Goal: Task Accomplishment & Management: Use online tool/utility

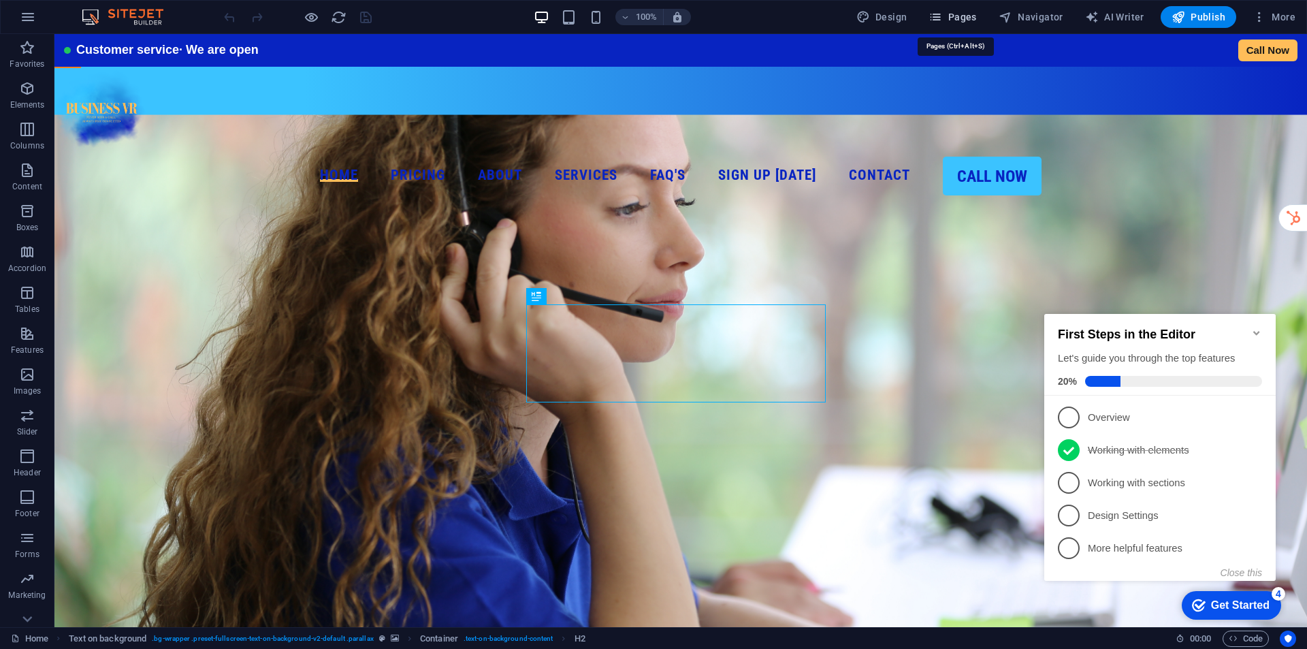
click at [959, 16] on span "Pages" at bounding box center [953, 17] width 48 height 14
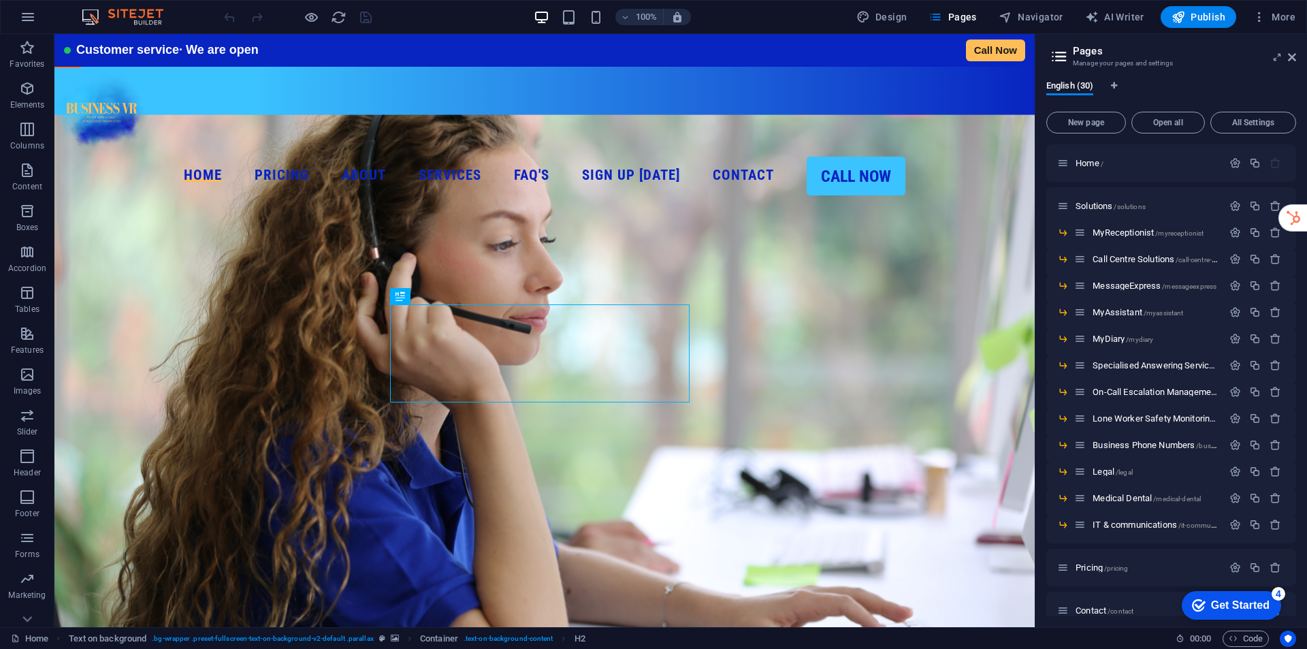
click at [1100, 133] on div "New page Open all All Settings Home / Solutions /solutions MyReceptionist /myre…" at bounding box center [1172, 361] width 250 height 510
click at [1100, 127] on button "New page" at bounding box center [1087, 123] width 80 height 22
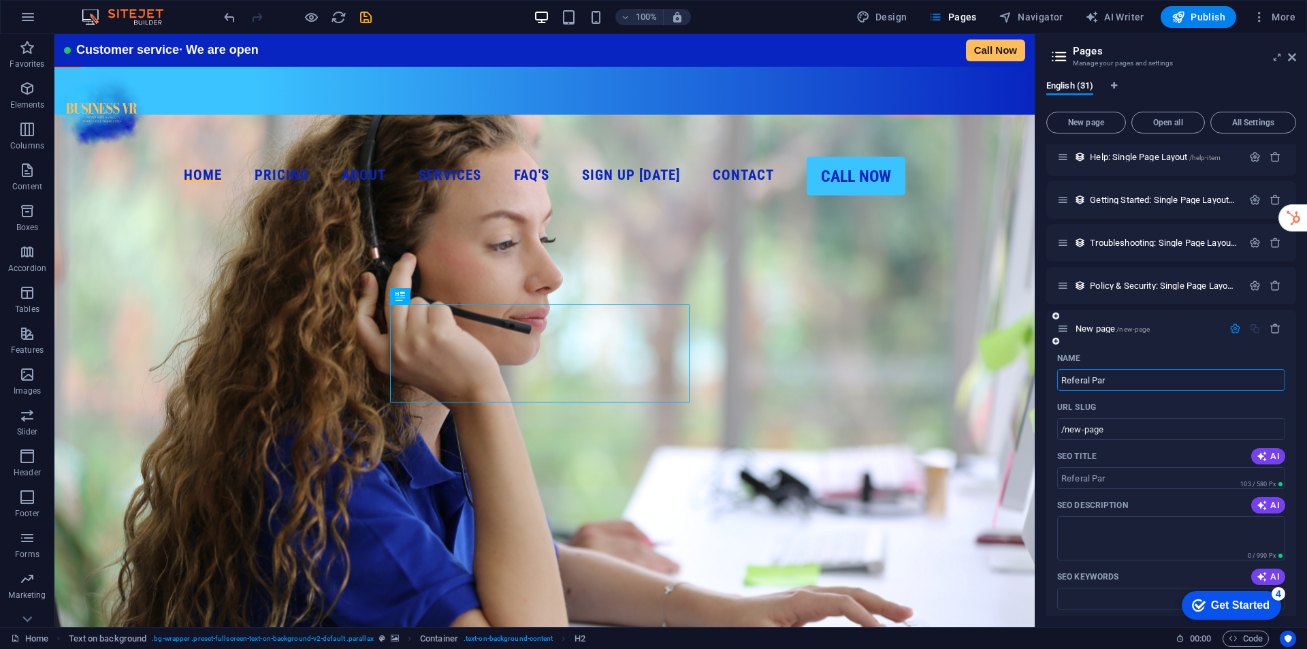
type input "Referal Part"
type input "/referal-par"
type input "Referal Partner"
type input "/referal-part"
type input "Referal Partner"
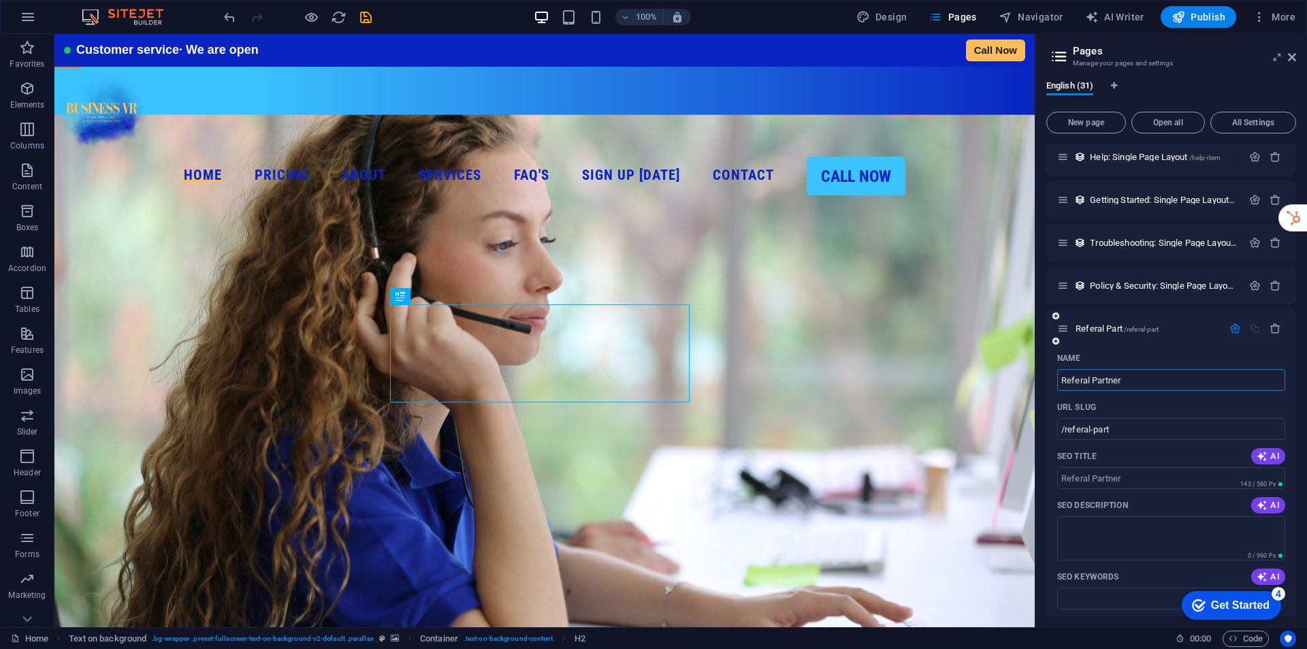
type input "/referal-partner"
type input "Referal Partner"
click at [1128, 326] on span "Referal Partner /referal-partner" at bounding box center [1129, 328] width 106 height 10
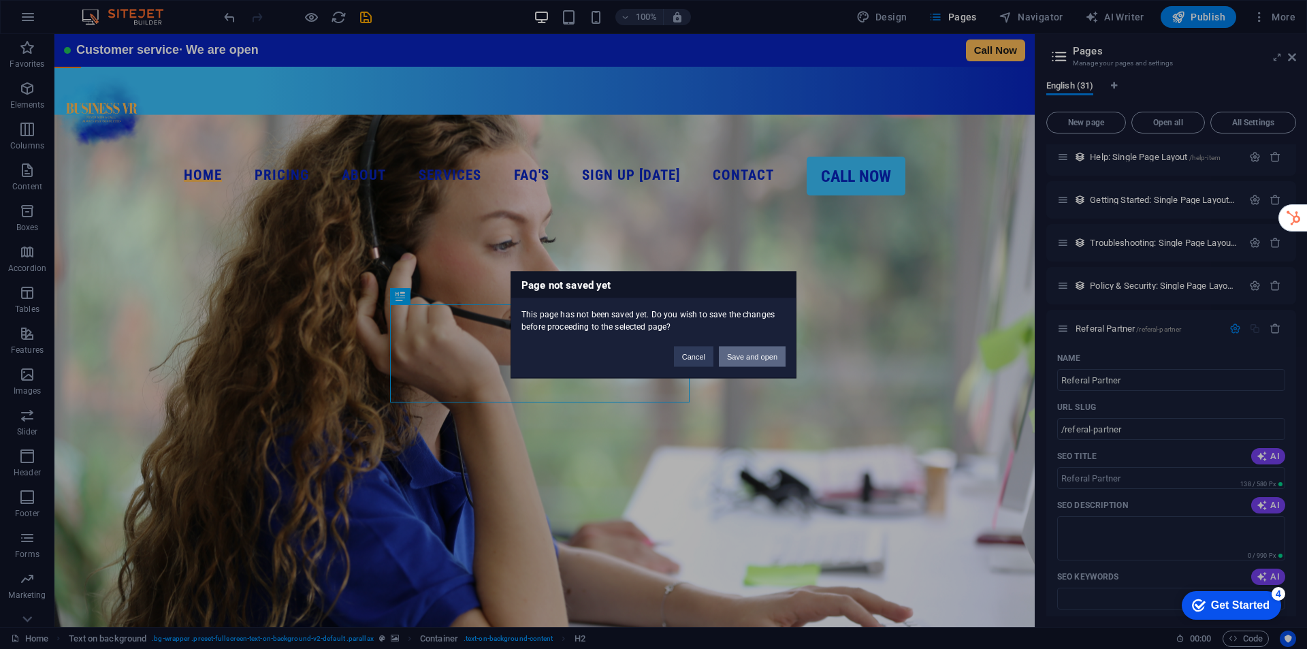
drag, startPoint x: 776, startPoint y: 358, endPoint x: 722, endPoint y: 324, distance: 63.7
click at [776, 358] on button "Save and open" at bounding box center [752, 356] width 67 height 20
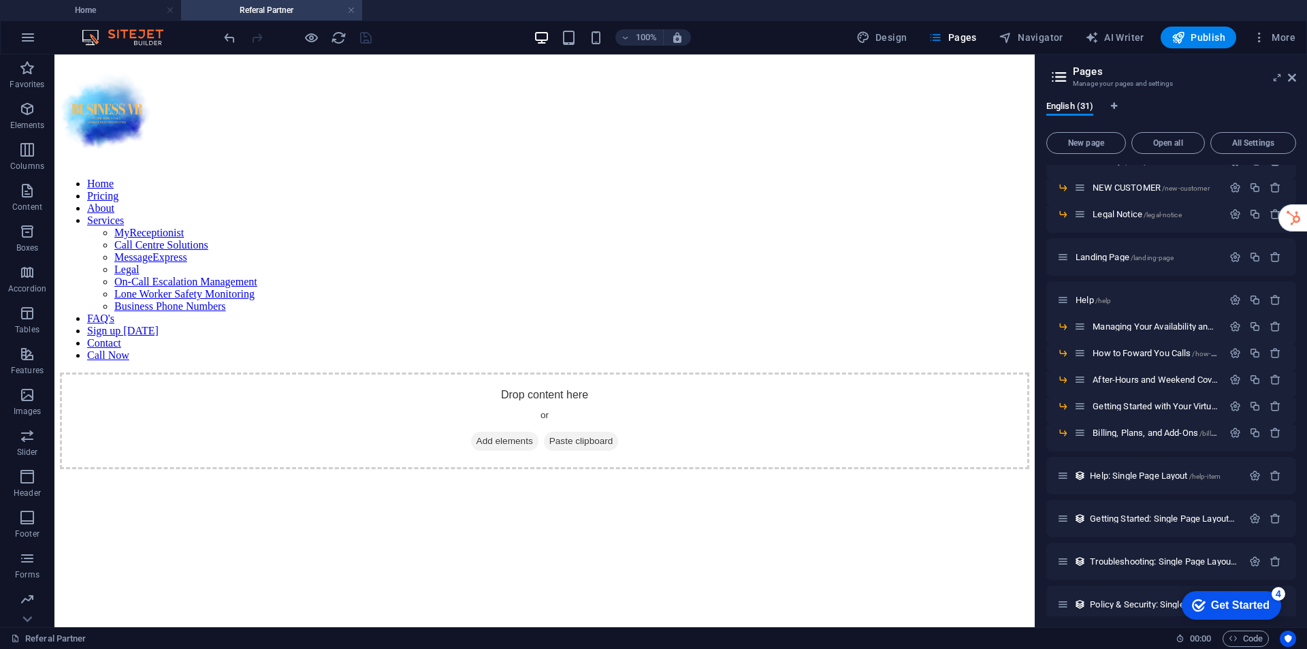
scroll to position [0, 0]
click at [500, 432] on span "Add elements" at bounding box center [504, 441] width 67 height 19
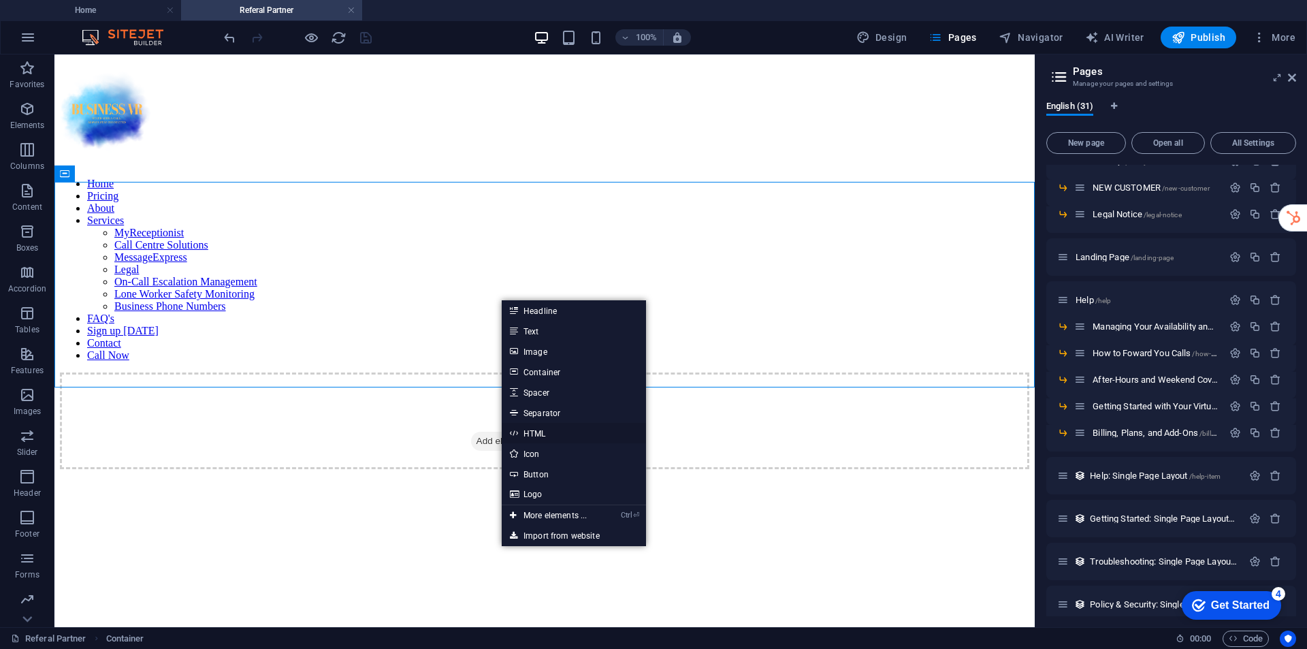
click at [547, 434] on link "HTML" at bounding box center [574, 433] width 144 height 20
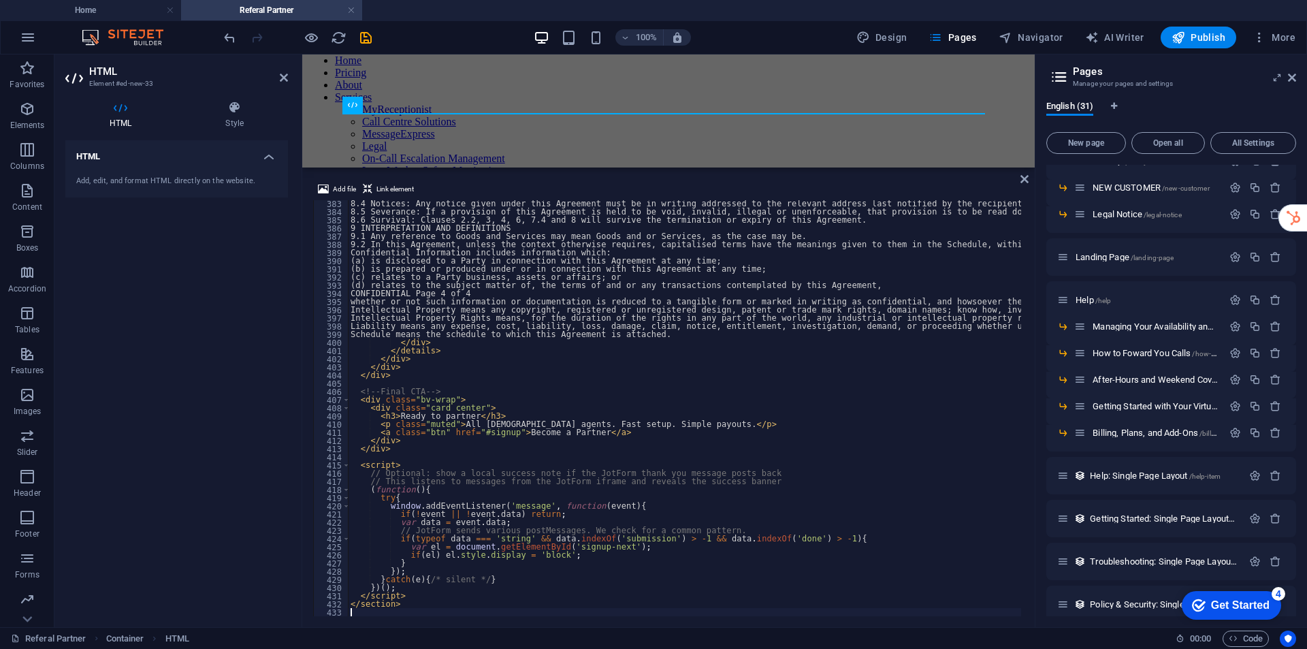
scroll to position [3122, 0]
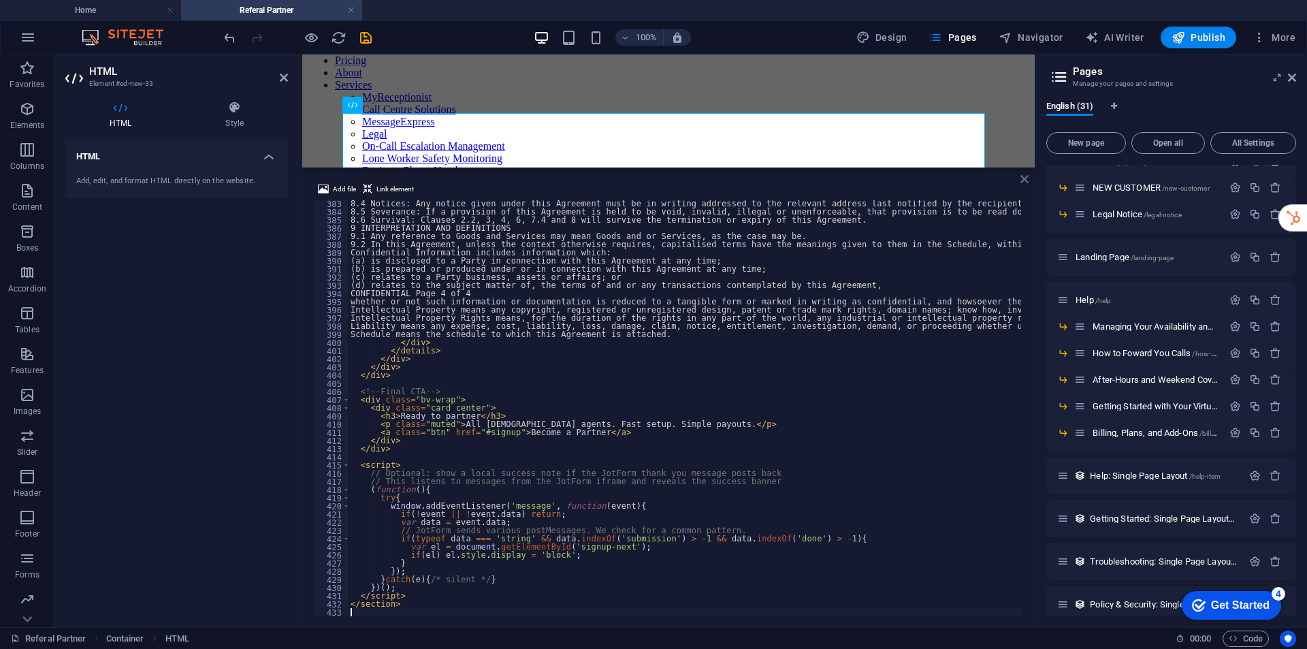
click at [1025, 177] on icon at bounding box center [1025, 179] width 8 height 11
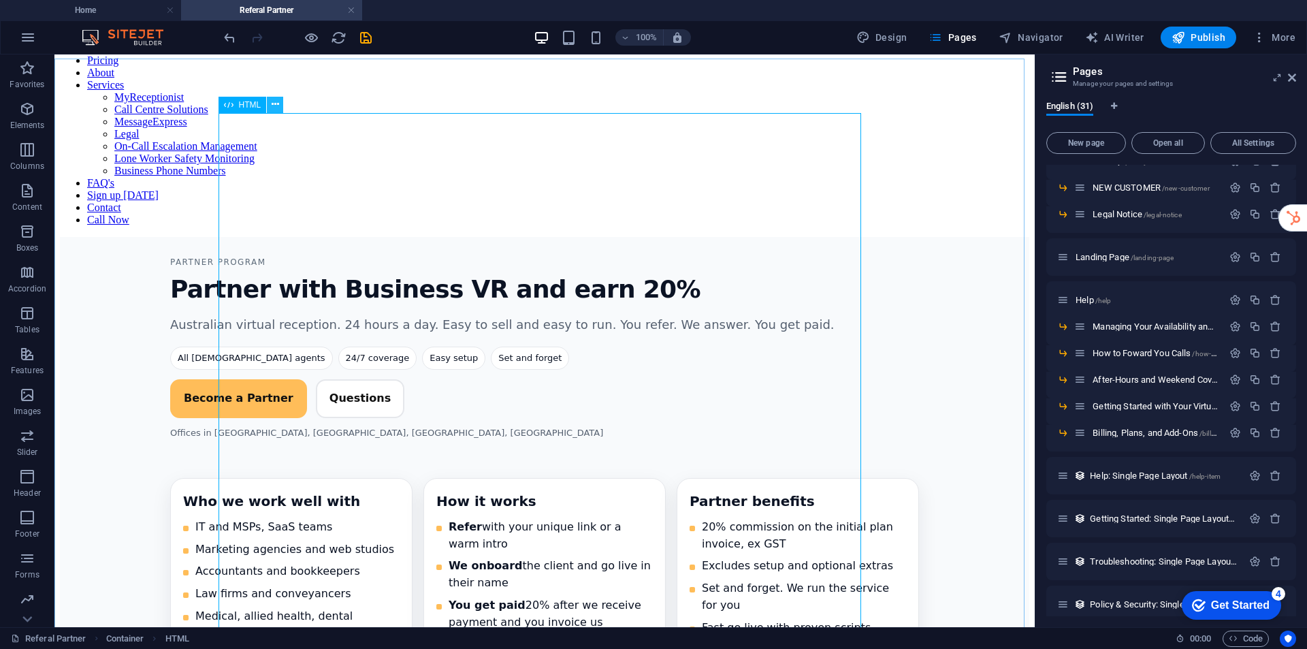
click at [278, 104] on icon at bounding box center [275, 104] width 7 height 14
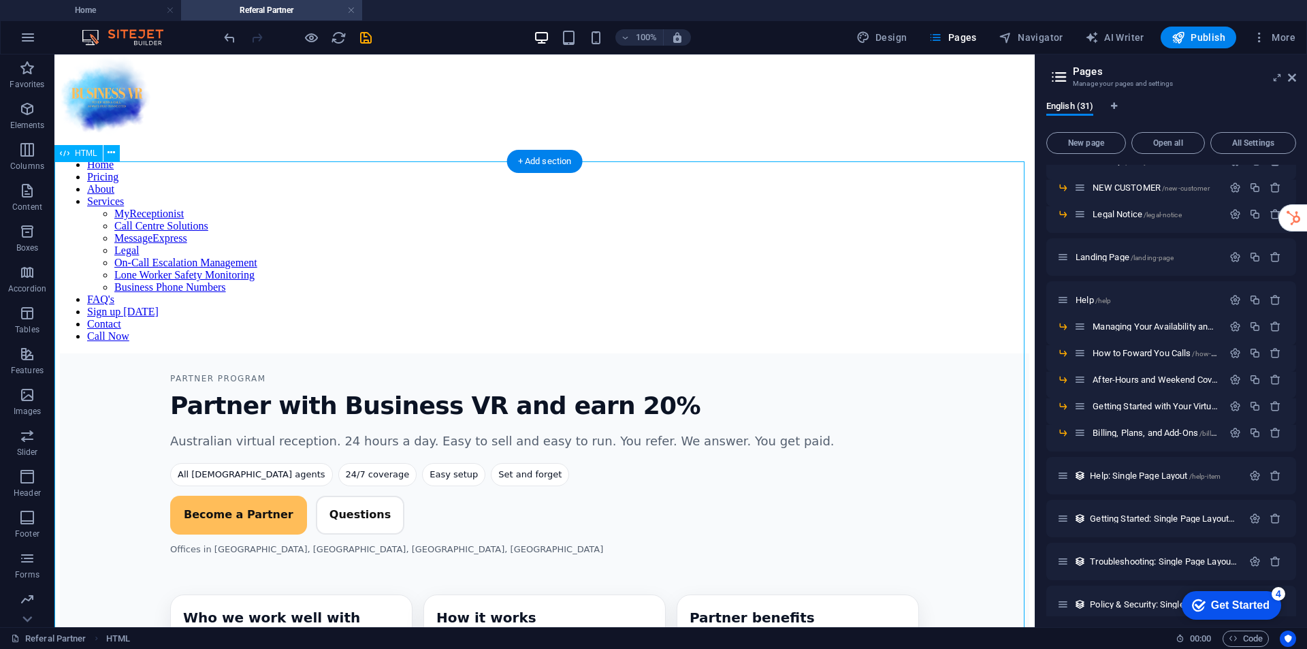
scroll to position [0, 0]
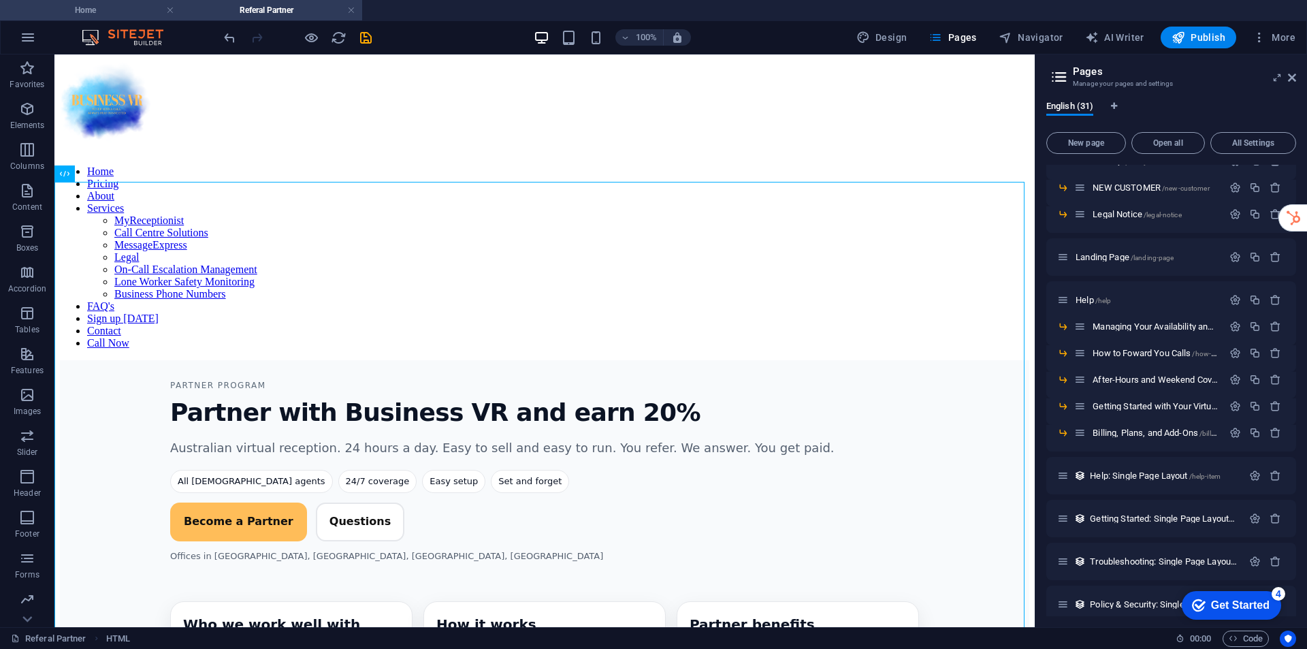
click at [123, 19] on li "Home" at bounding box center [90, 10] width 181 height 20
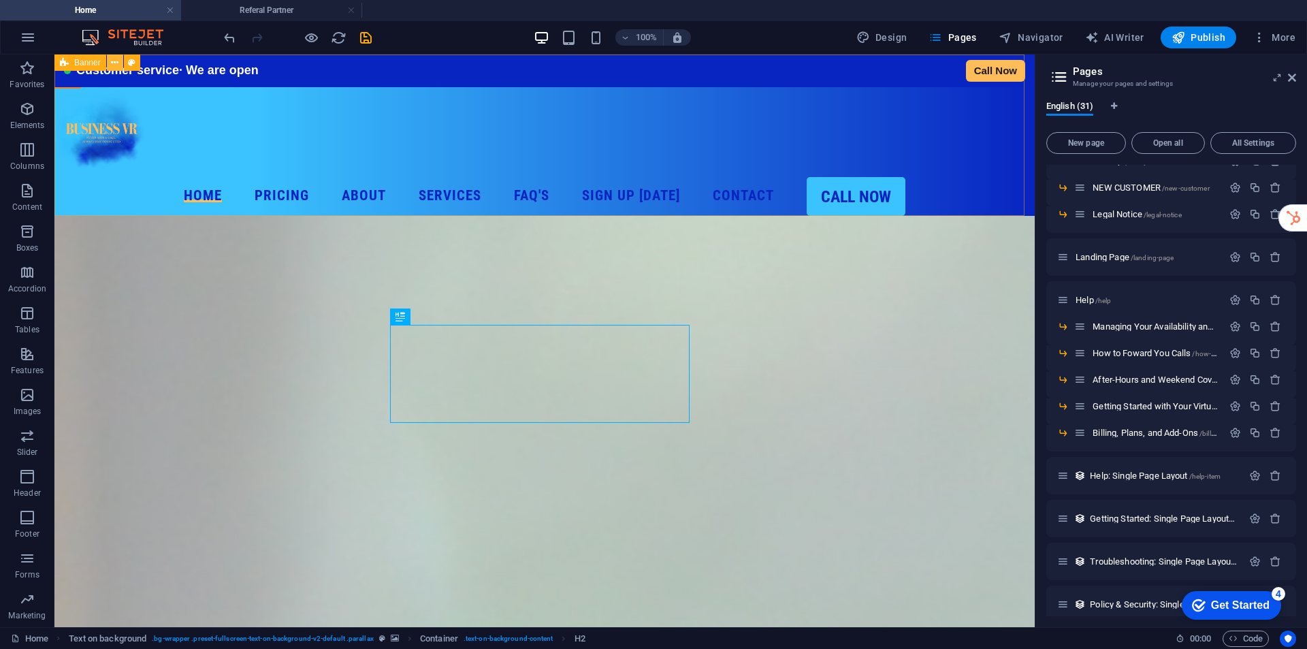
click at [110, 59] on button at bounding box center [115, 62] width 16 height 16
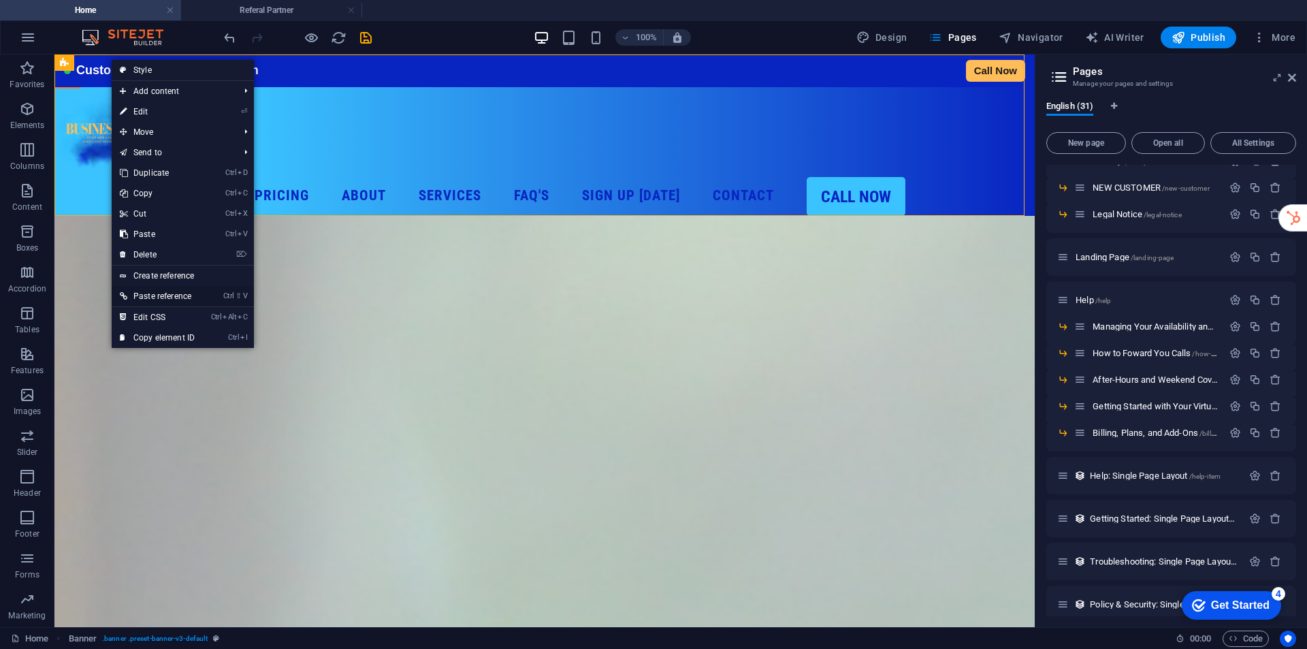
click at [160, 297] on link "Ctrl ⇧ V Paste reference" at bounding box center [157, 296] width 91 height 20
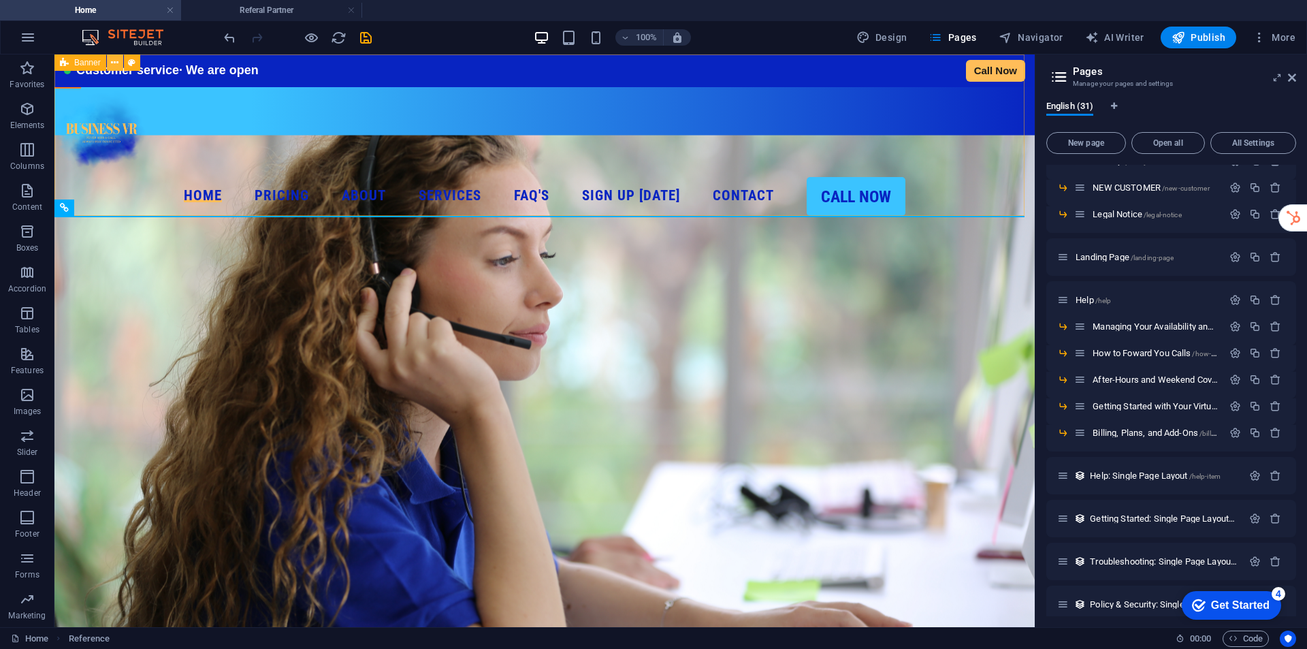
click at [113, 67] on icon at bounding box center [114, 63] width 7 height 14
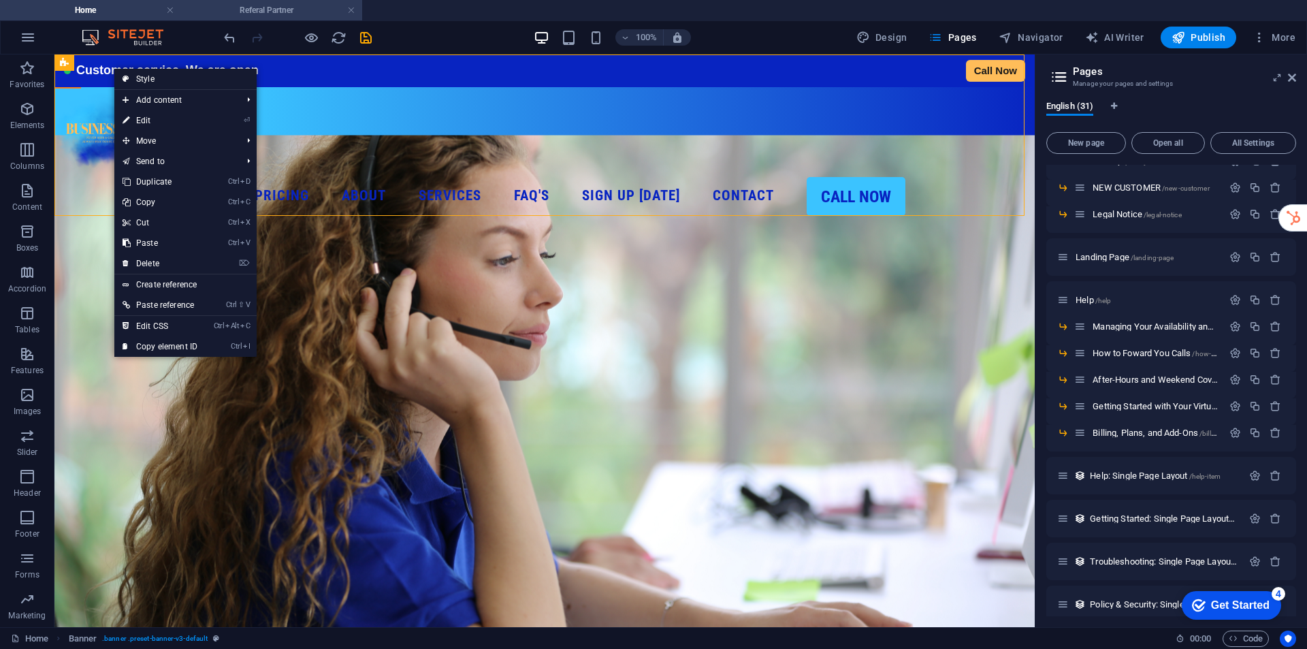
drag, startPoint x: 281, startPoint y: 7, endPoint x: 291, endPoint y: 16, distance: 13.1
click at [281, 7] on h4 "Referal Partner" at bounding box center [271, 10] width 181 height 15
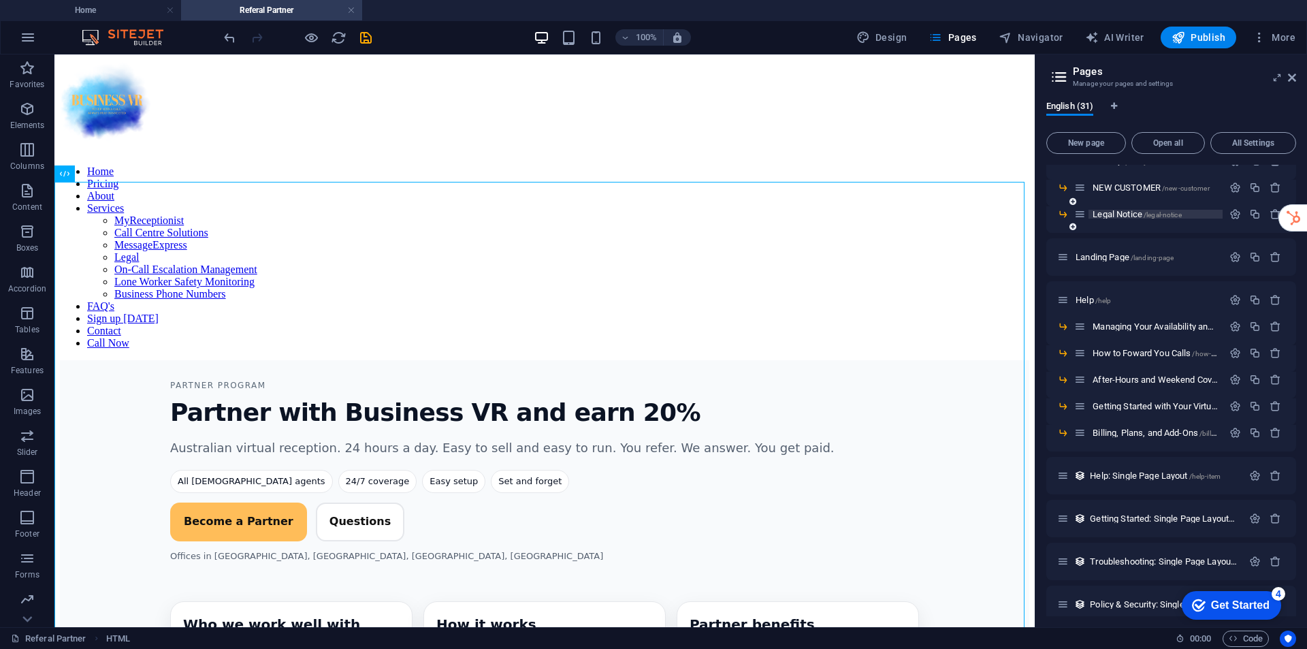
click at [1108, 213] on span "Legal Notice /legal-notice" at bounding box center [1137, 214] width 89 height 10
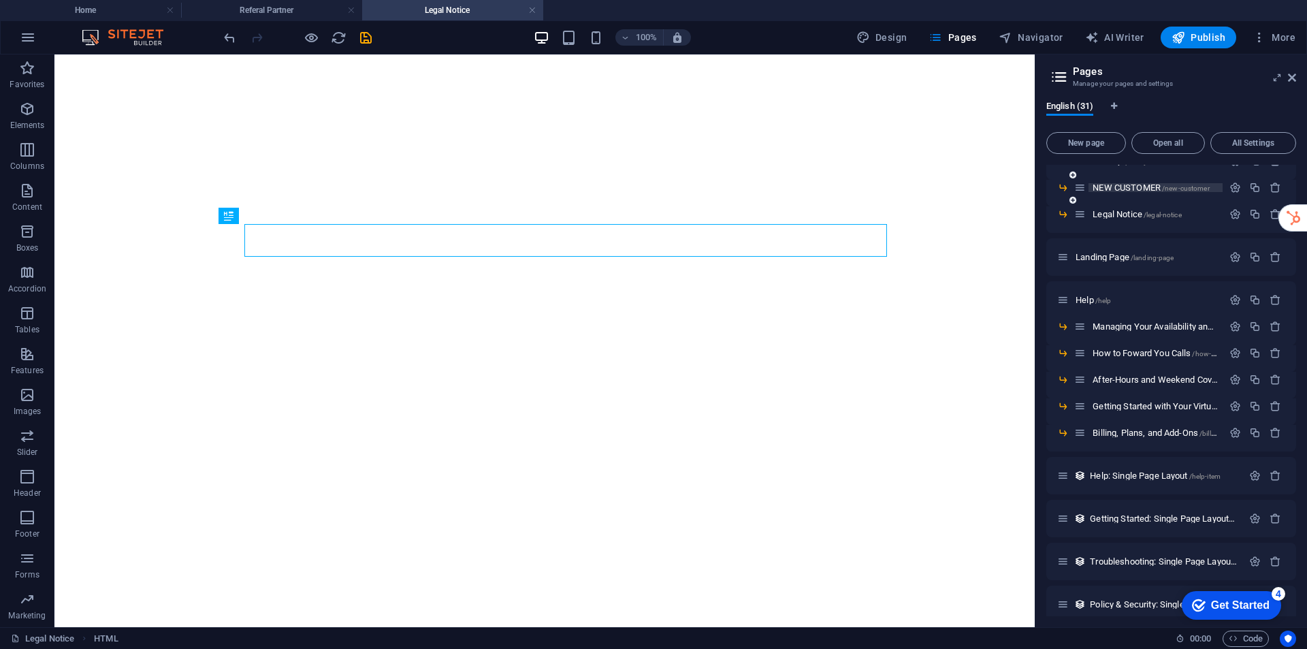
click at [1126, 158] on div "New page Open all All Settings Home / Solutions /solutions MyReceptionist /myre…" at bounding box center [1172, 372] width 250 height 490
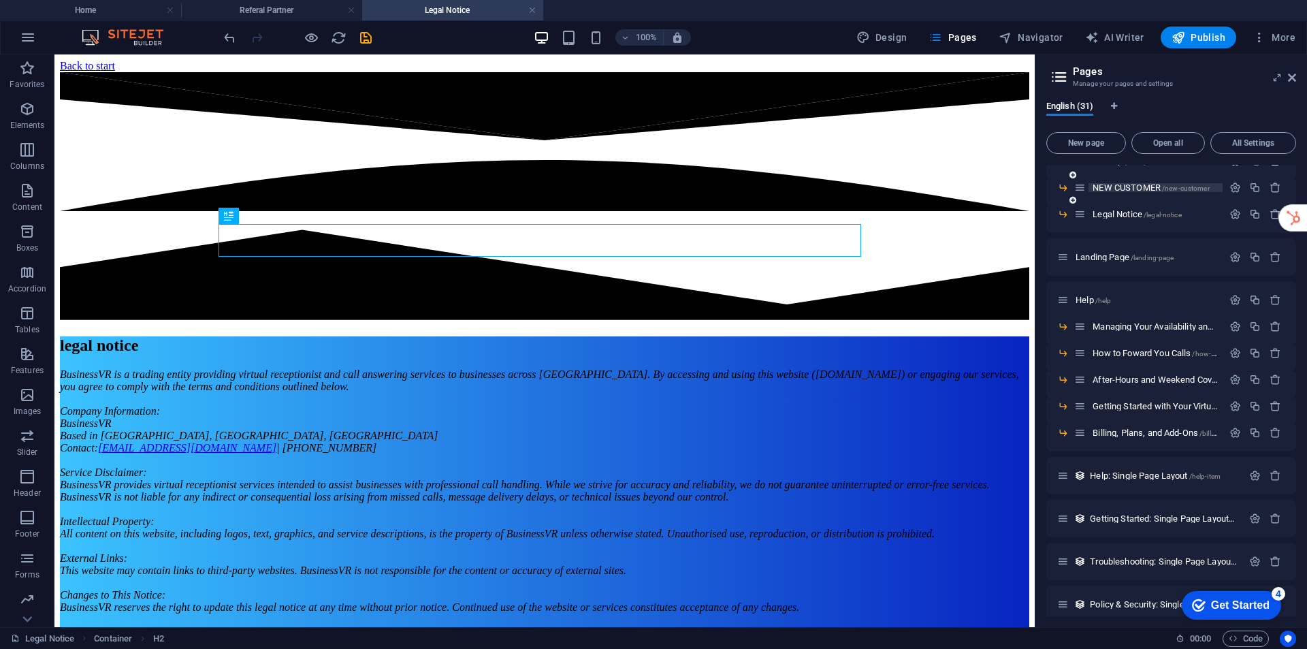
click at [1129, 183] on span "NEW CUSTOMER /new-customer" at bounding box center [1151, 187] width 116 height 10
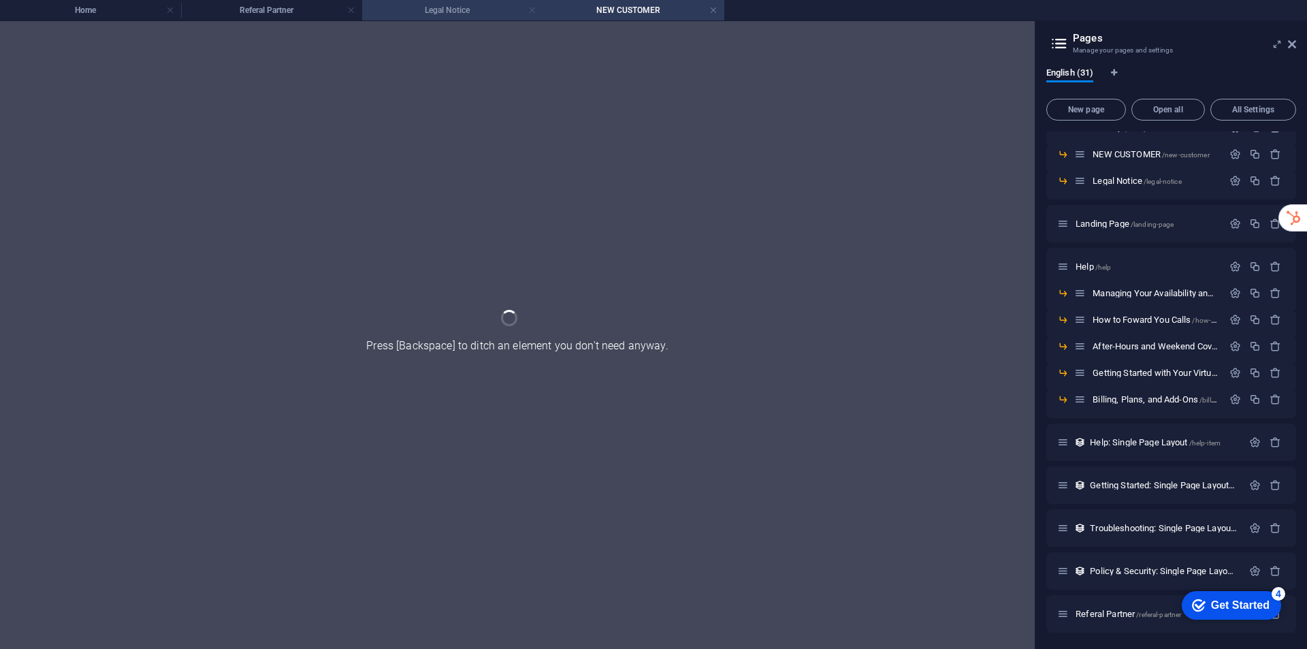
click at [535, 10] on link at bounding box center [532, 10] width 8 height 13
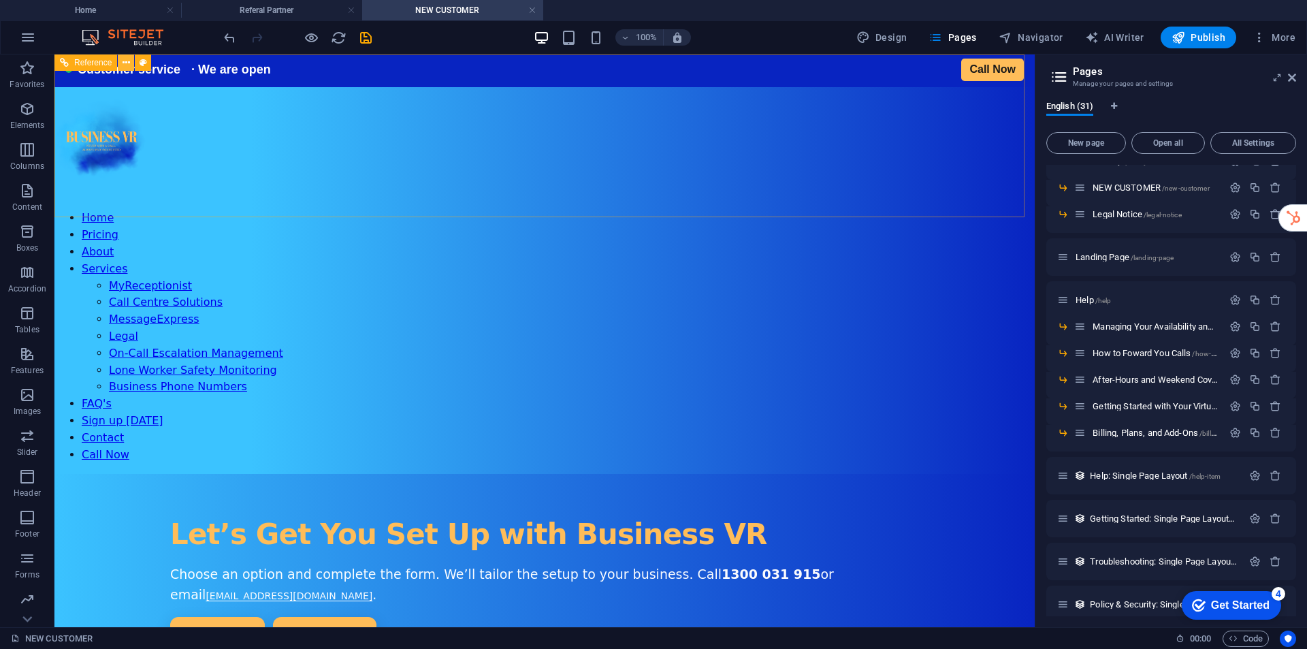
click at [123, 61] on icon at bounding box center [126, 63] width 7 height 14
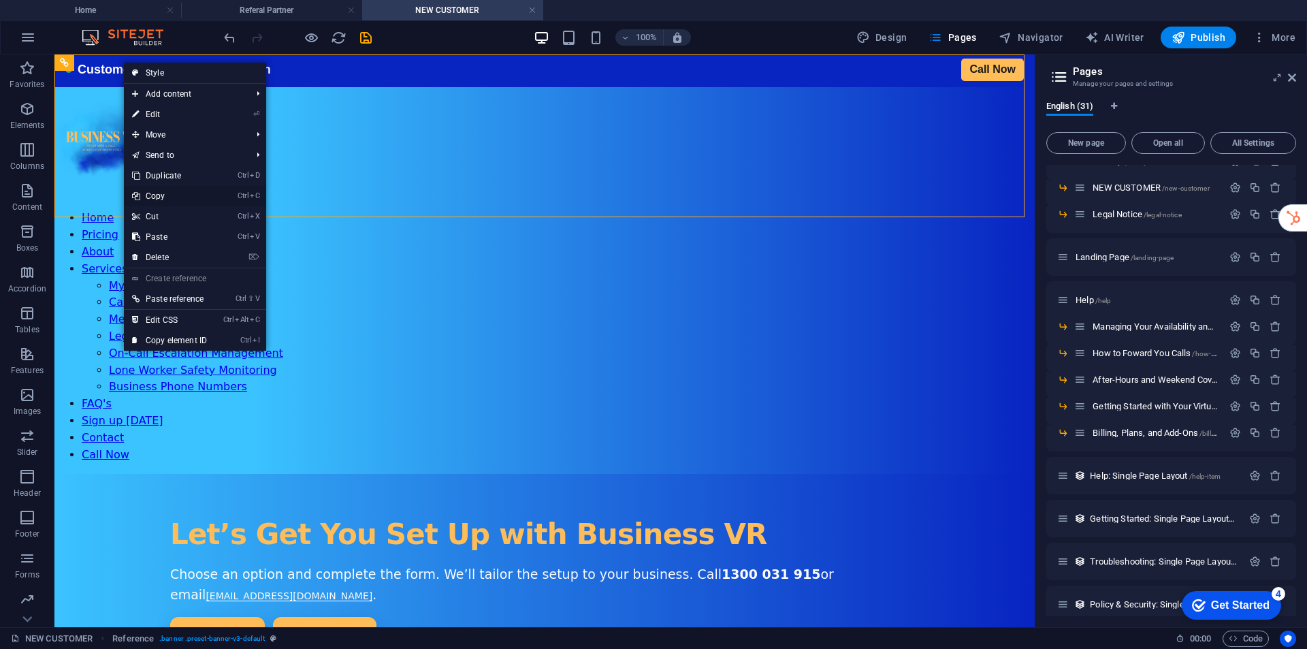
drag, startPoint x: 163, startPoint y: 197, endPoint x: 229, endPoint y: 18, distance: 190.0
click at [163, 197] on link "Ctrl C Copy" at bounding box center [169, 196] width 91 height 20
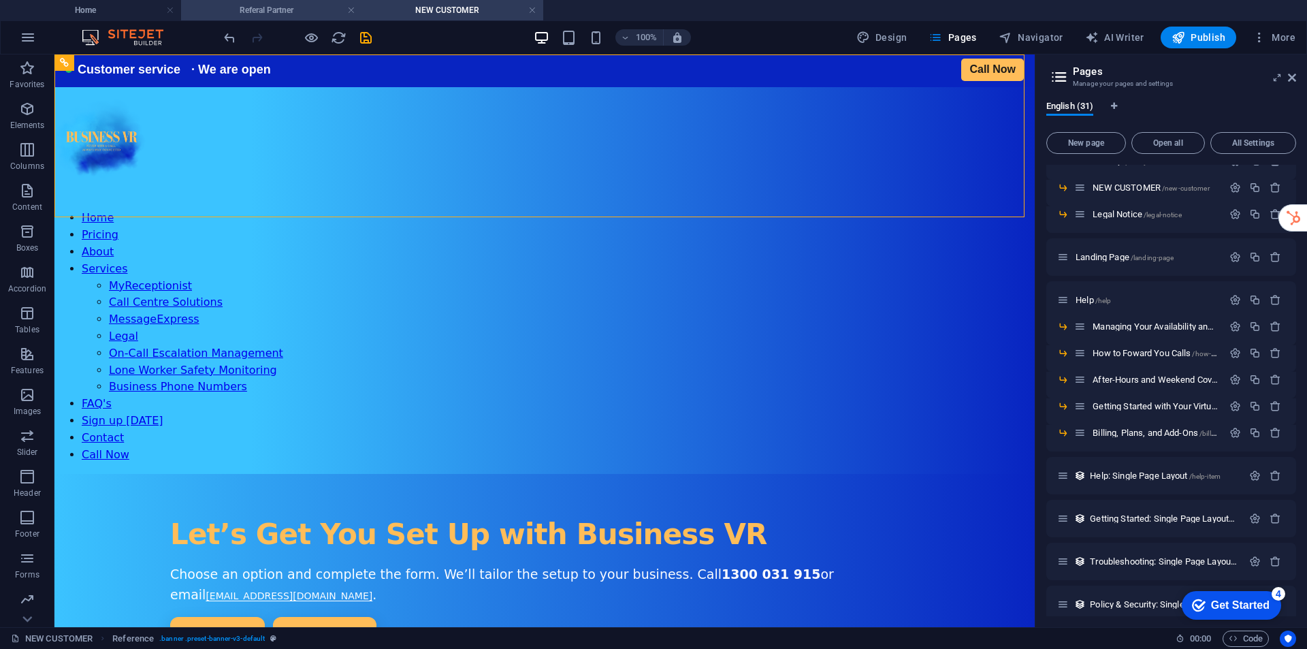
click at [274, 8] on h4 "Referal Partner" at bounding box center [271, 10] width 181 height 15
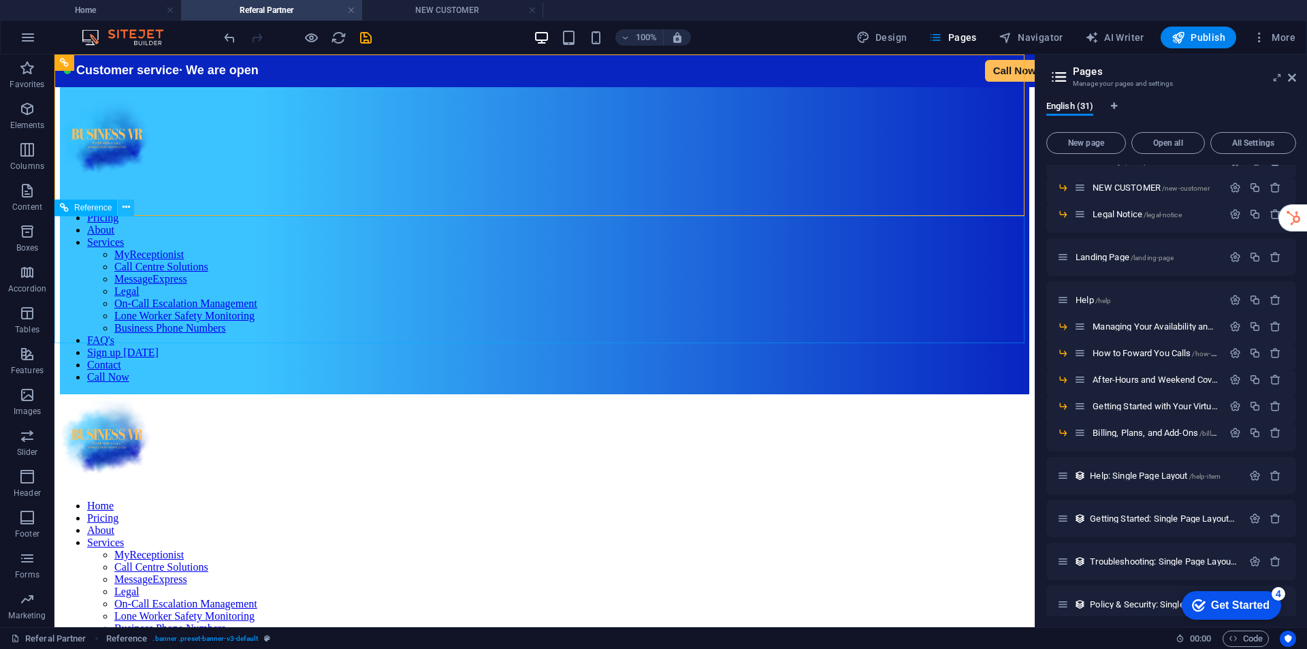
click at [121, 209] on button at bounding box center [126, 208] width 16 height 16
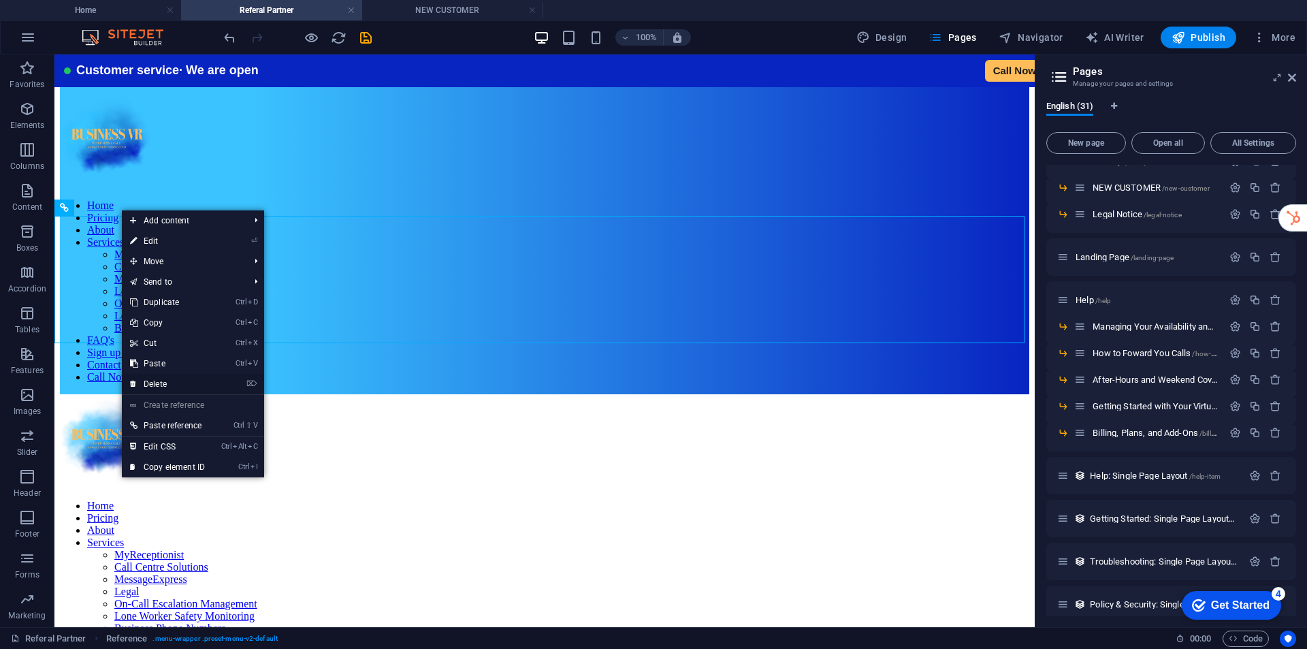
click at [165, 381] on link "⌦ Delete" at bounding box center [167, 384] width 91 height 20
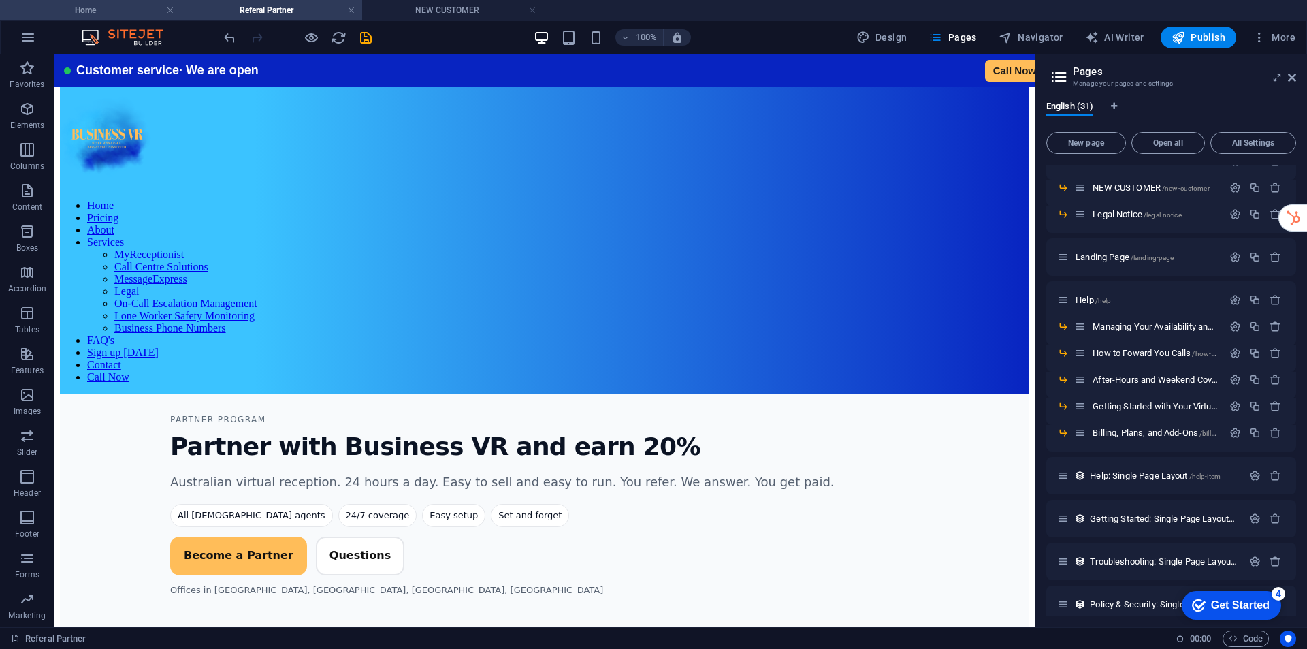
click at [105, 12] on h4 "Home" at bounding box center [90, 10] width 181 height 15
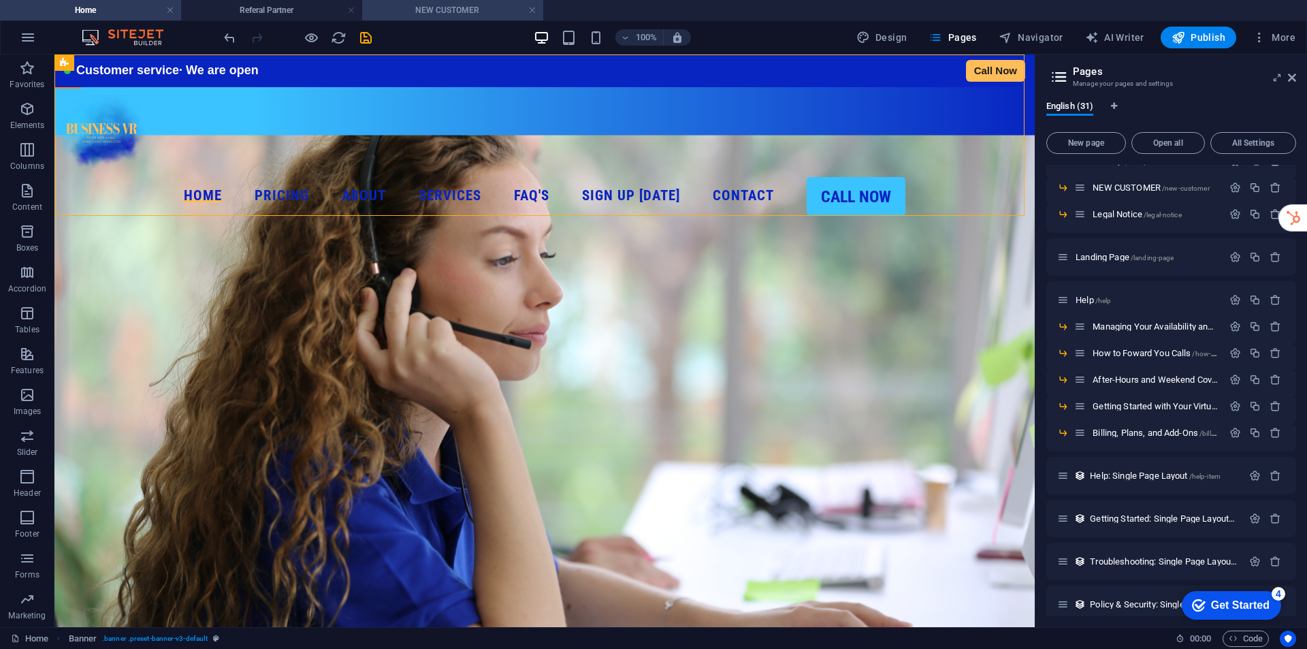
click at [434, 5] on h4 "NEW CUSTOMER" at bounding box center [452, 10] width 181 height 15
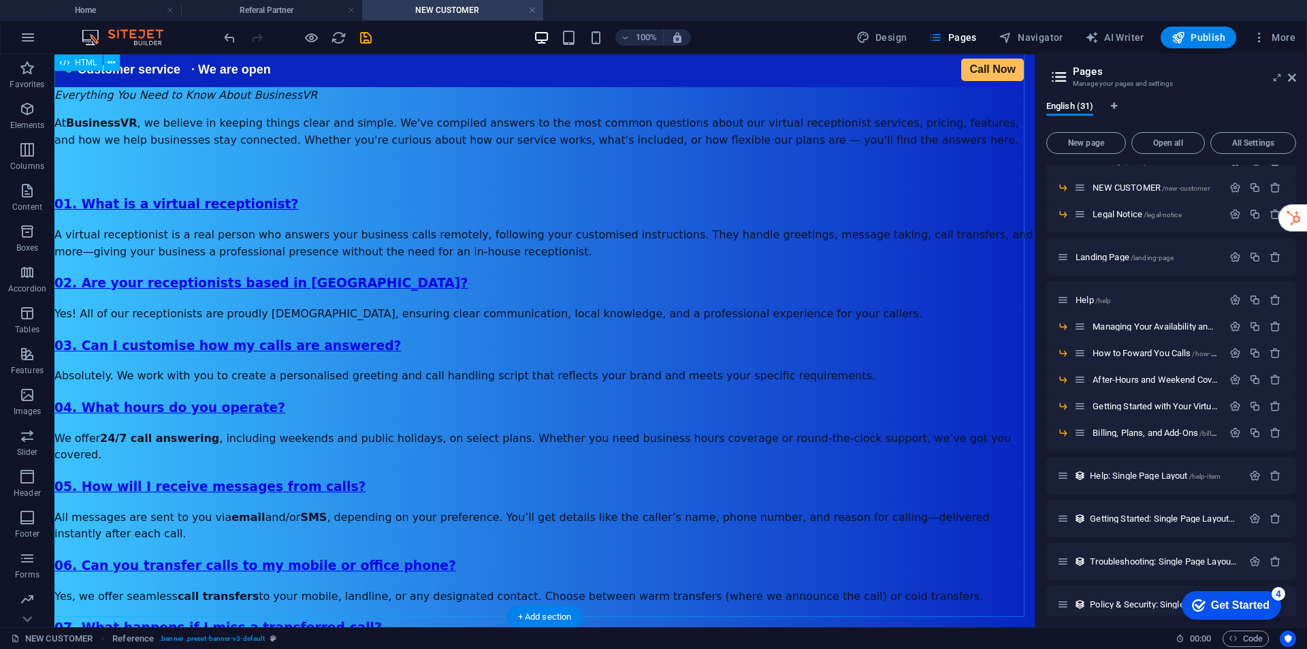
scroll to position [1770, 0]
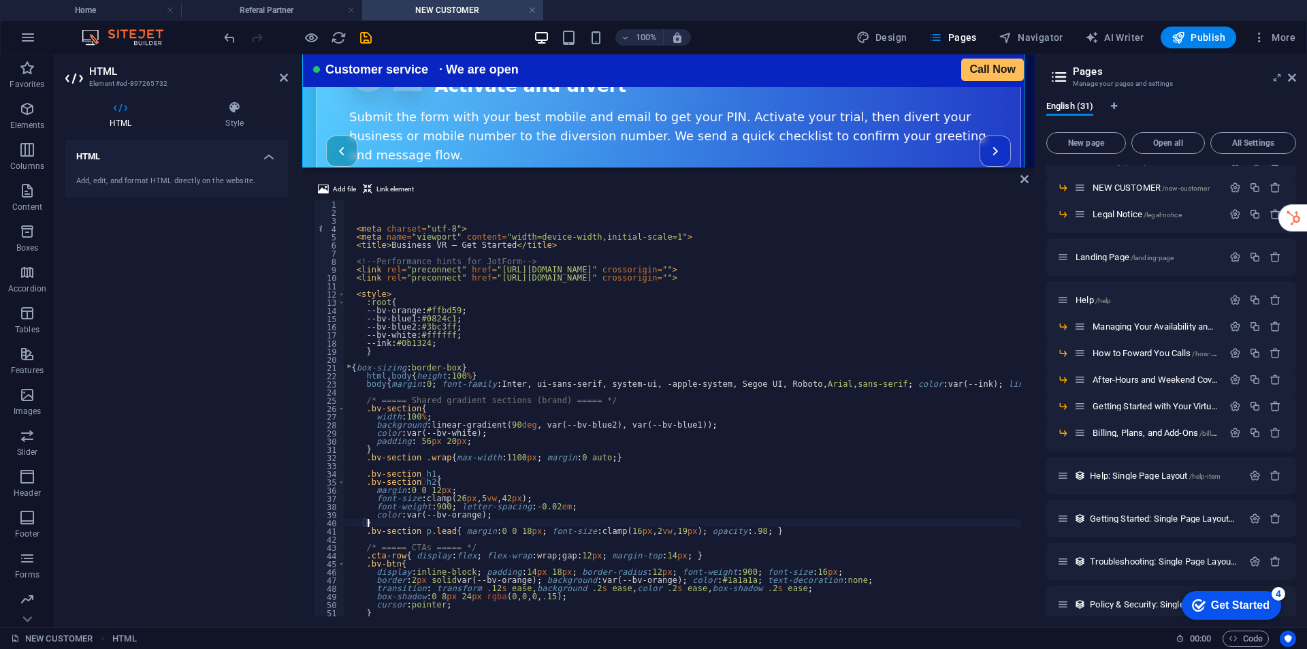
click at [522, 521] on div "< meta charset = "utf-8" > < meta name = "viewport" content = "width=device-wid…" at bounding box center [1122, 415] width 1557 height 430
type textarea "}"
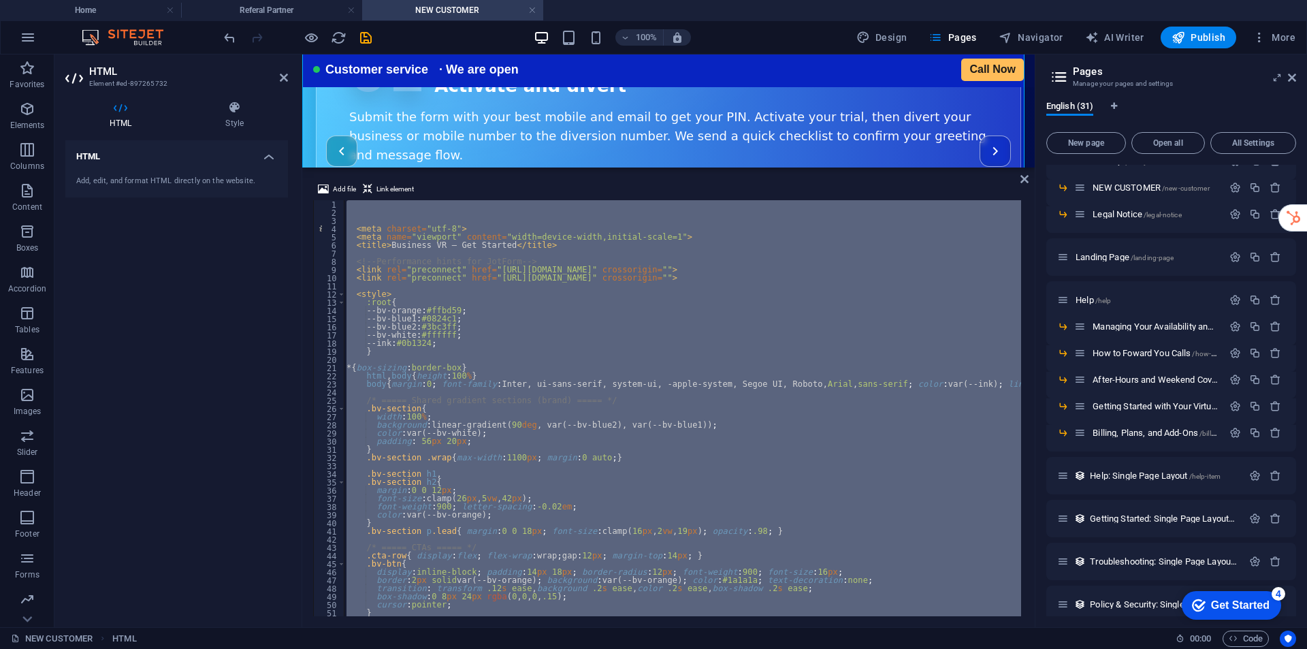
click at [667, 309] on div "< meta charset = "utf-8" > < meta name = "viewport" content = "width=device-wid…" at bounding box center [683, 408] width 678 height 416
type textarea "--bv-orange:#ffbd59;"
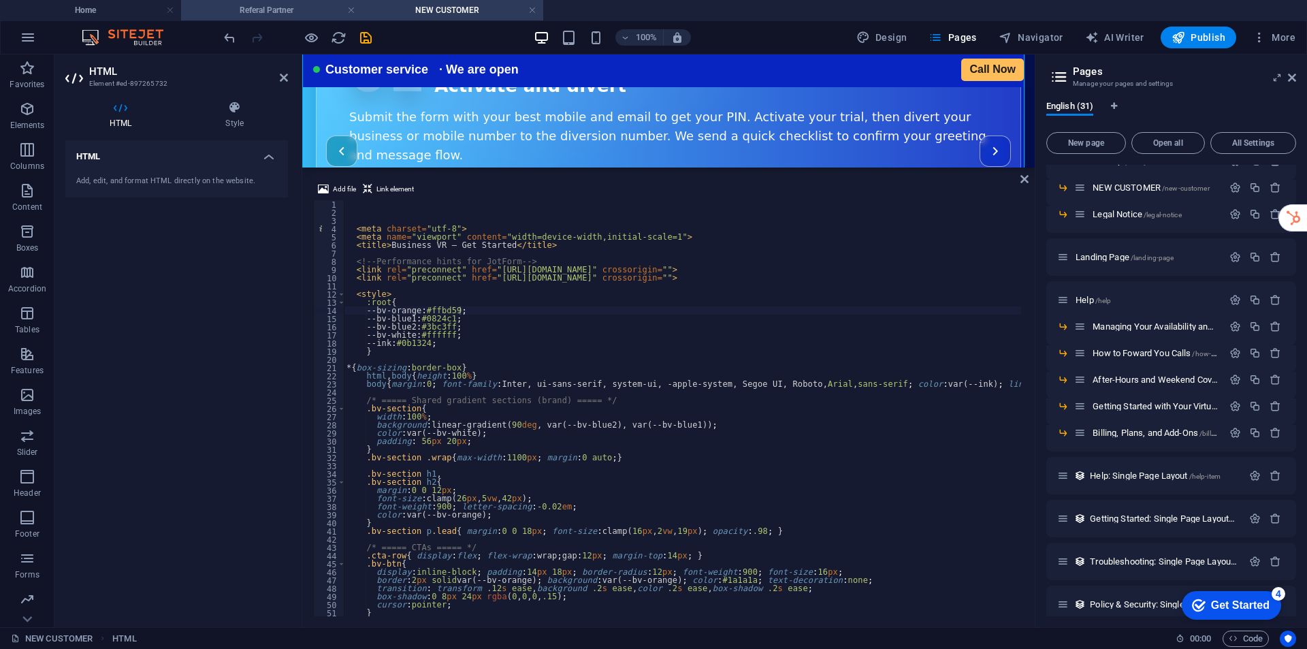
click at [276, 13] on h4 "Referal Partner" at bounding box center [271, 10] width 181 height 15
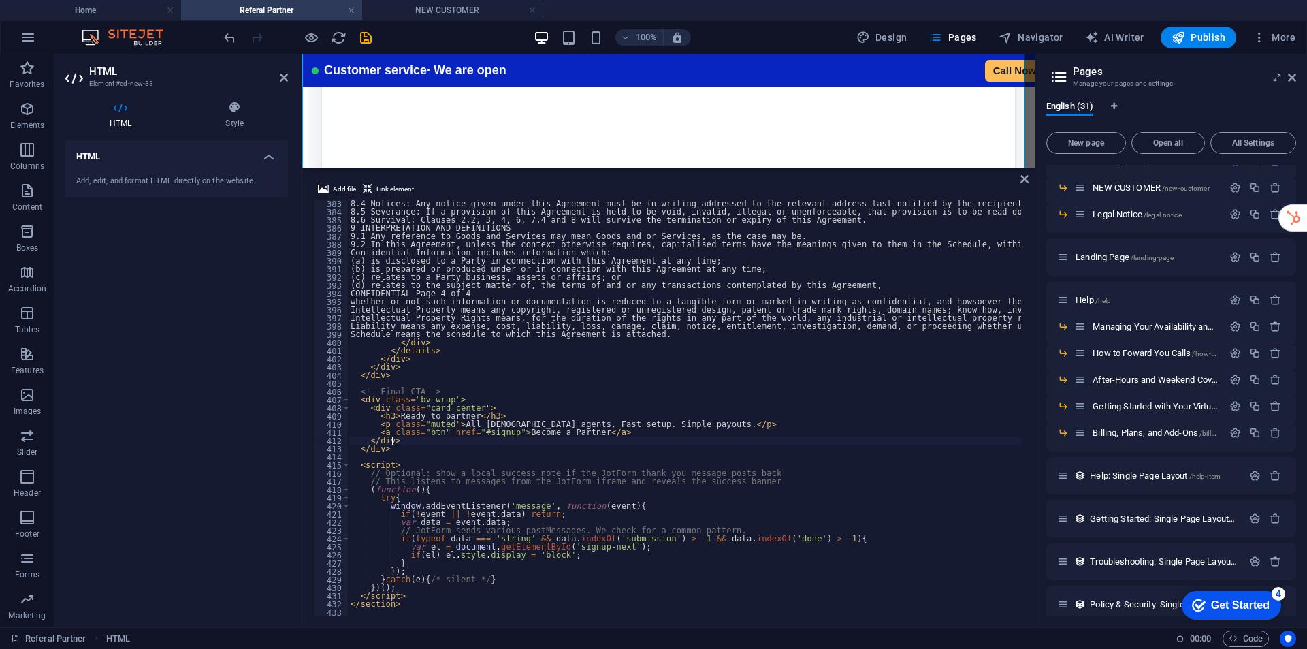
type textarea "</section>"
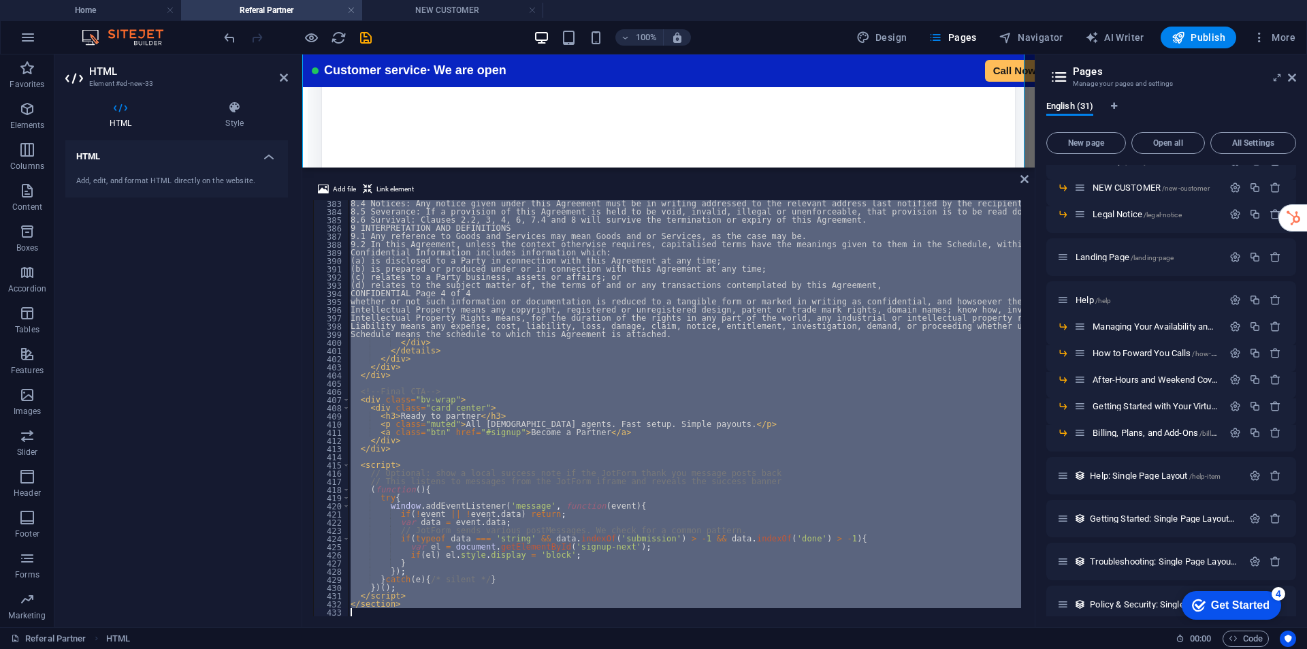
scroll to position [2790, 0]
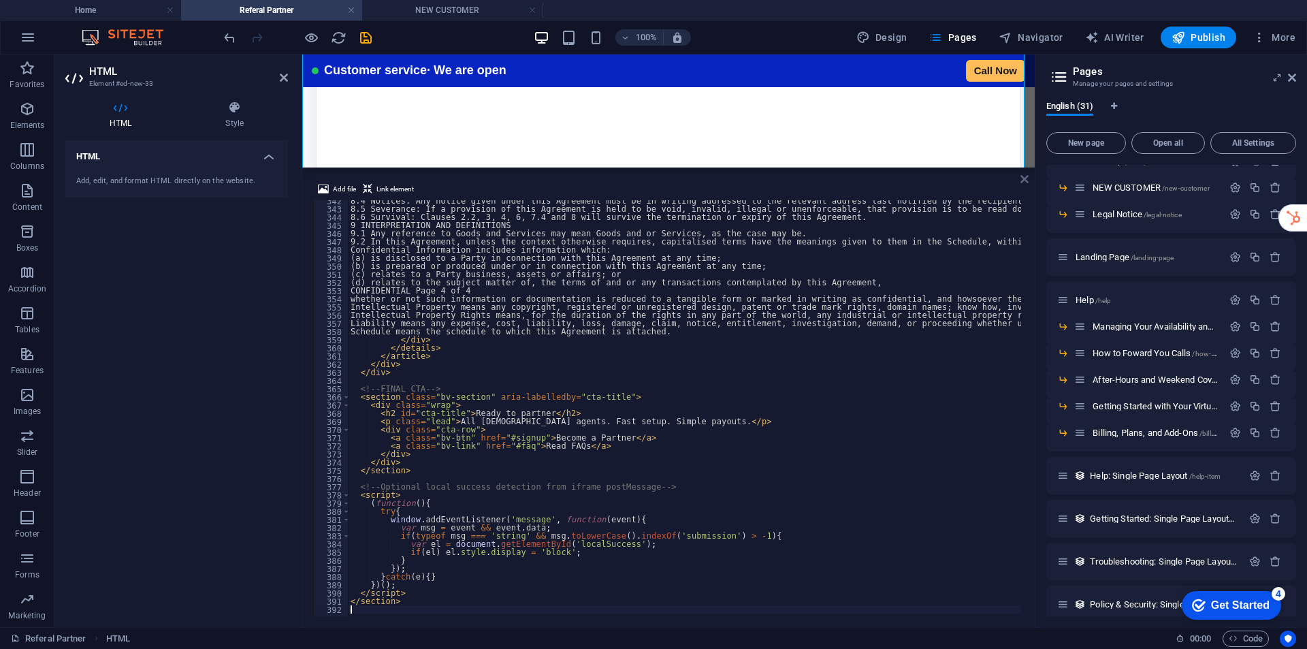
click at [1022, 185] on link at bounding box center [1025, 180] width 8 height 12
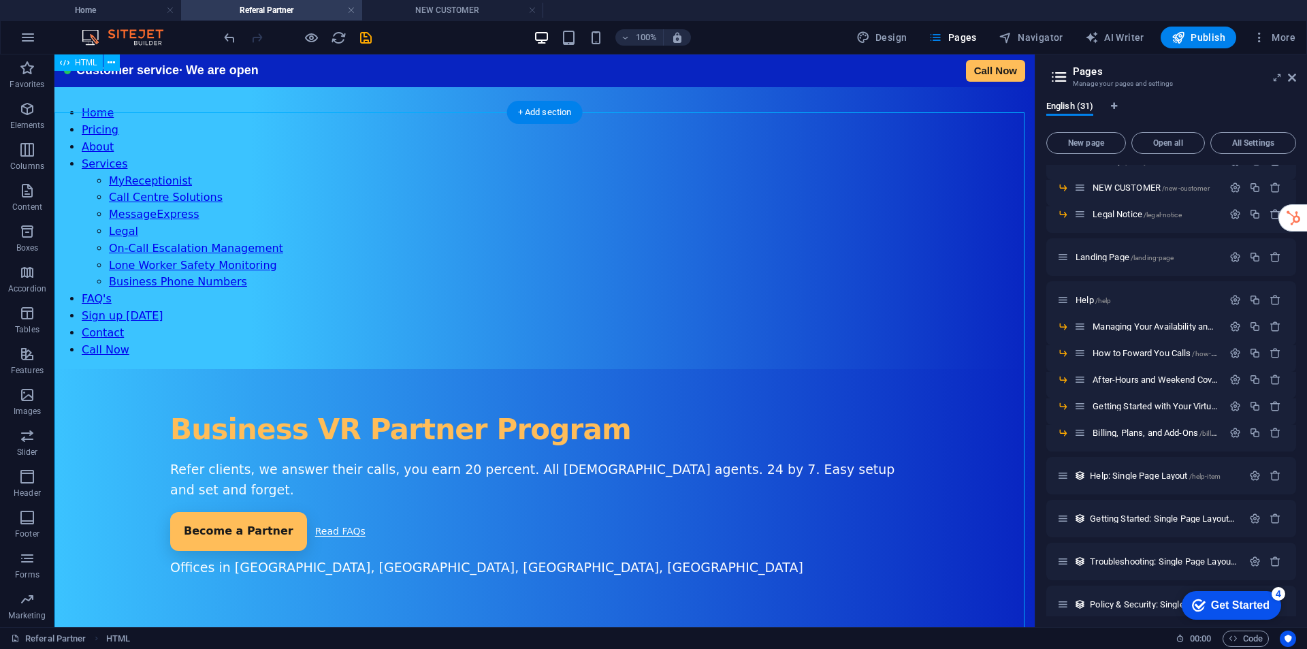
scroll to position [0, 0]
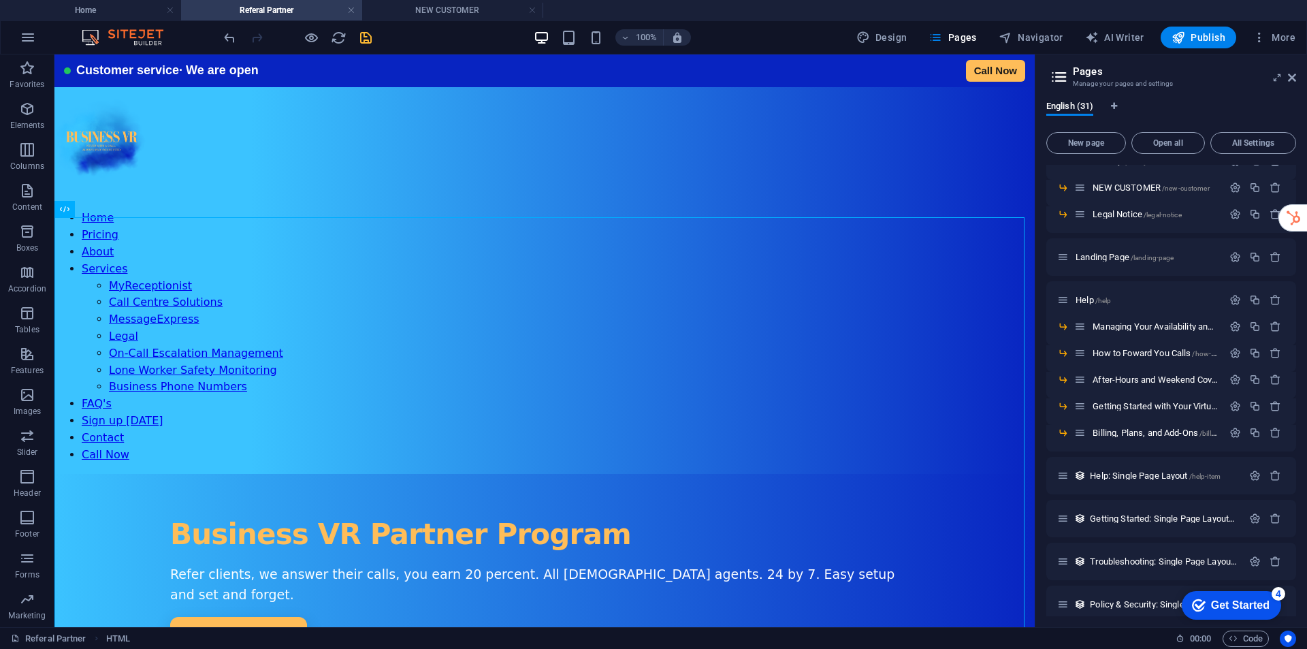
click at [364, 35] on icon "save" at bounding box center [366, 38] width 16 height 16
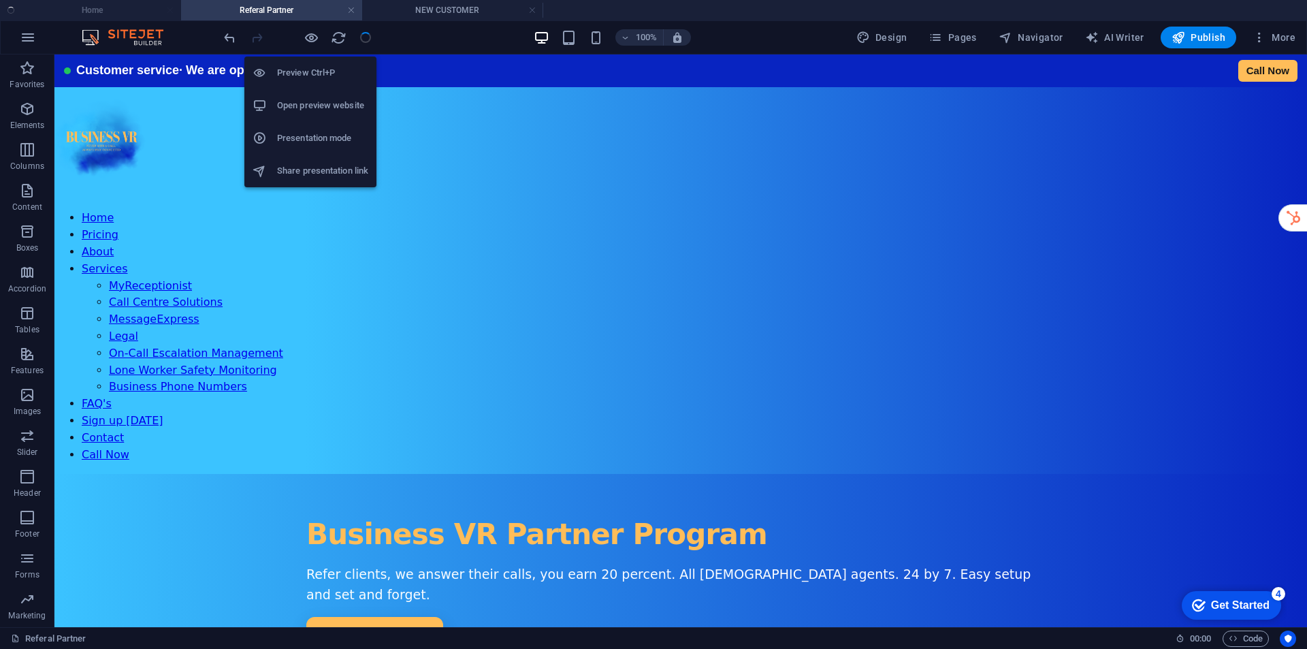
click at [335, 103] on h6 "Open preview website" at bounding box center [322, 105] width 91 height 16
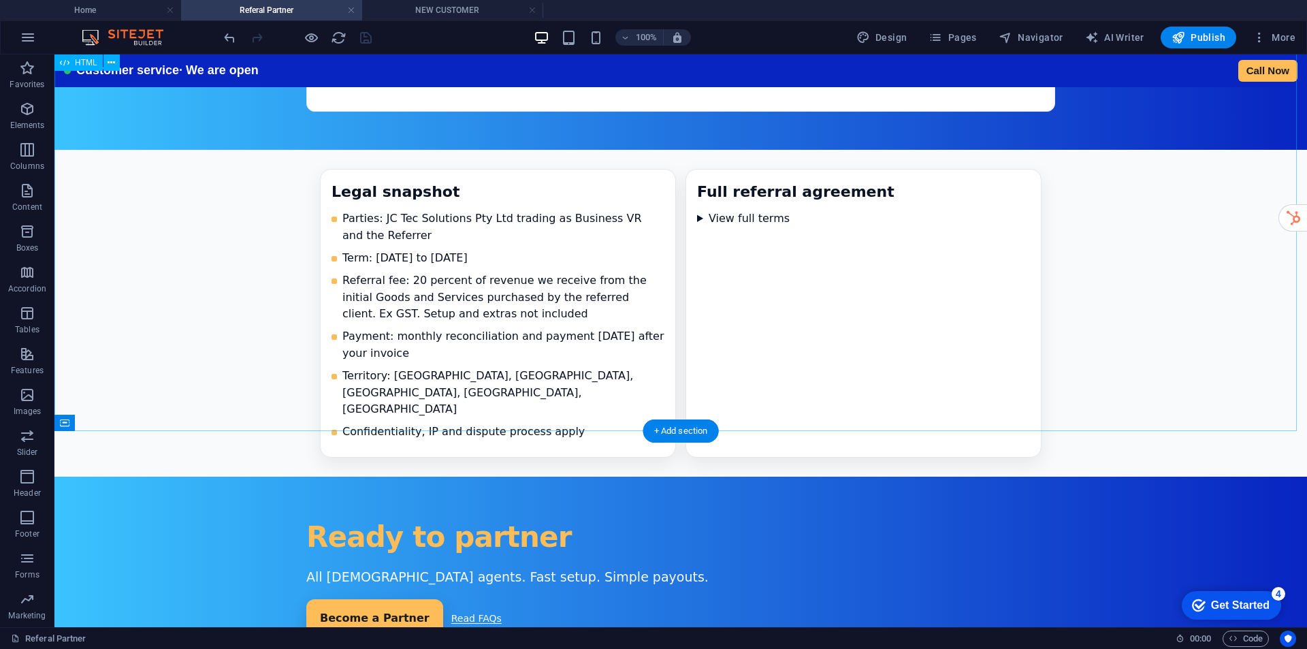
scroll to position [2539, 0]
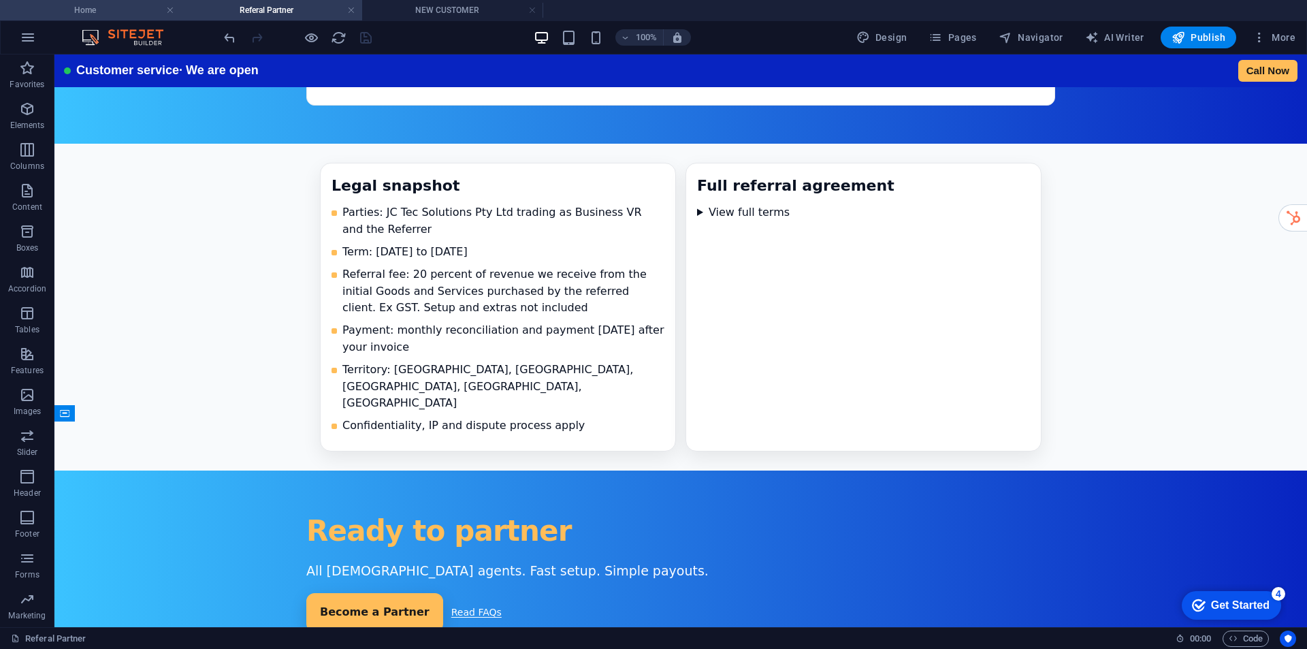
click at [108, 6] on h4 "Home" at bounding box center [90, 10] width 181 height 15
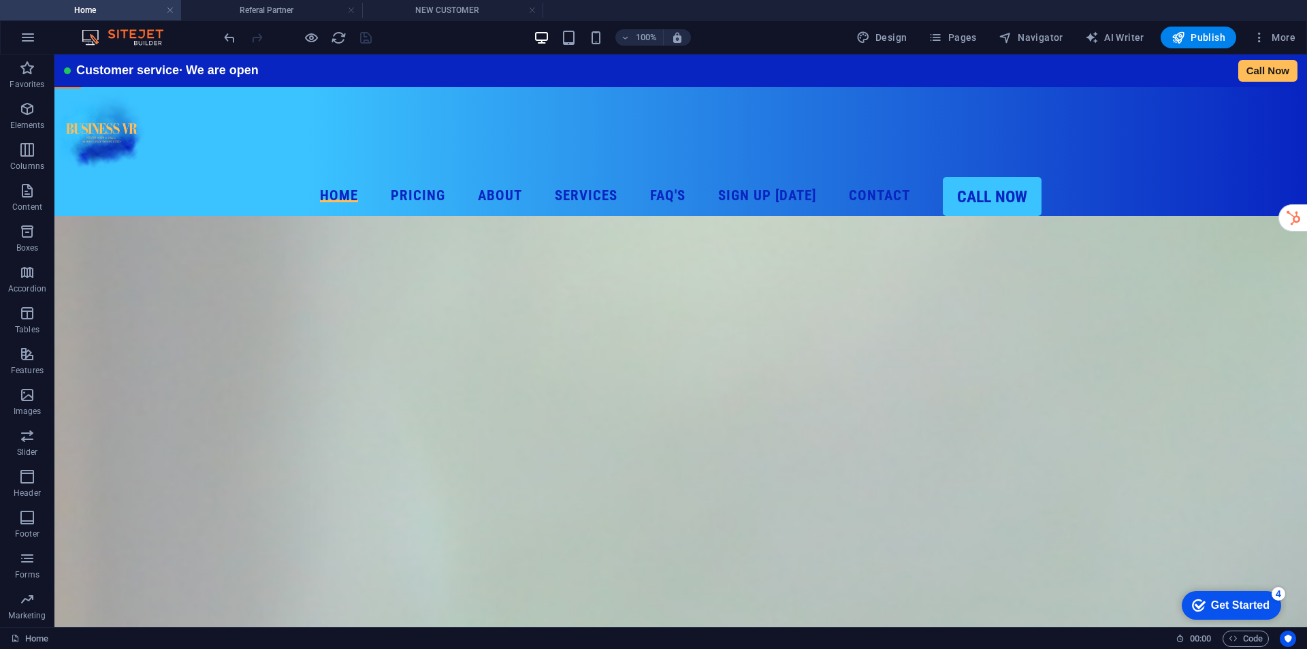
scroll to position [0, 0]
drag, startPoint x: 434, startPoint y: 16, endPoint x: 424, endPoint y: 51, distance: 36.4
click at [464, 9] on h4 "NEW CUSTOMER" at bounding box center [452, 10] width 181 height 15
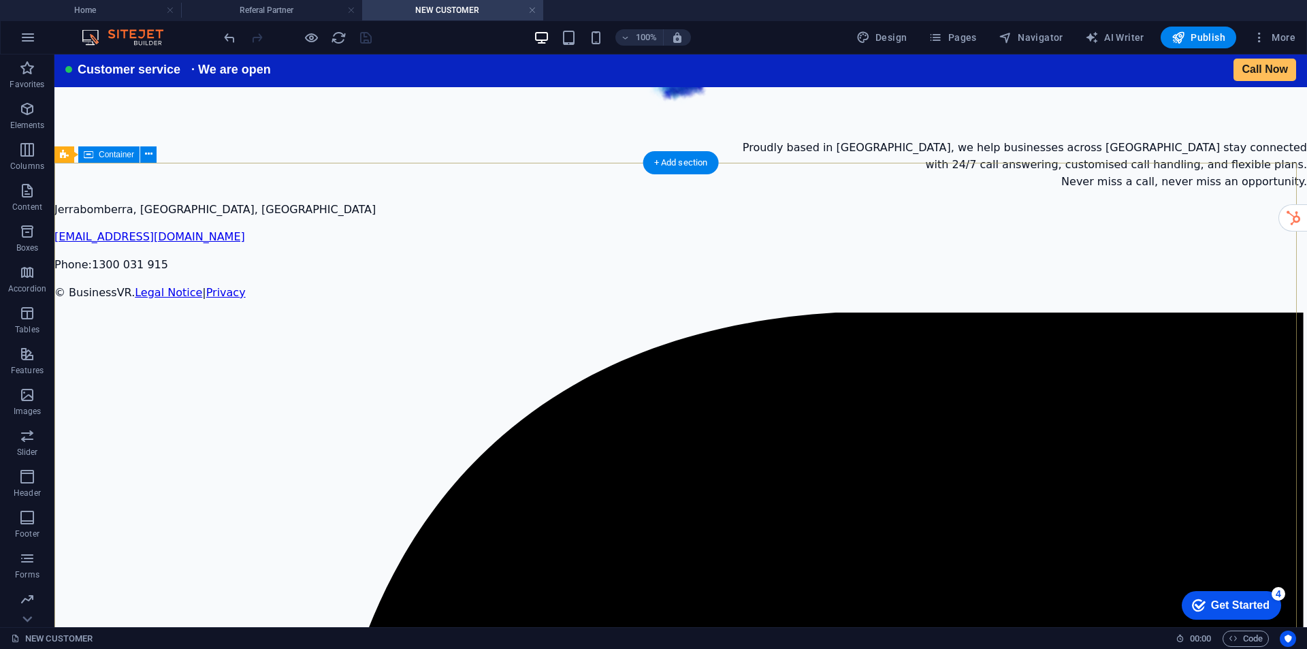
scroll to position [3541, 0]
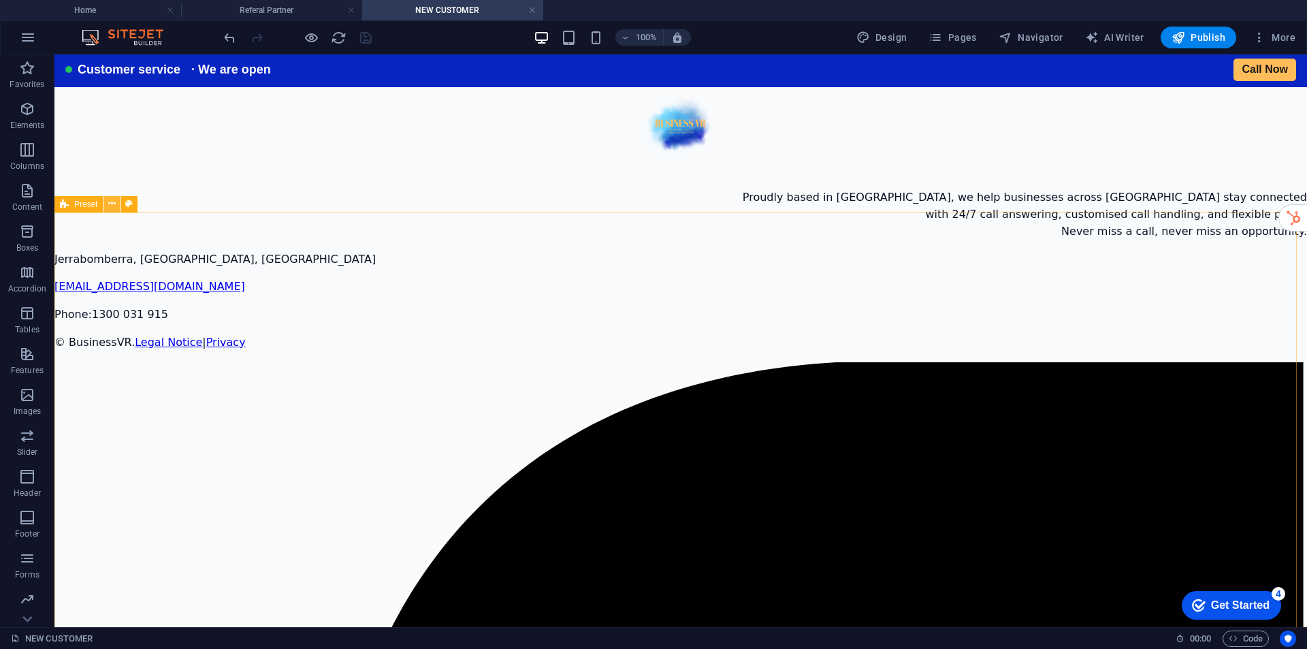
click at [110, 206] on icon at bounding box center [111, 204] width 7 height 14
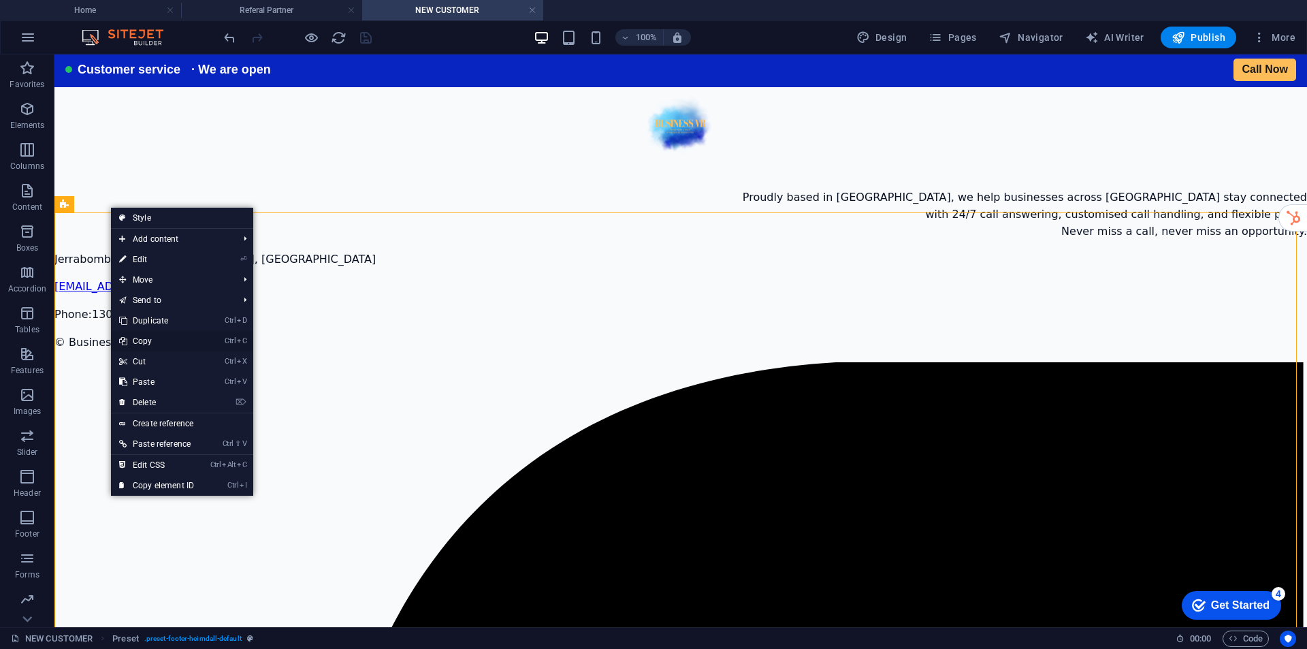
click at [154, 338] on link "Ctrl C Copy" at bounding box center [156, 341] width 91 height 20
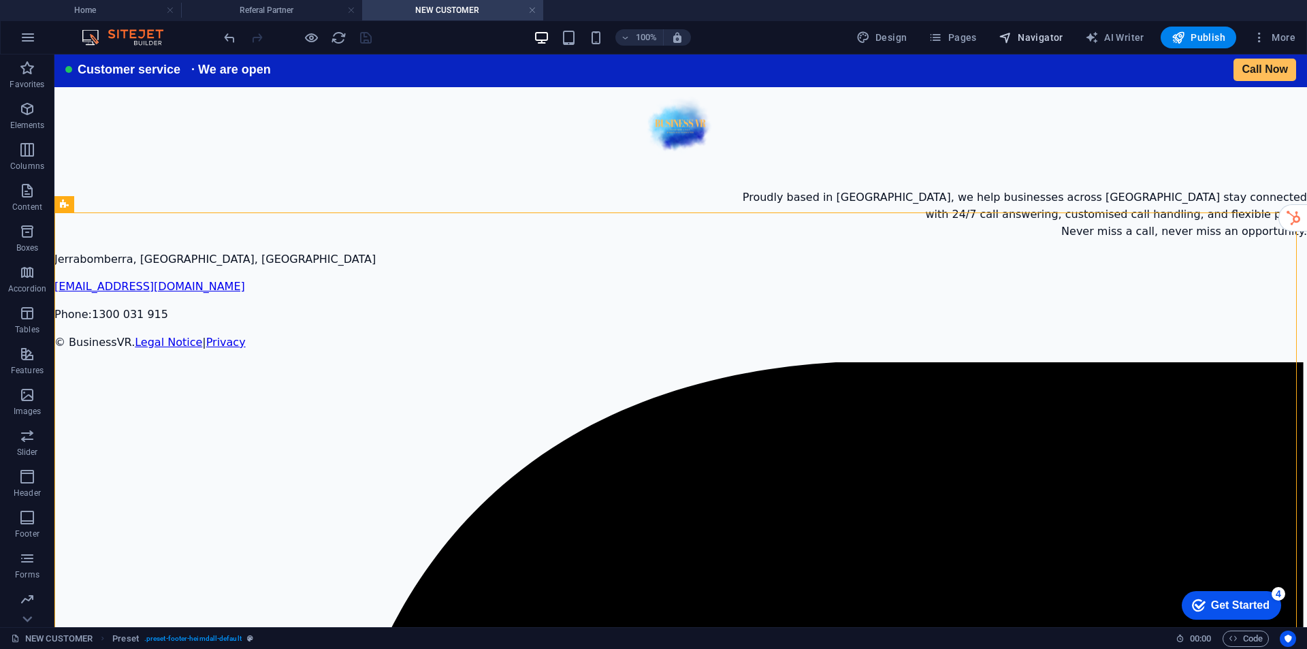
click at [1050, 42] on span "Navigator" at bounding box center [1031, 38] width 65 height 14
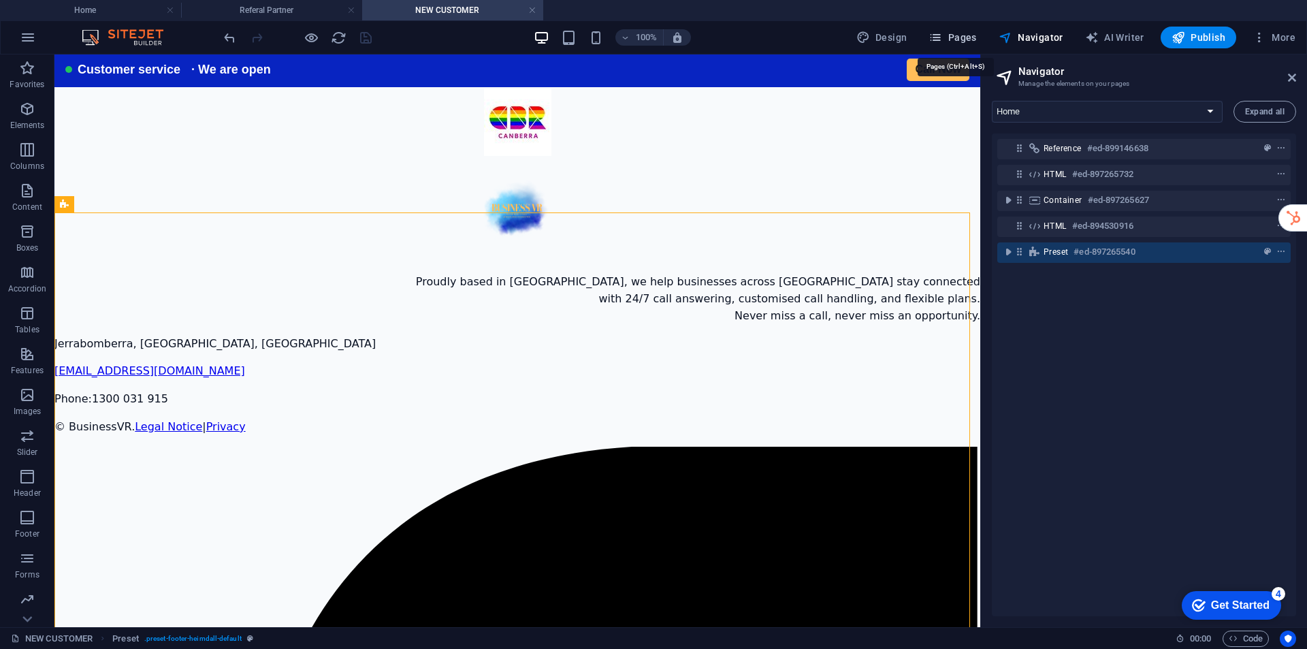
click at [953, 44] on span "Pages" at bounding box center [953, 38] width 48 height 14
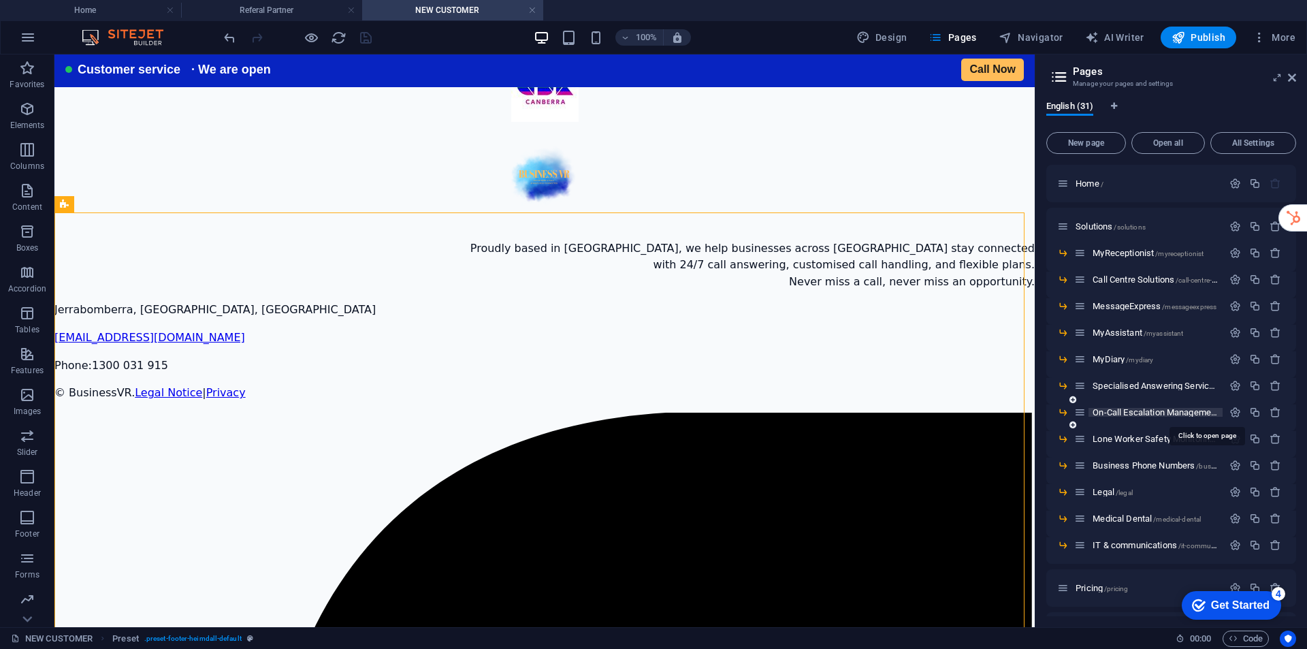
click at [1112, 411] on span "On-Call Escalation Management /on-call-escalation-management" at bounding box center [1206, 412] width 227 height 10
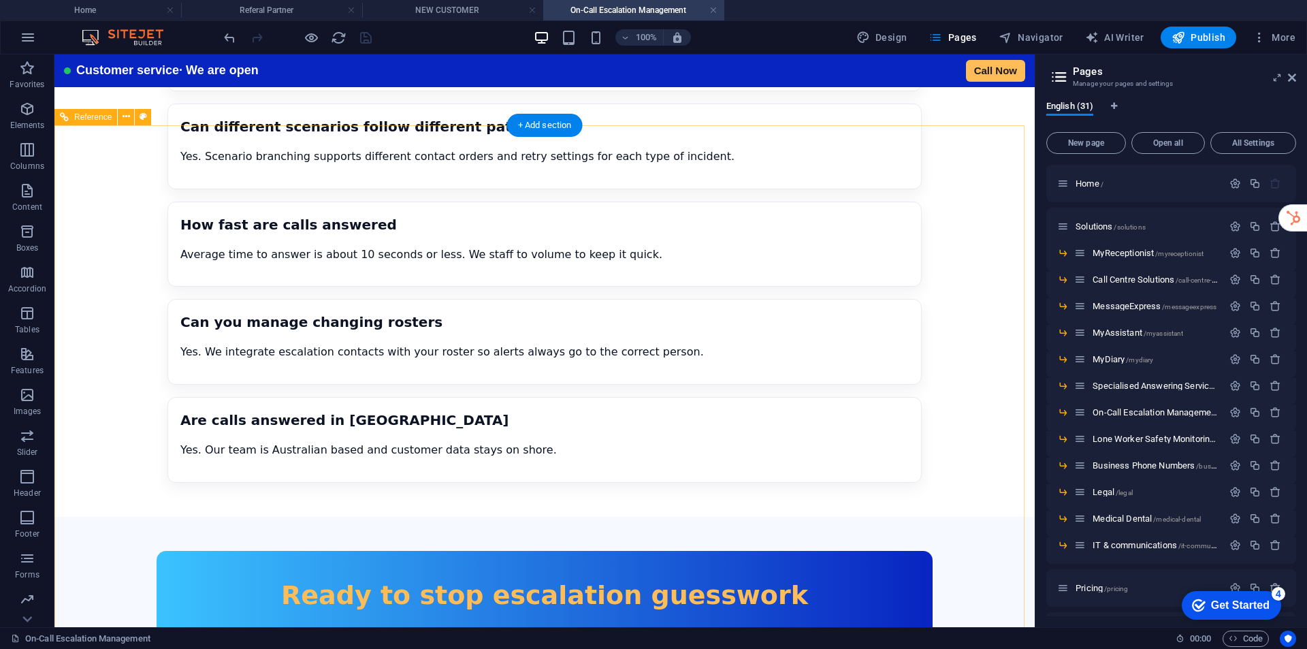
scroll to position [2951, 0]
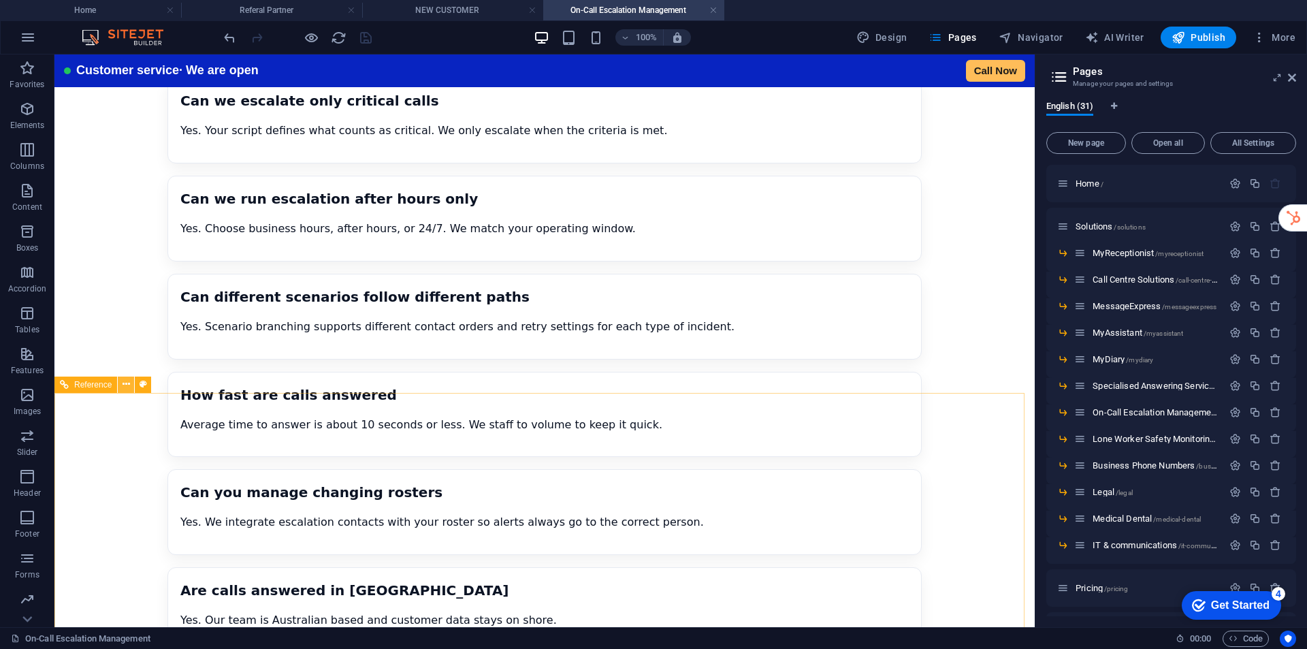
click at [124, 389] on icon at bounding box center [126, 384] width 7 height 14
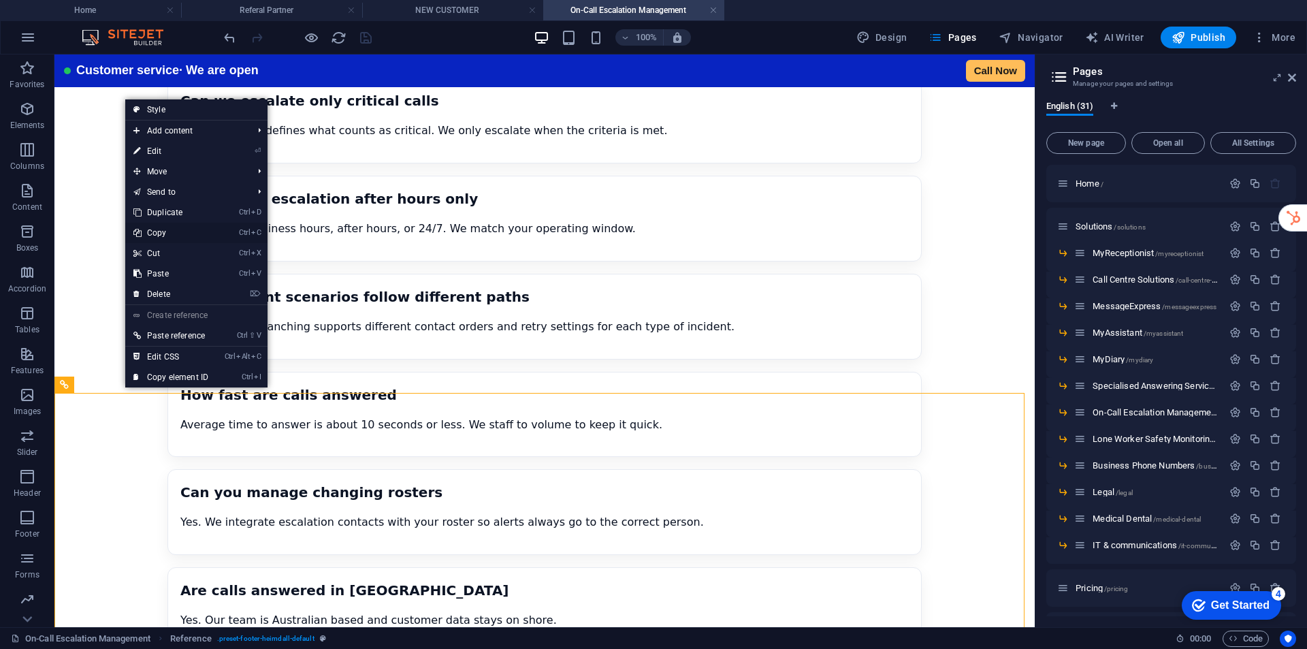
click at [163, 236] on link "Ctrl C Copy" at bounding box center [170, 233] width 91 height 20
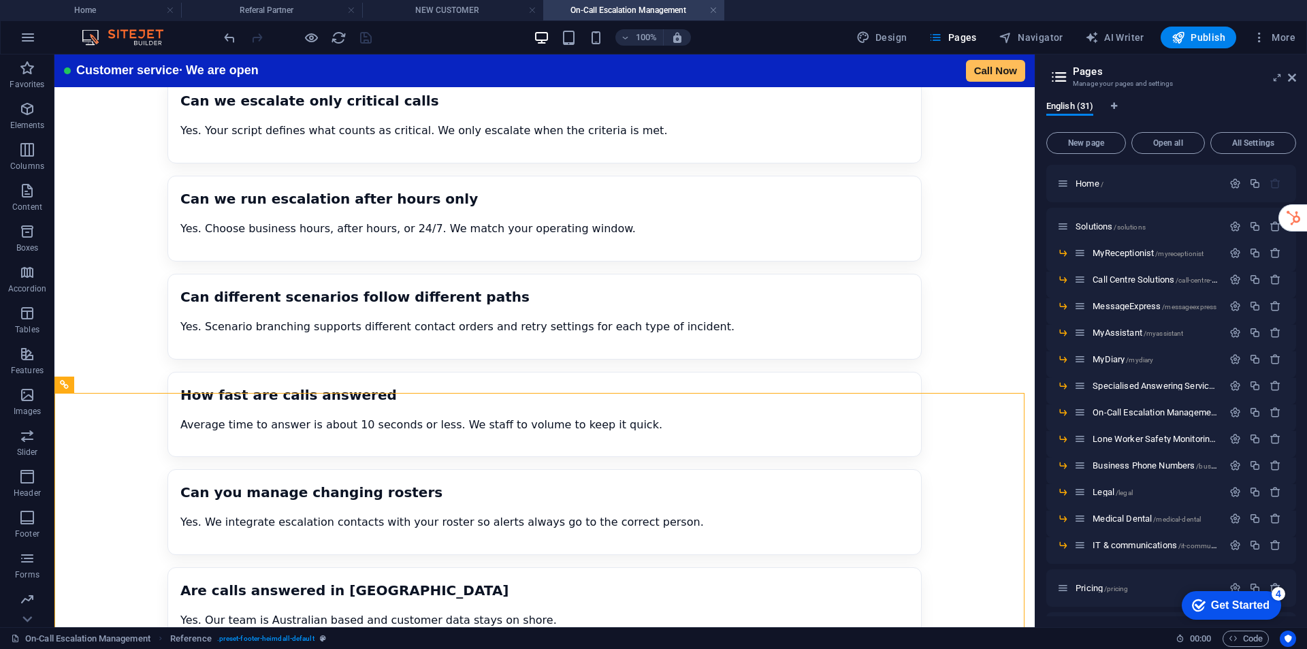
drag, startPoint x: 470, startPoint y: 15, endPoint x: 452, endPoint y: 31, distance: 23.6
drag, startPoint x: 475, startPoint y: 5, endPoint x: 276, endPoint y: 135, distance: 237.0
click at [475, 5] on h4 "NEW CUSTOMER" at bounding box center [452, 10] width 181 height 15
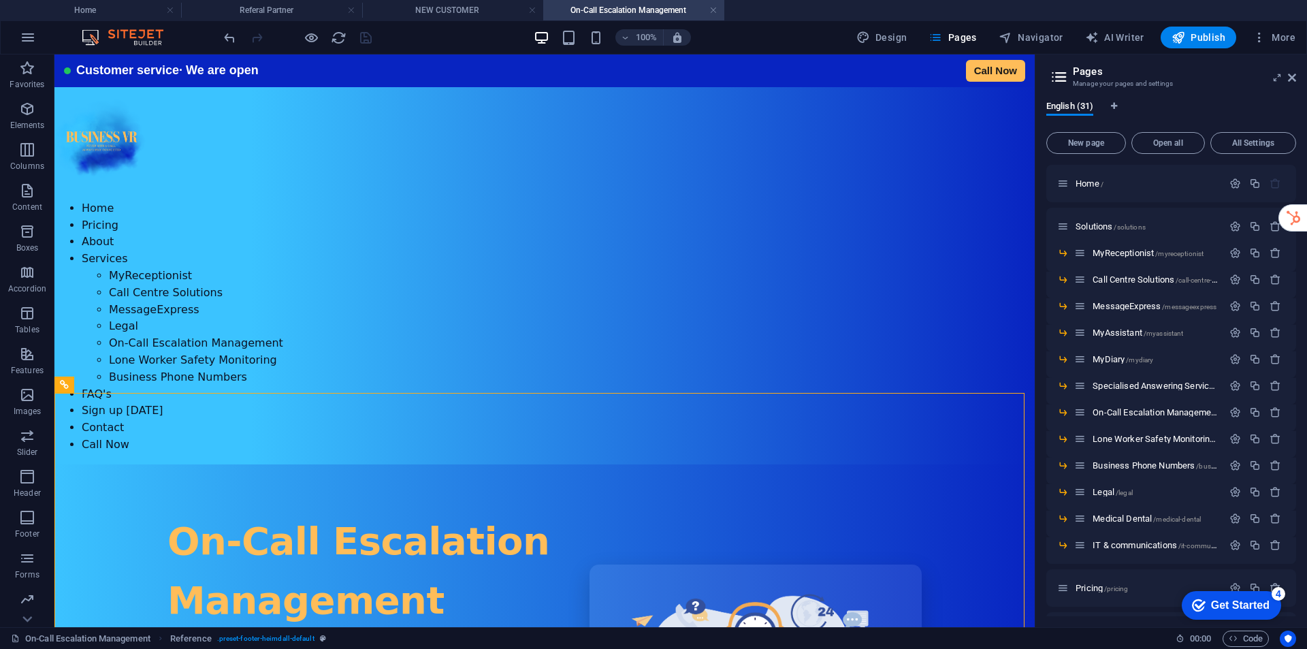
scroll to position [3541, 0]
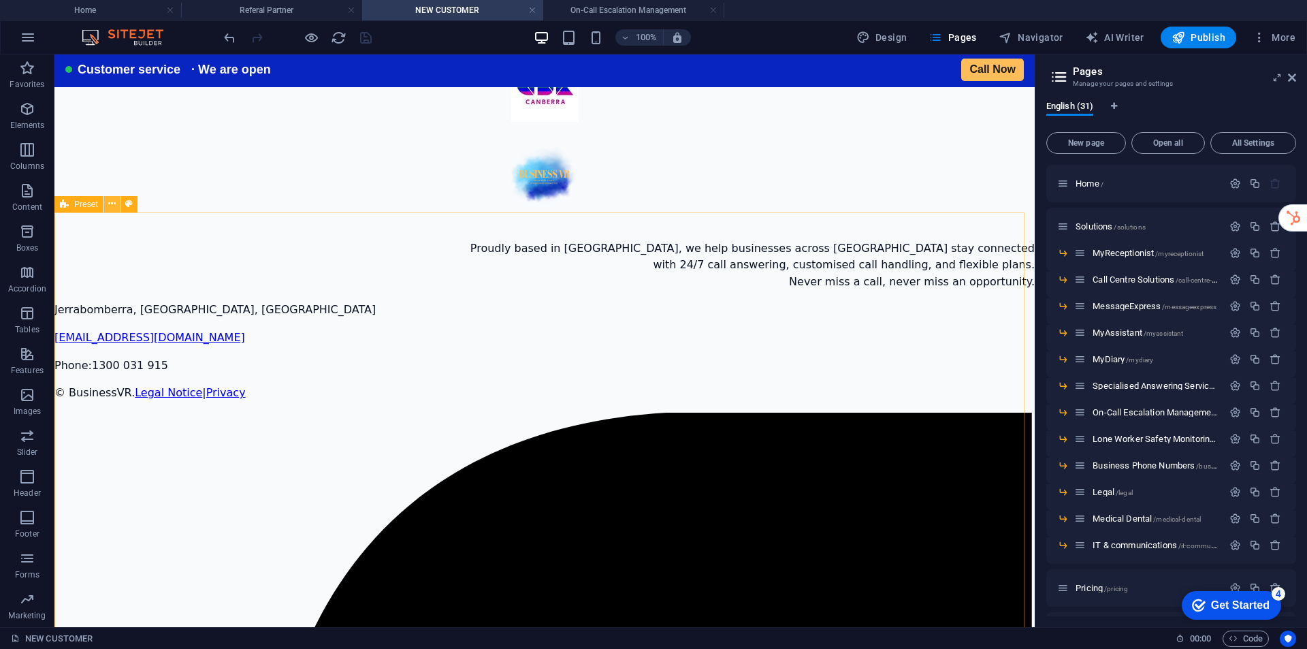
click at [106, 206] on button at bounding box center [112, 204] width 16 height 16
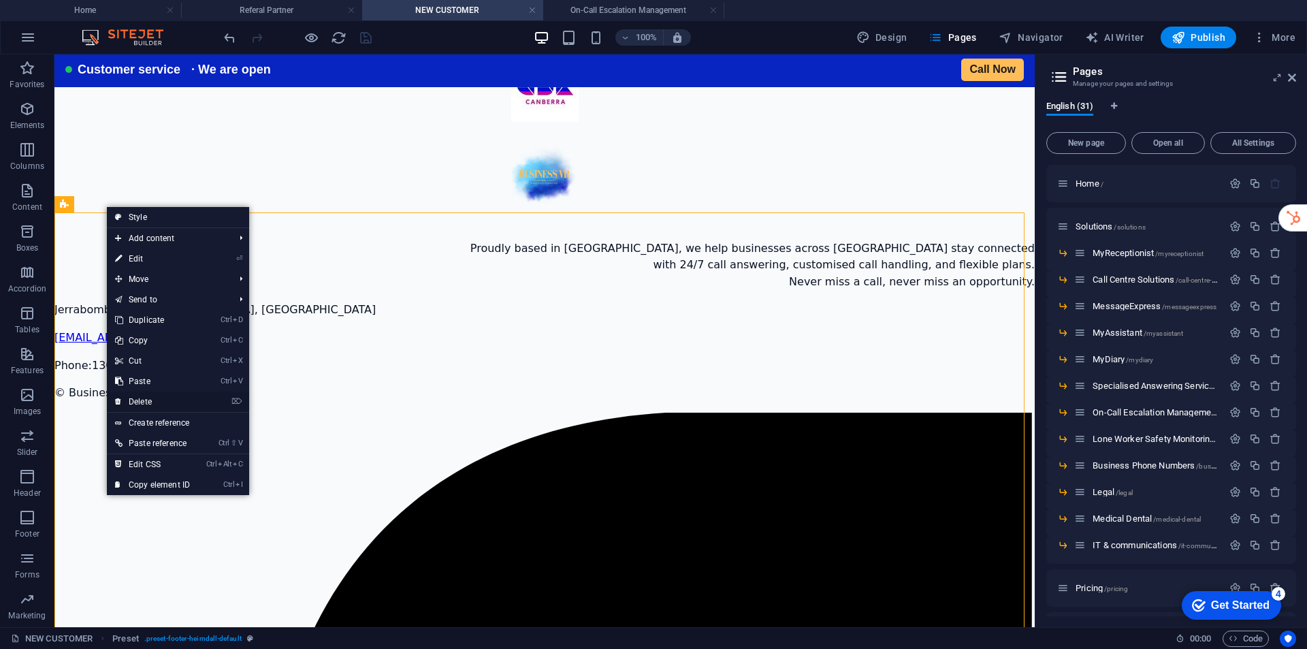
click at [144, 397] on link "⌦ Delete" at bounding box center [152, 402] width 91 height 20
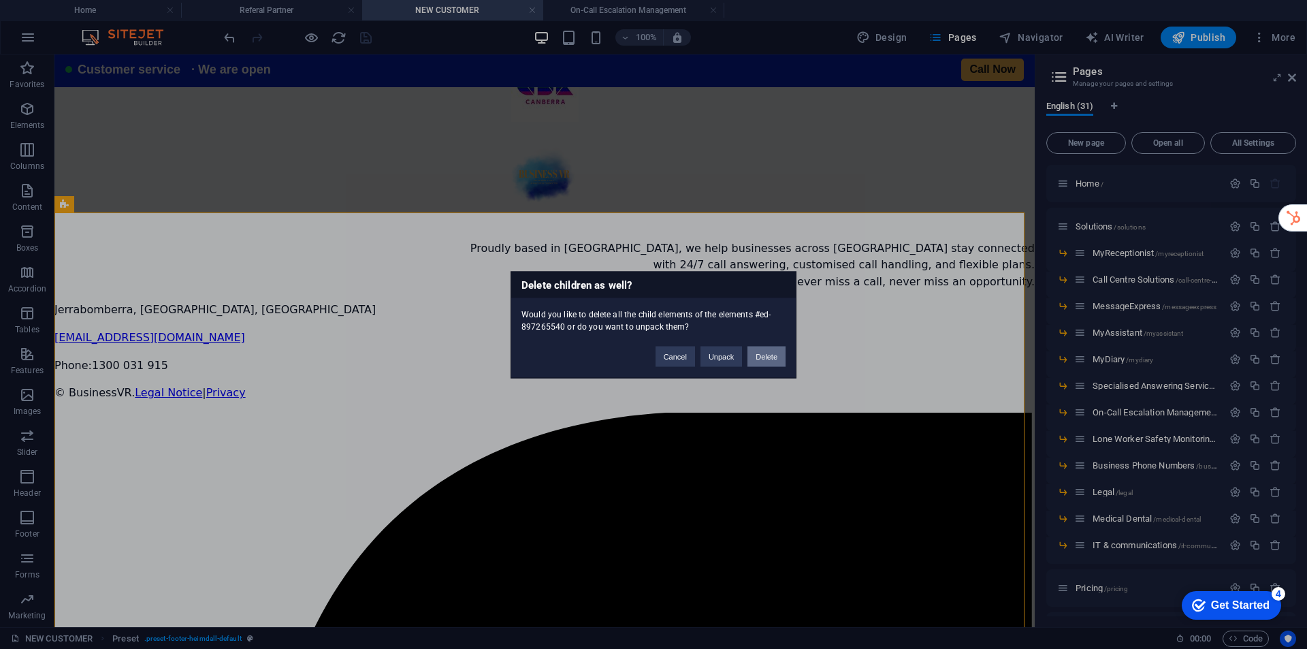
drag, startPoint x: 766, startPoint y: 350, endPoint x: 712, endPoint y: 299, distance: 74.7
click at [766, 350] on button "Delete" at bounding box center [767, 356] width 38 height 20
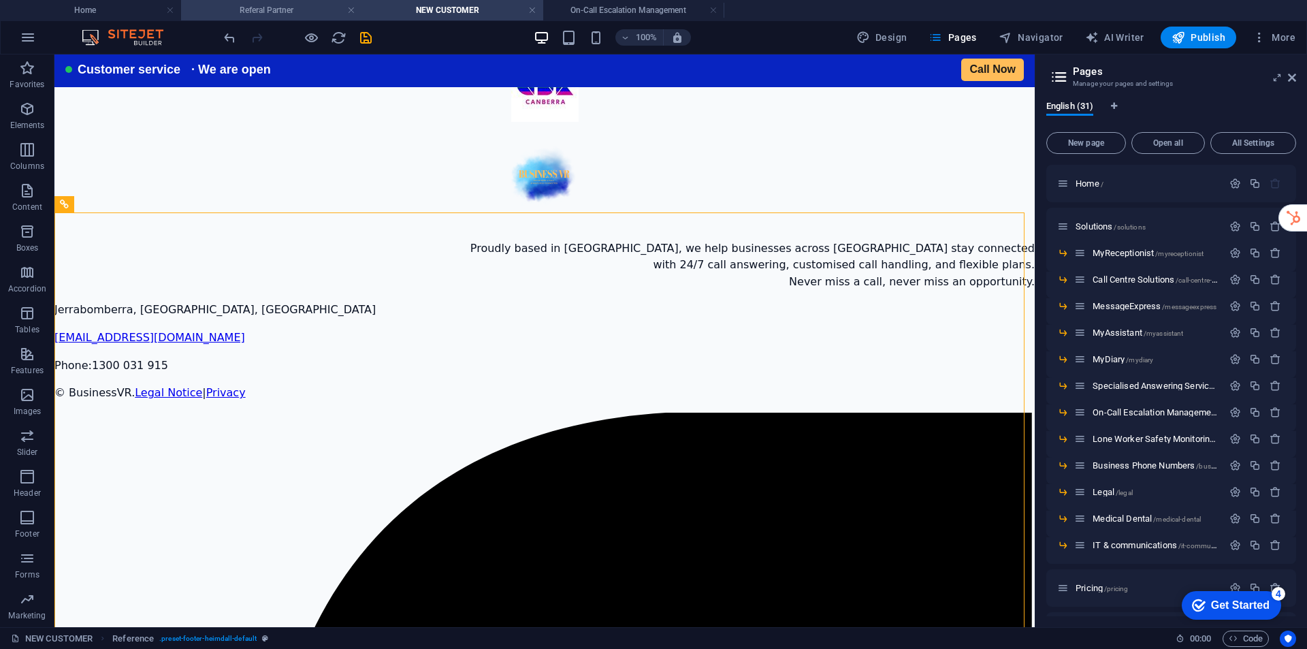
click at [273, 11] on h4 "Referal Partner" at bounding box center [271, 10] width 181 height 15
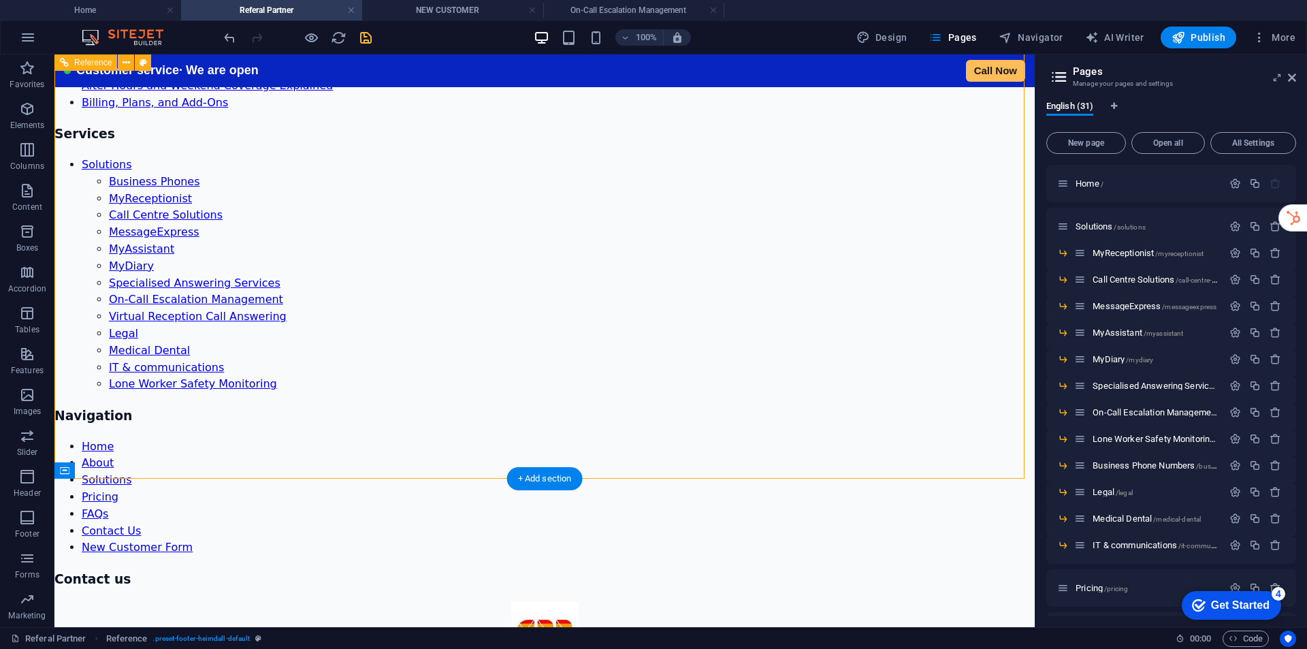
scroll to position [3250, 0]
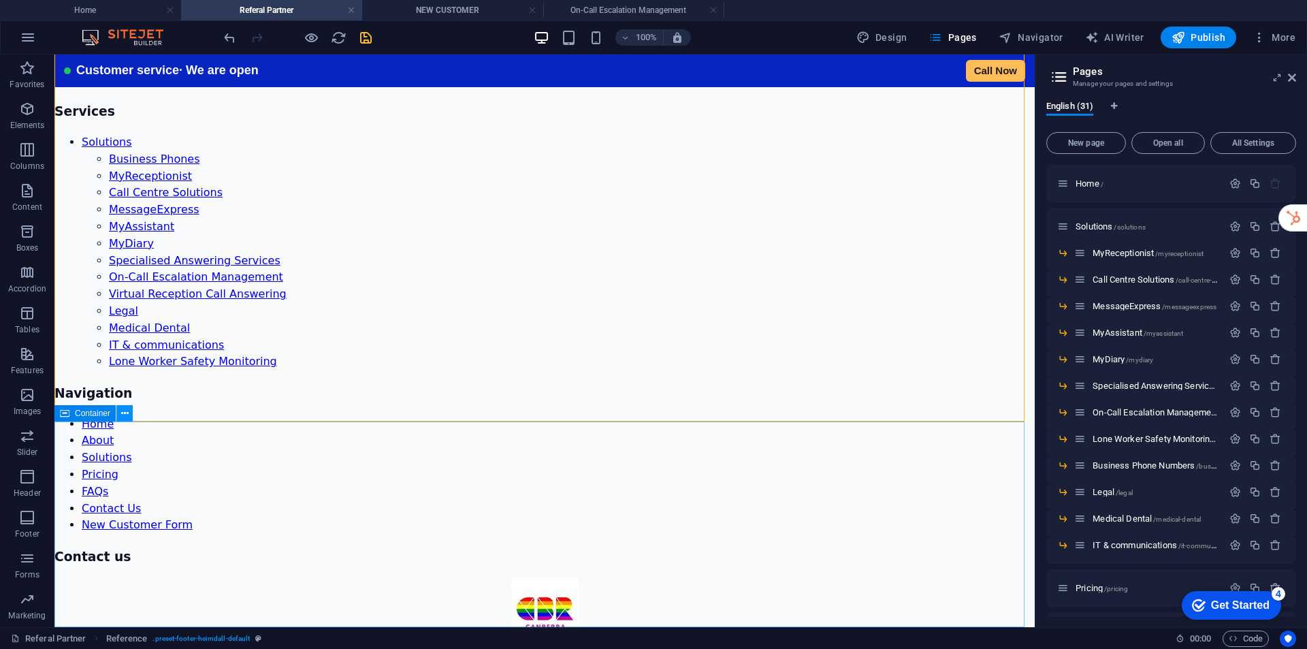
click at [125, 417] on icon at bounding box center [124, 414] width 7 height 14
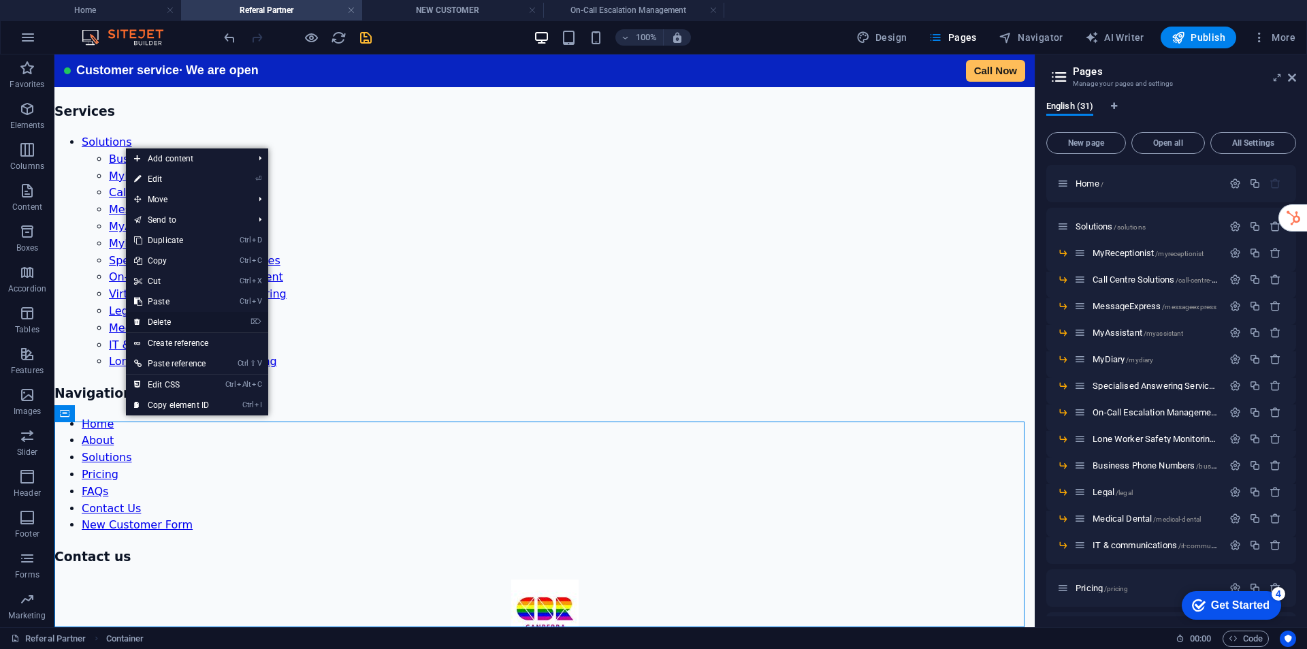
drag, startPoint x: 197, startPoint y: 319, endPoint x: 142, endPoint y: 267, distance: 75.1
click at [197, 319] on link "⌦ Delete" at bounding box center [171, 322] width 91 height 20
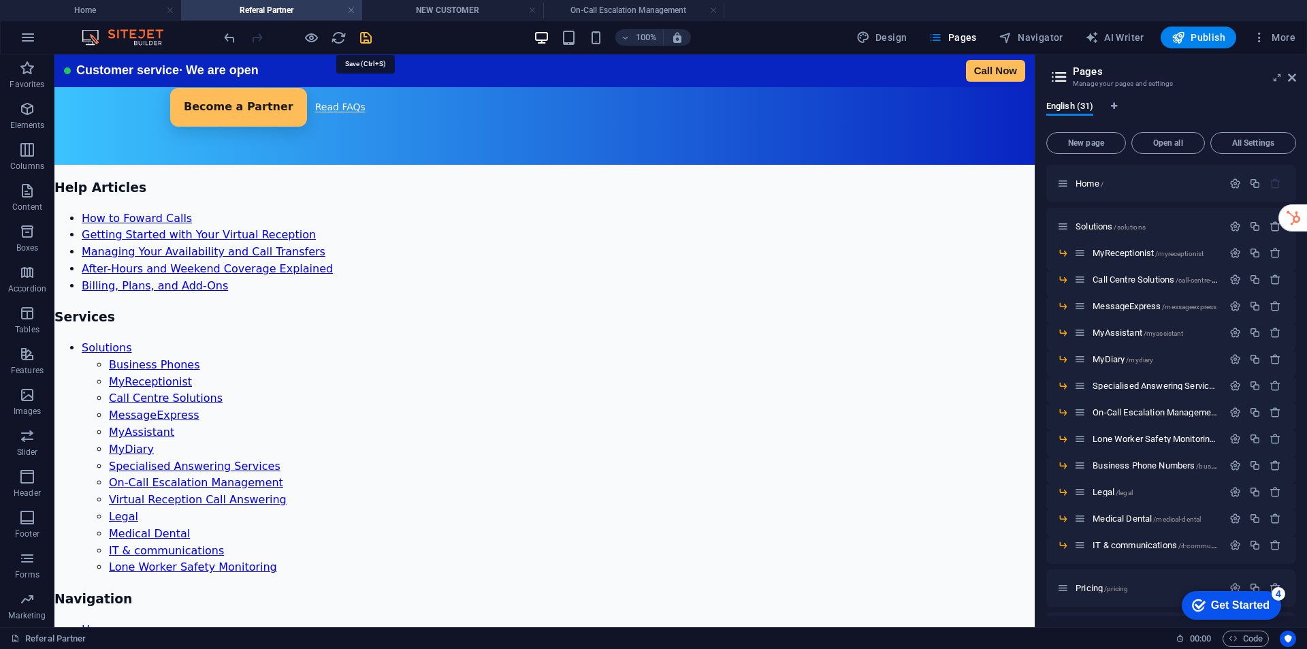
click at [364, 40] on icon "save" at bounding box center [366, 38] width 16 height 16
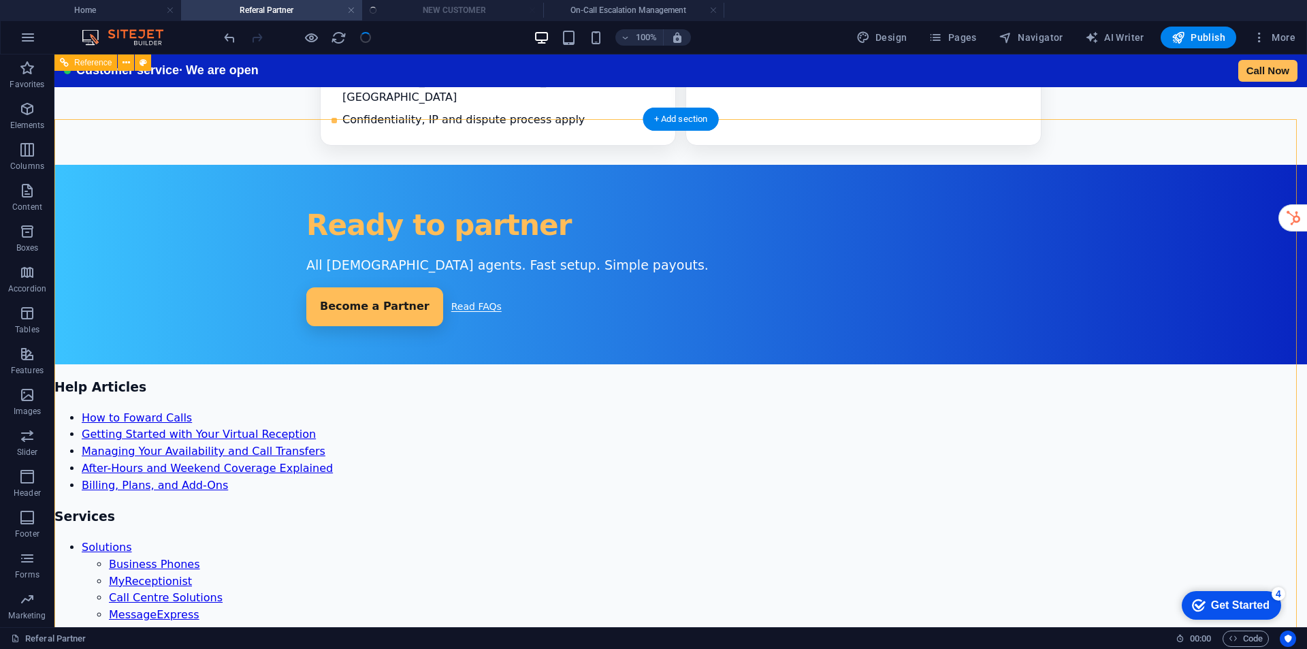
scroll to position [2840, 0]
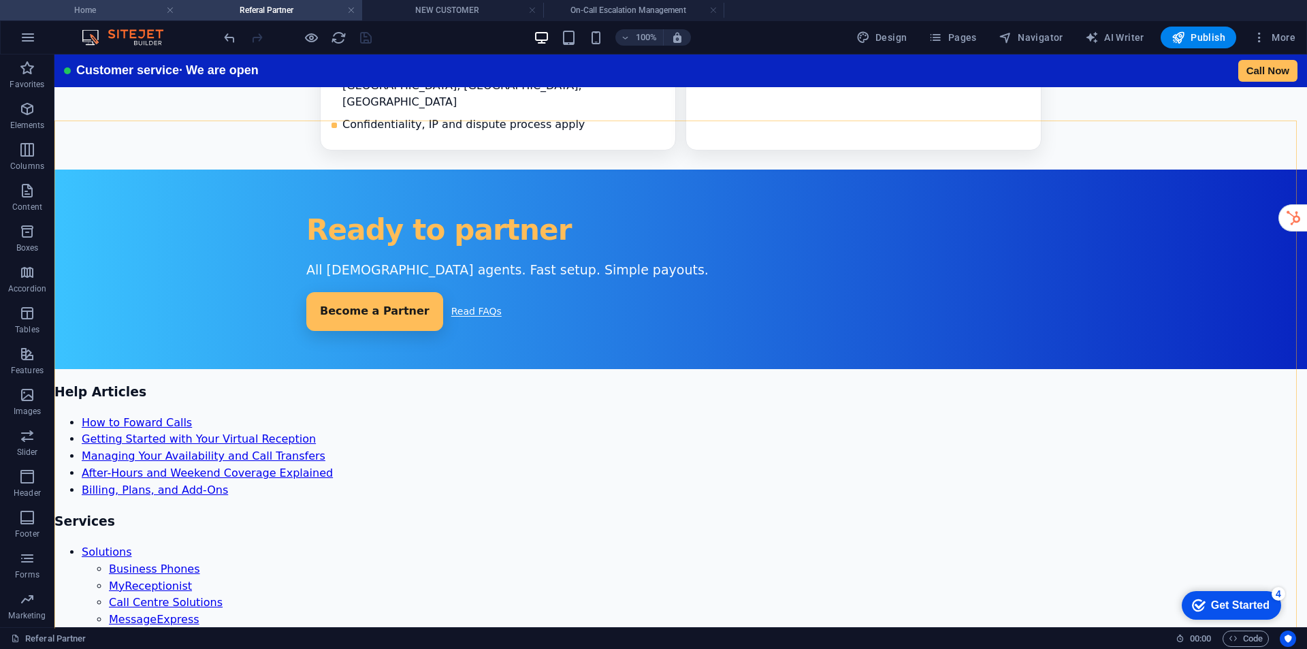
click at [112, 14] on h4 "Home" at bounding box center [90, 10] width 181 height 15
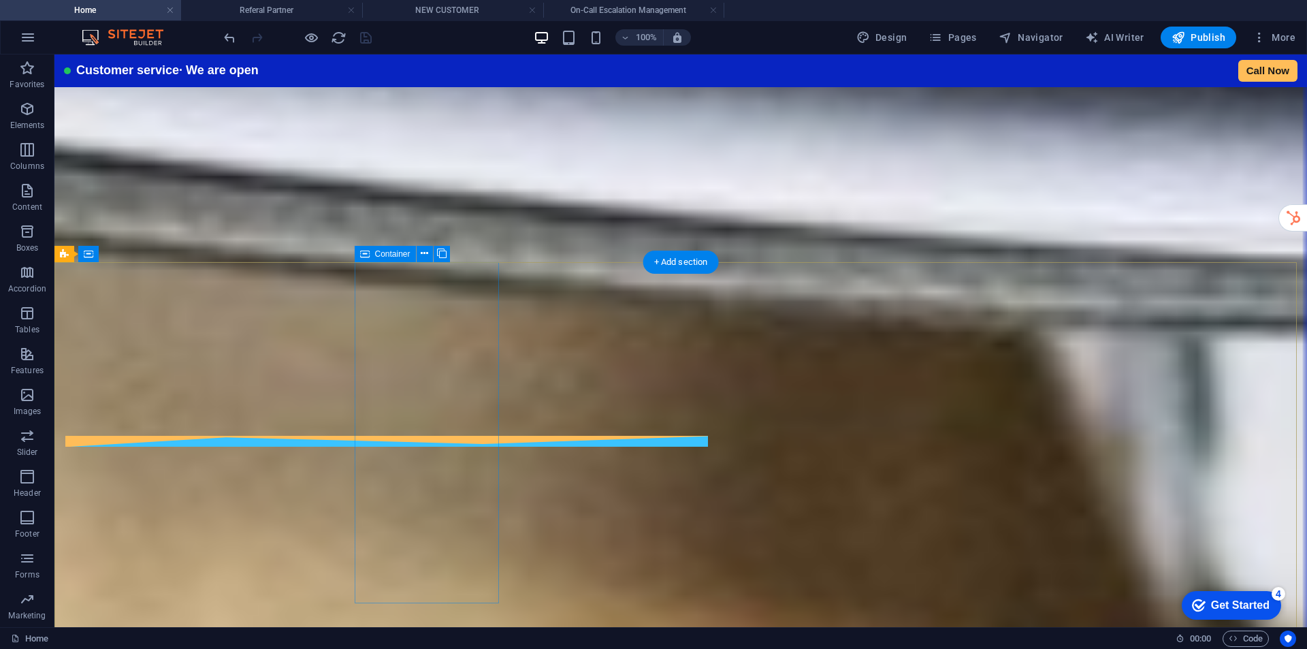
scroll to position [7354, 0]
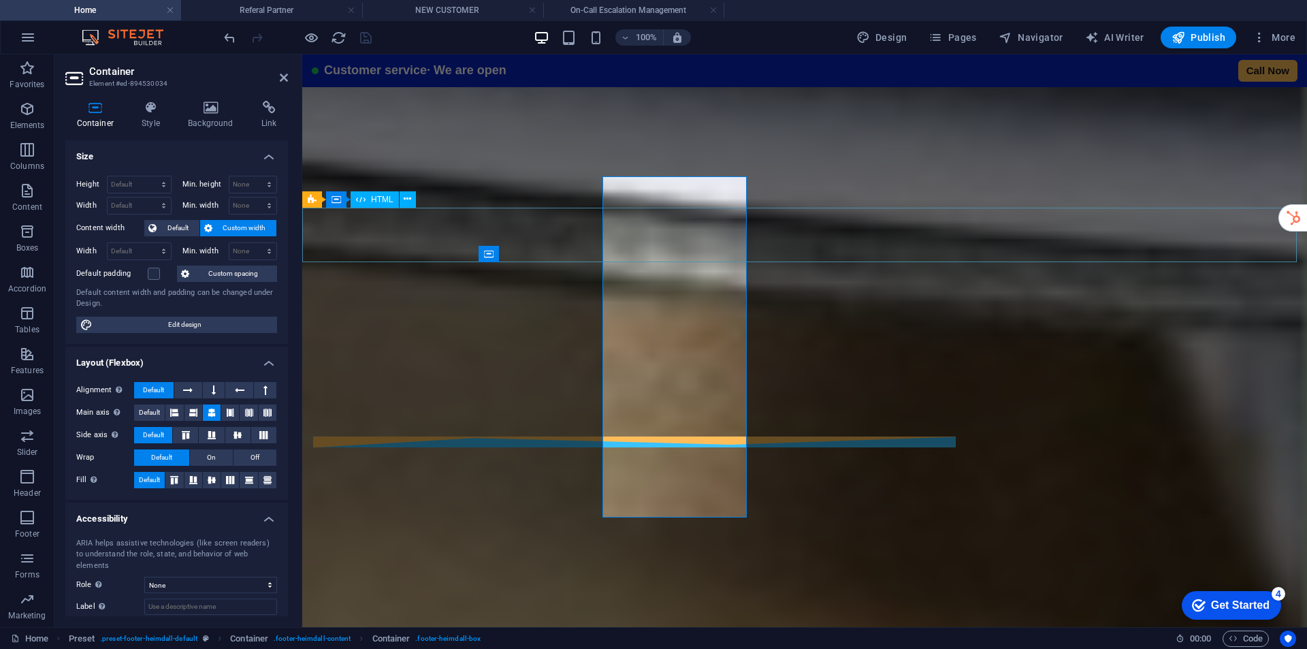
scroll to position [7440, 0]
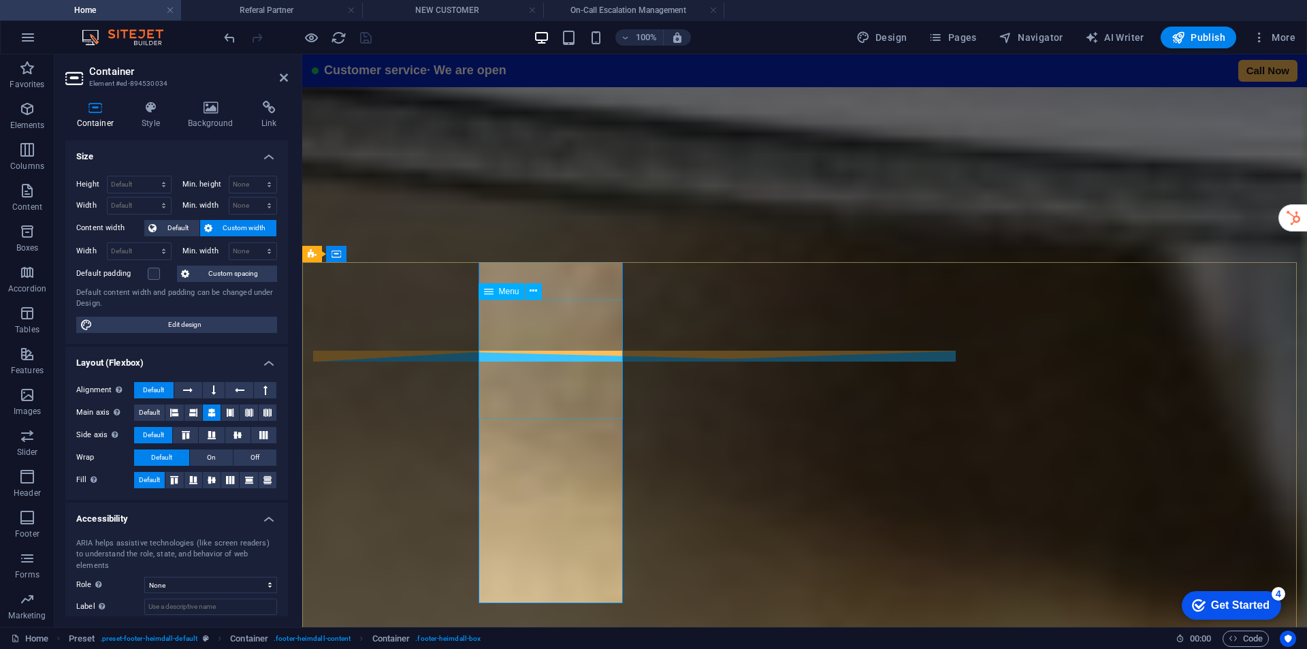
select select
select select "1"
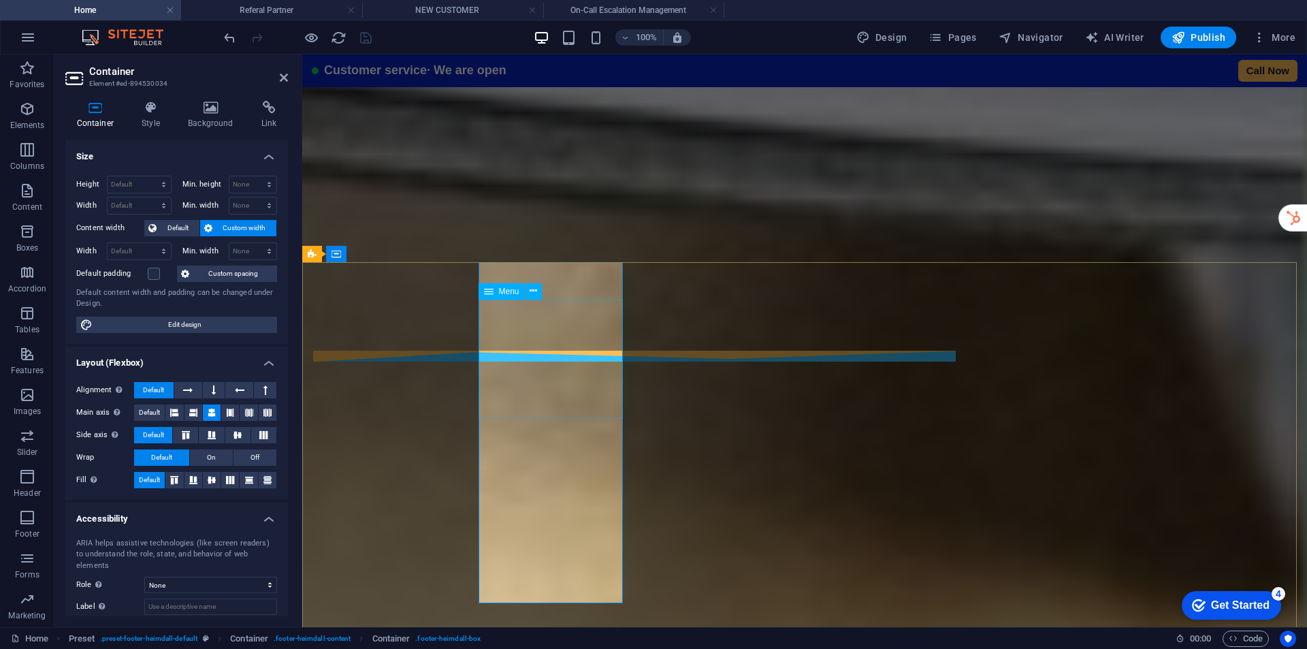
select select
select select "14"
select select
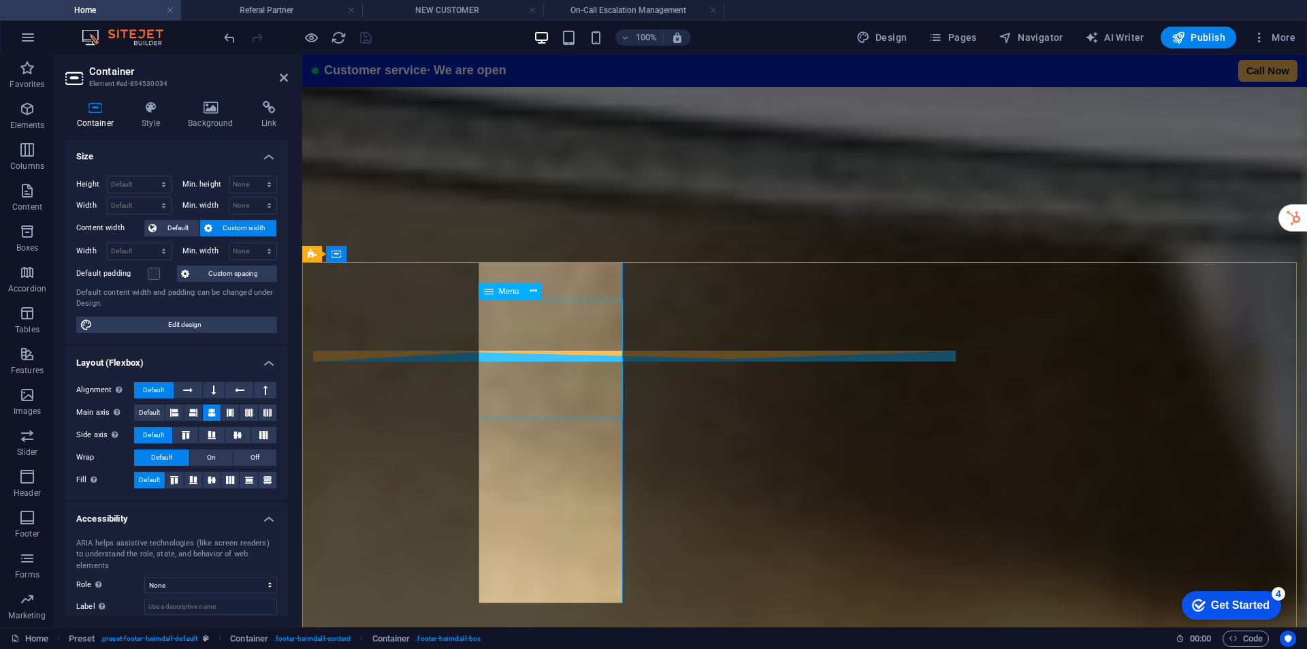
select select "17"
select select
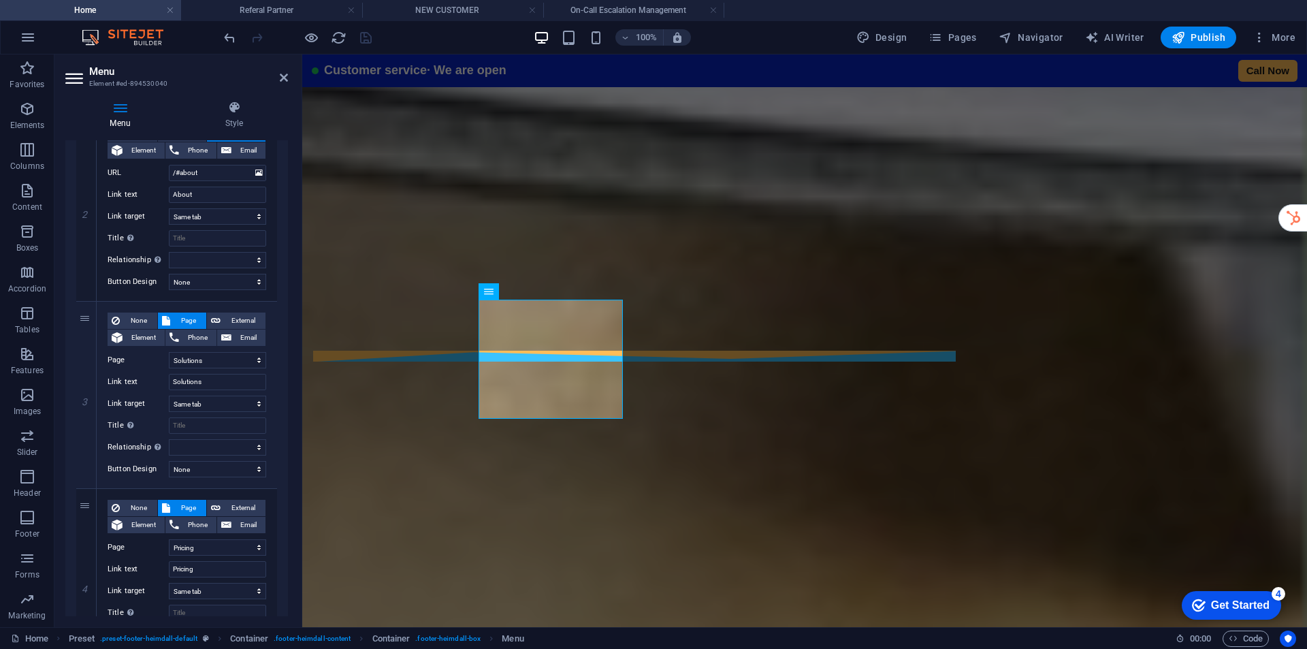
scroll to position [321, 0]
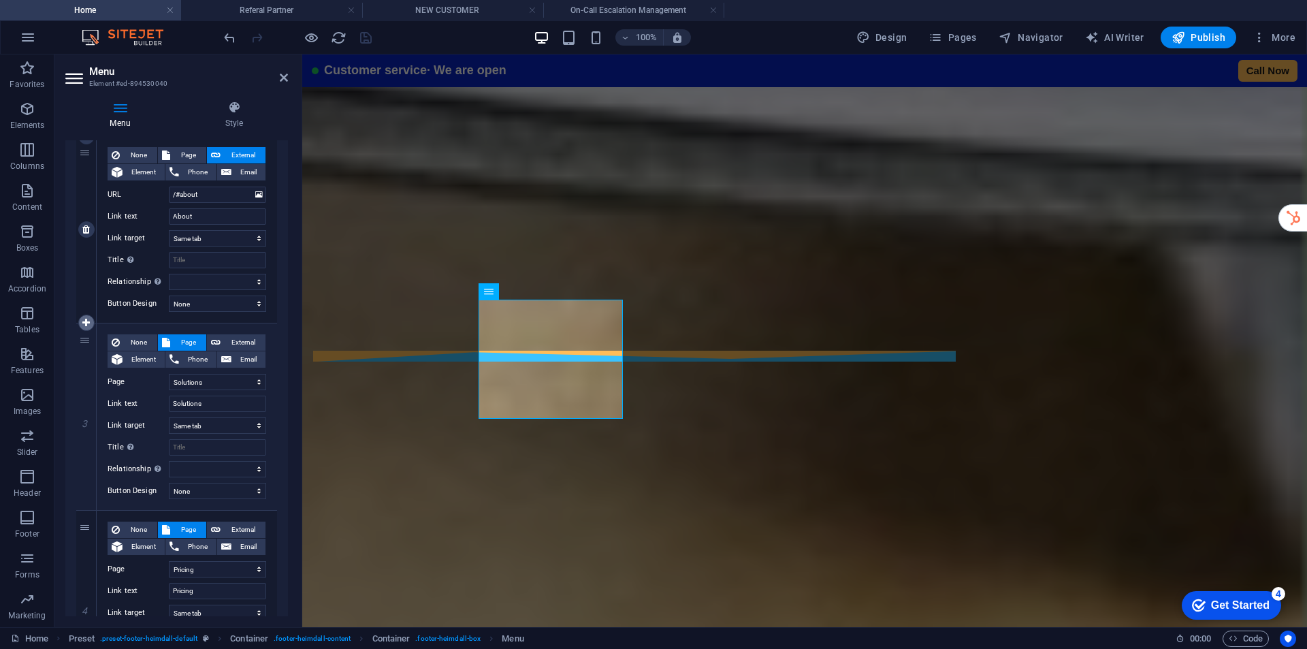
click at [82, 319] on icon at bounding box center [85, 323] width 7 height 10
select select
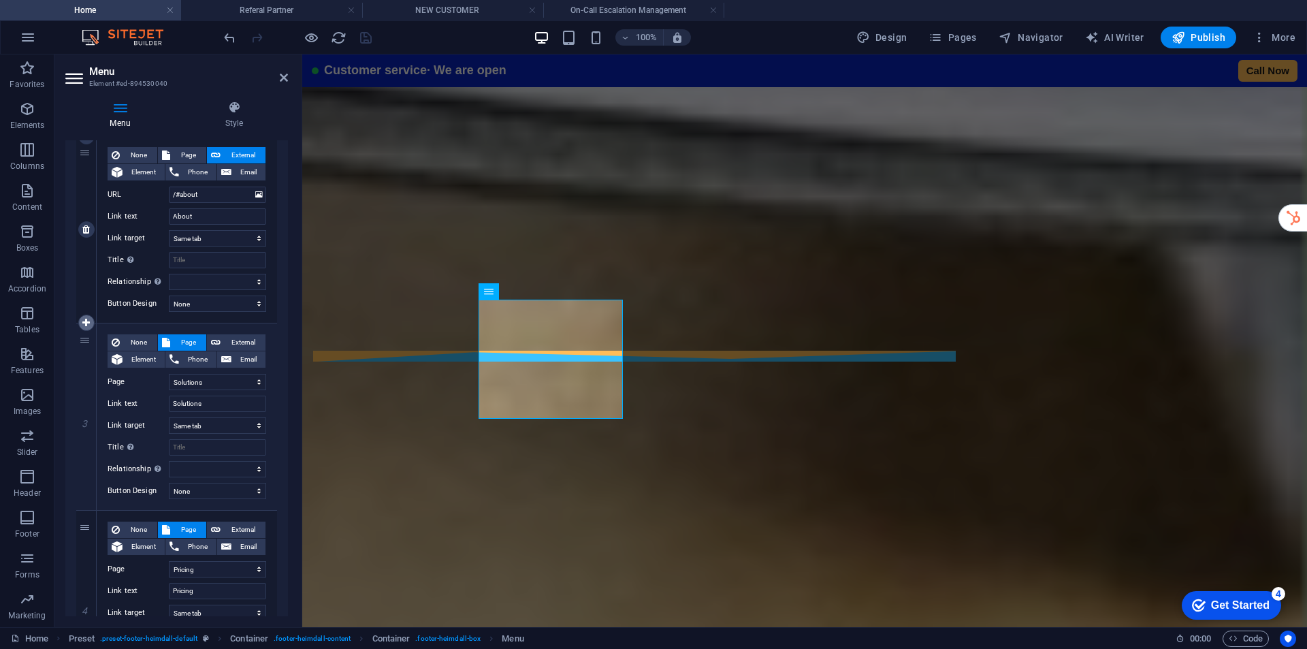
select select
select select "1"
type input "Solutions"
select select
select select "14"
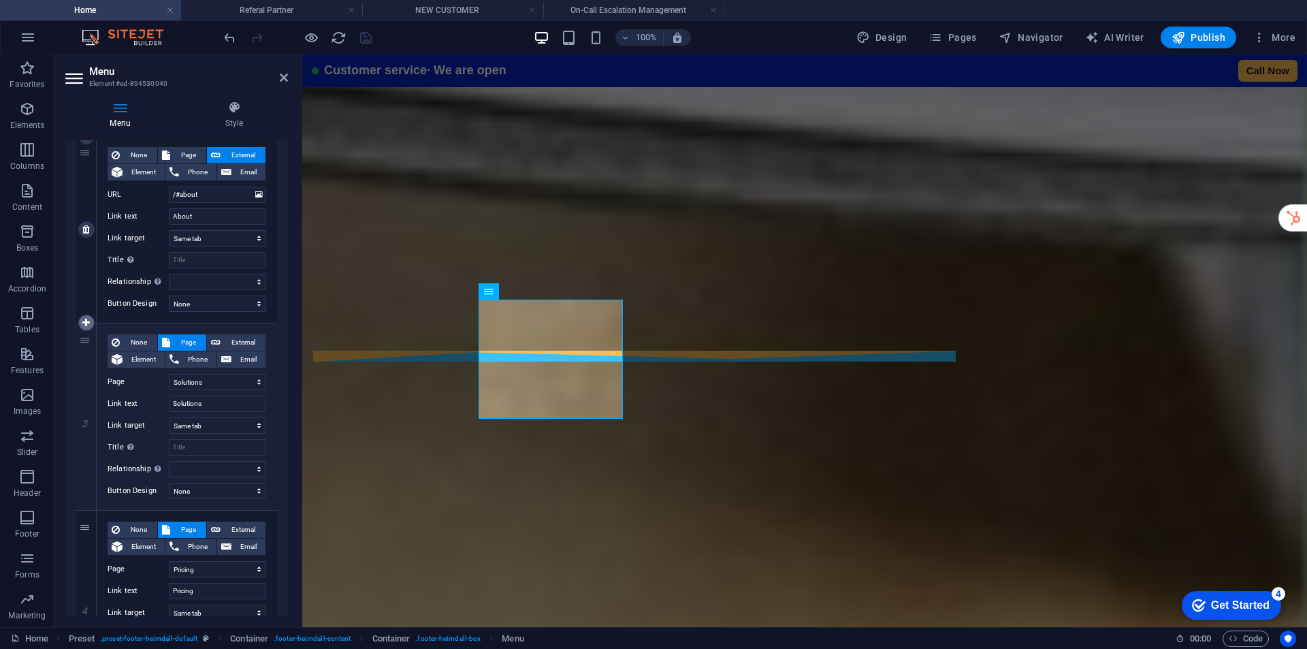
type input "Pricing"
select select
type input "/#faqs"
type input "FAQs"
select select
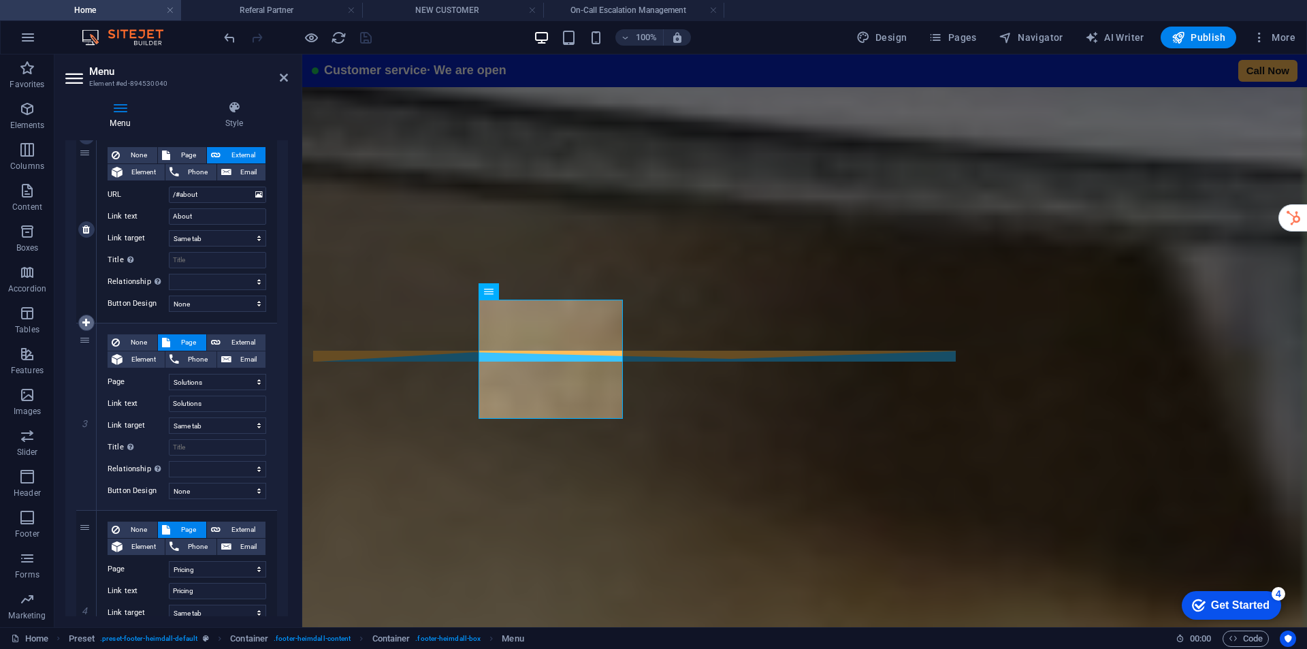
type input "/#contact"
type input "Contact Us"
select select
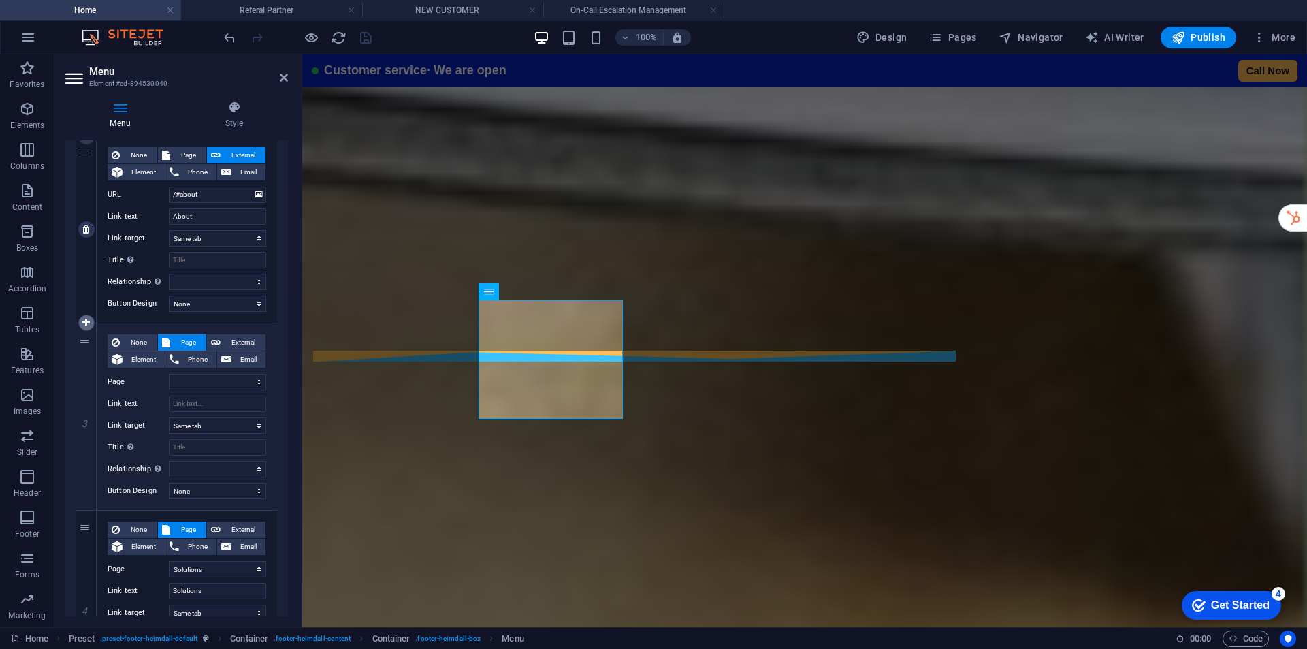
select select "17"
select select
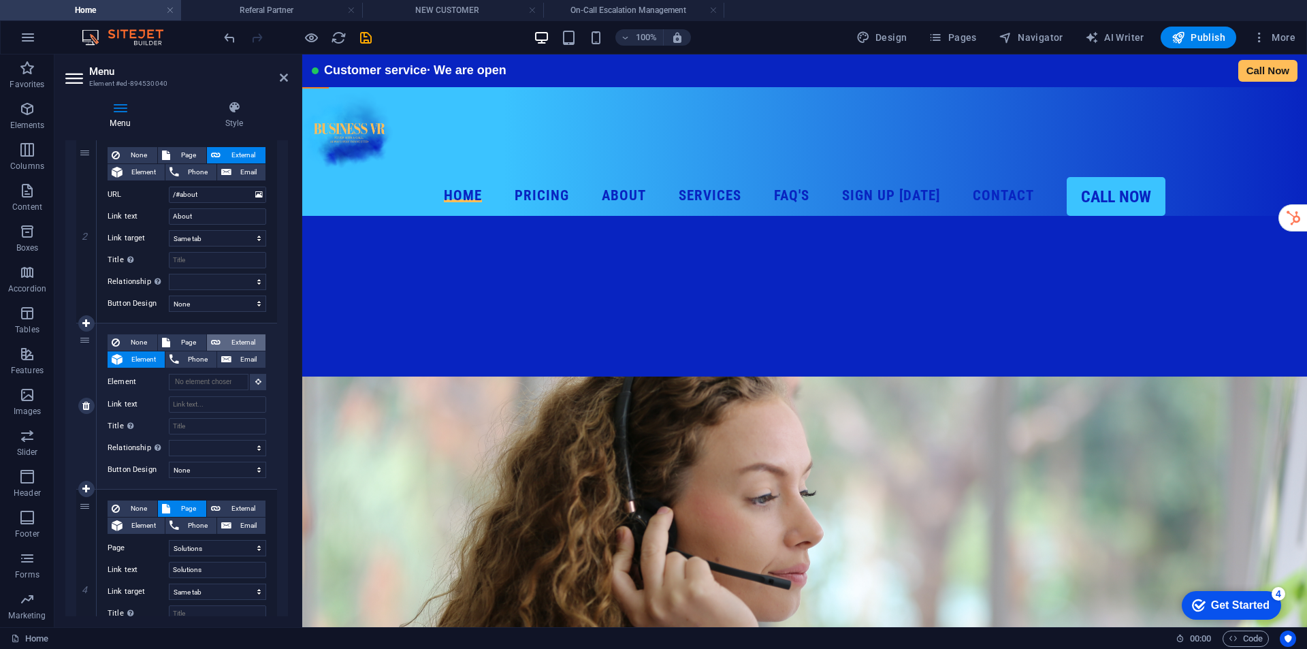
scroll to position [7440, 0]
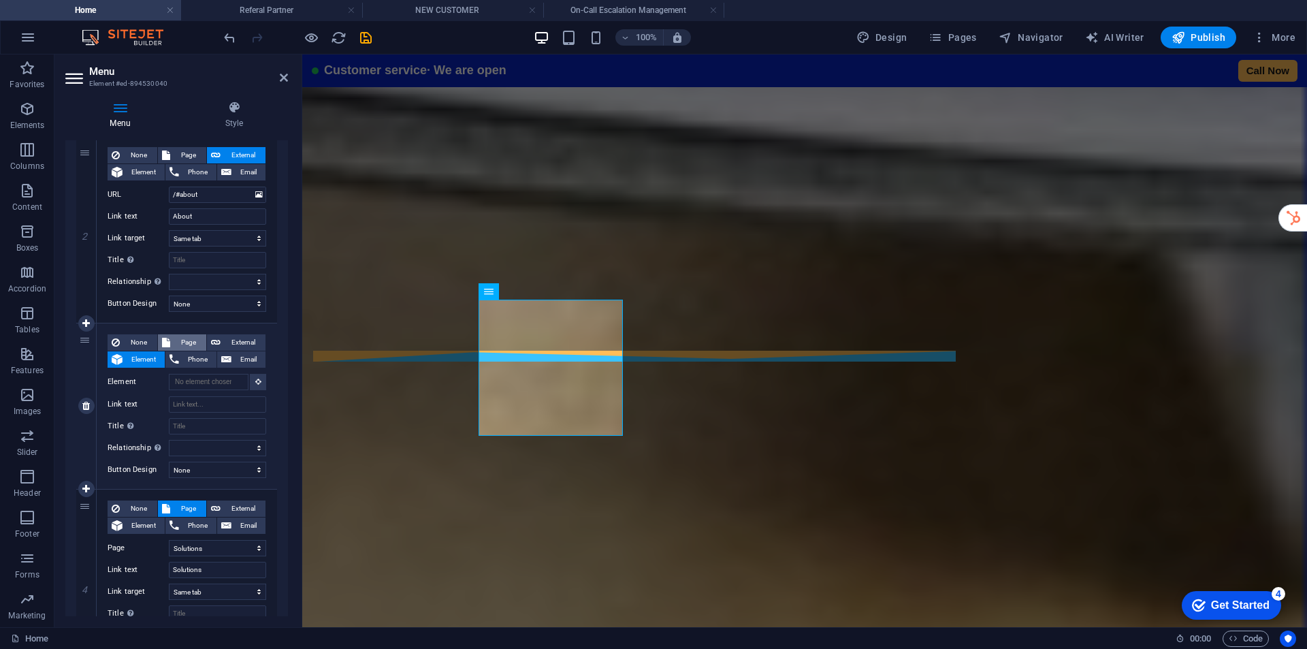
click at [177, 340] on span "Page" at bounding box center [188, 342] width 28 height 16
select select
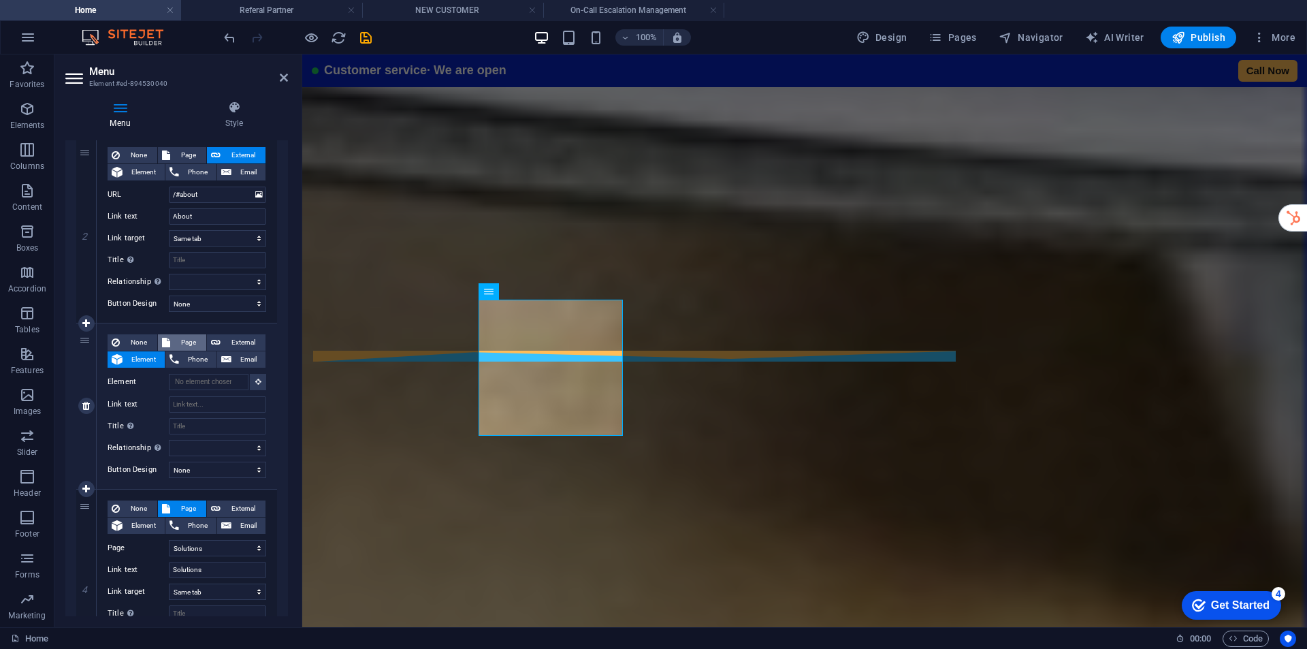
select select
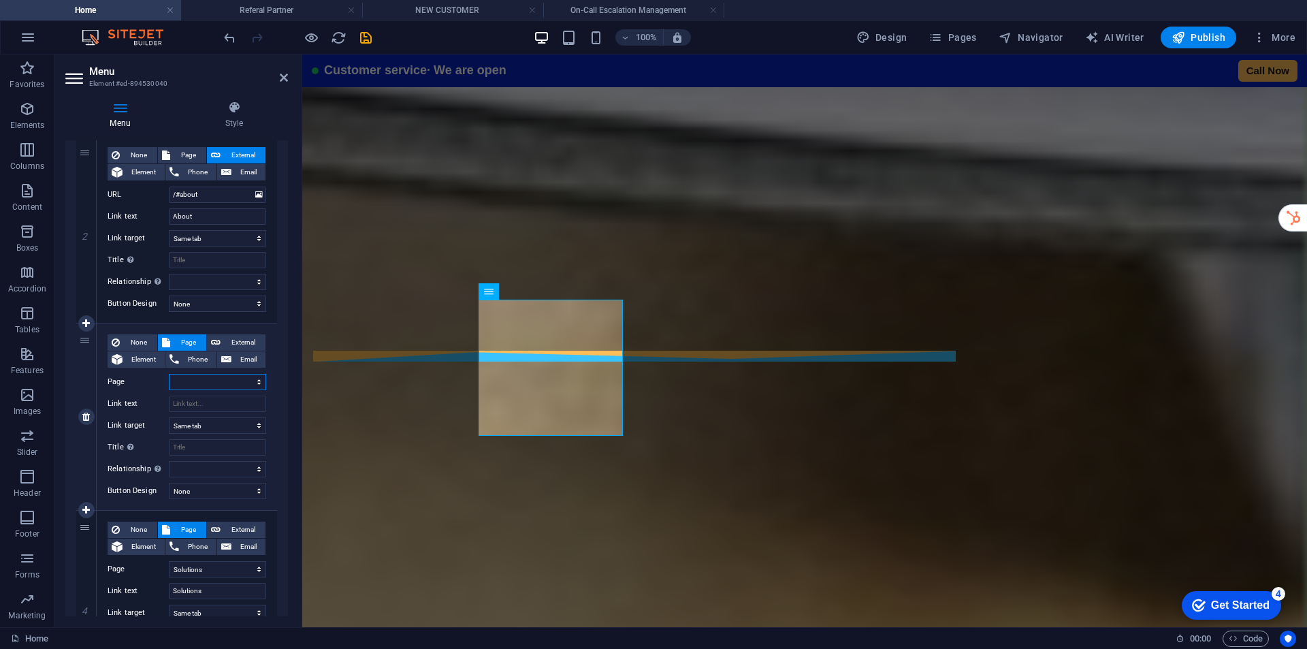
click at [205, 376] on select "Home Solutions -- MyReceptionist -- Call Centre Solutions -- MessageExpress -- …" at bounding box center [217, 382] width 97 height 16
select select "26"
click at [169, 374] on select "Home Solutions -- MyReceptionist -- Call Centre Solutions -- MessageExpress -- …" at bounding box center [217, 382] width 97 height 16
select select
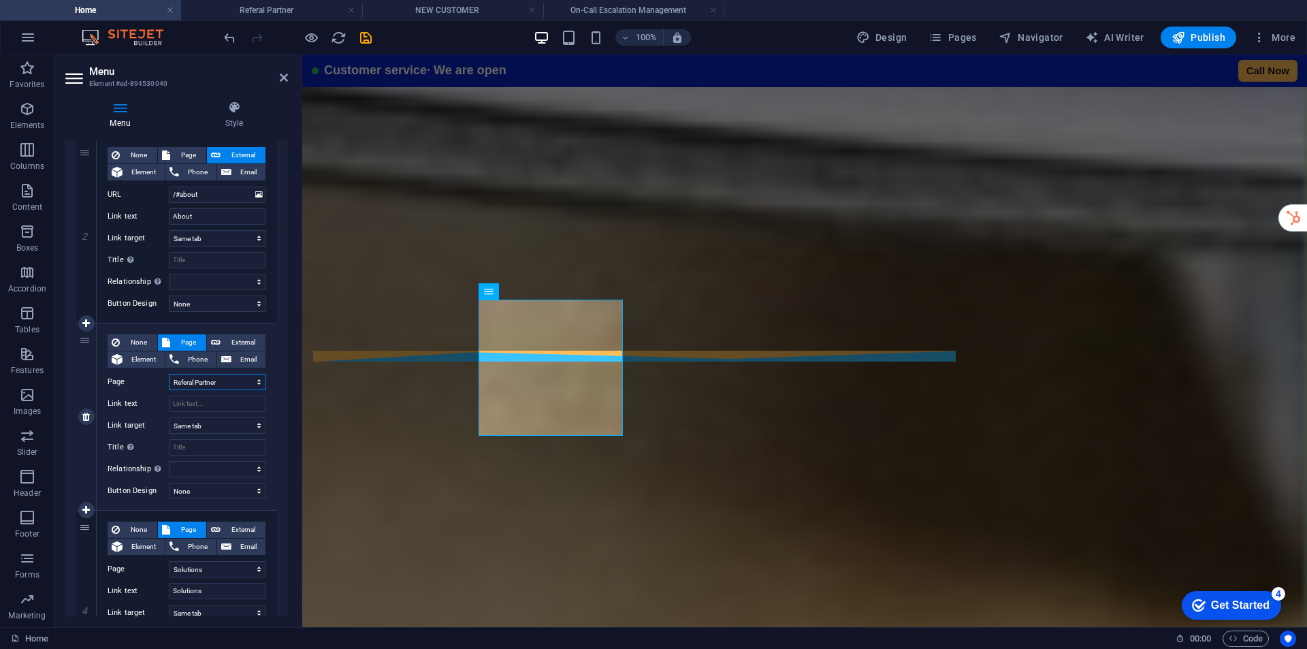
select select
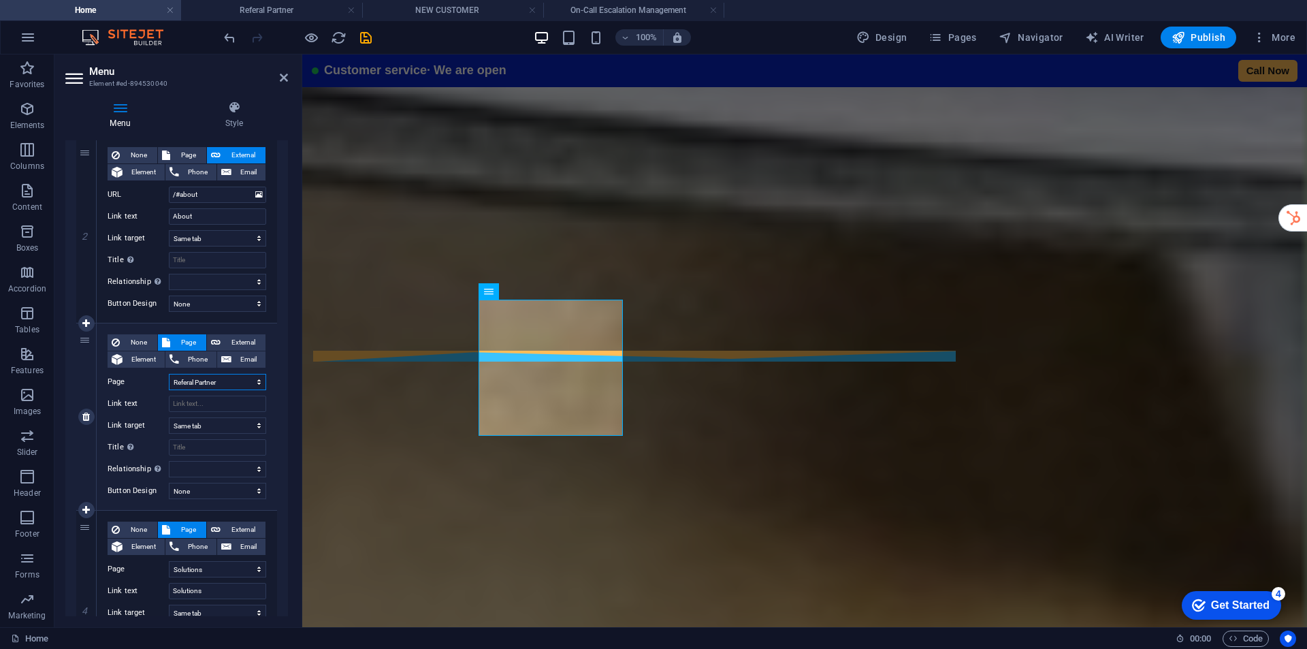
select select
click at [214, 451] on input "Title Additional link description, should not be the same as the link text. The…" at bounding box center [217, 447] width 97 height 16
click at [212, 405] on input "Link text" at bounding box center [217, 404] width 97 height 16
select select
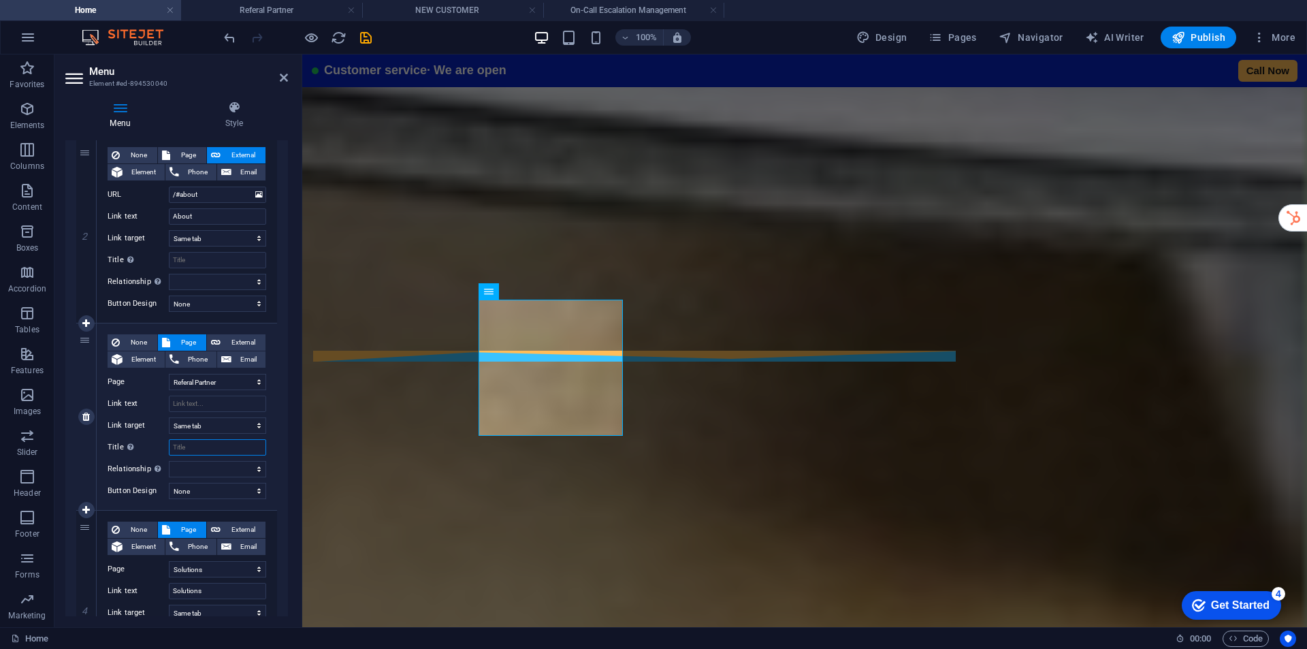
type input "Referal Partner"
select select
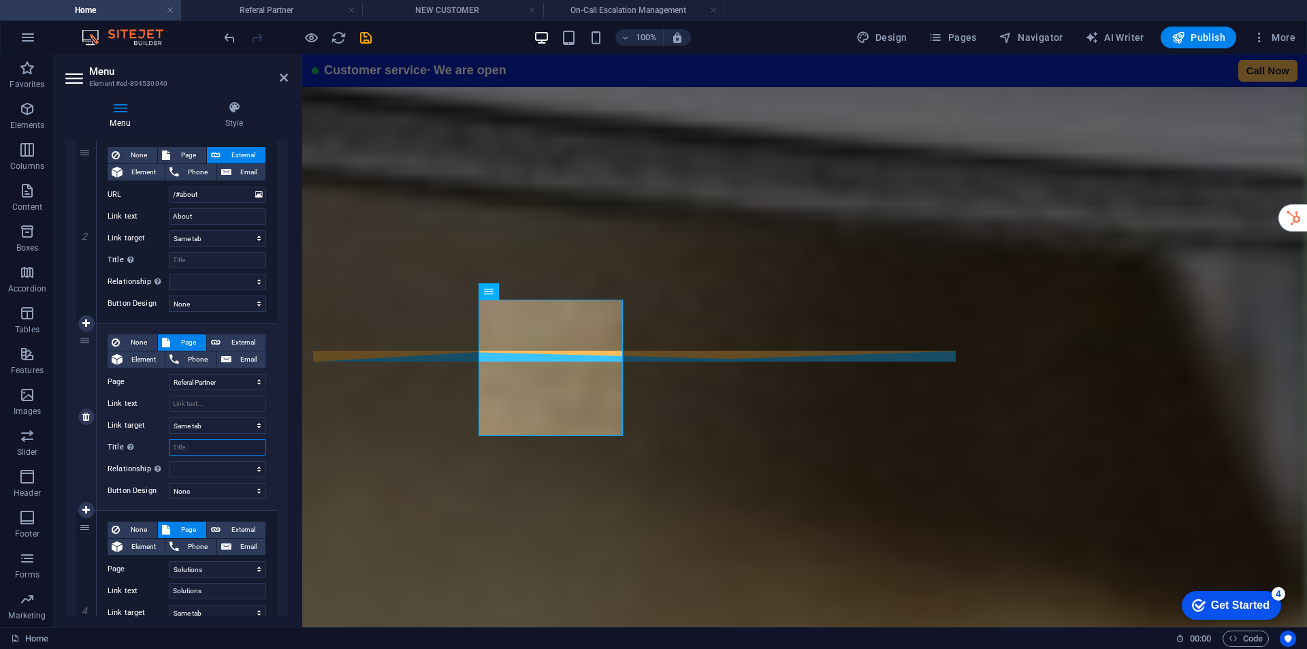
select select
click at [195, 449] on input "Title Additional link description, should not be the same as the link text. The…" at bounding box center [217, 447] width 97 height 16
click at [236, 404] on input "Referal Partner" at bounding box center [217, 404] width 97 height 16
click at [234, 405] on input "Referal Partner" at bounding box center [217, 404] width 97 height 16
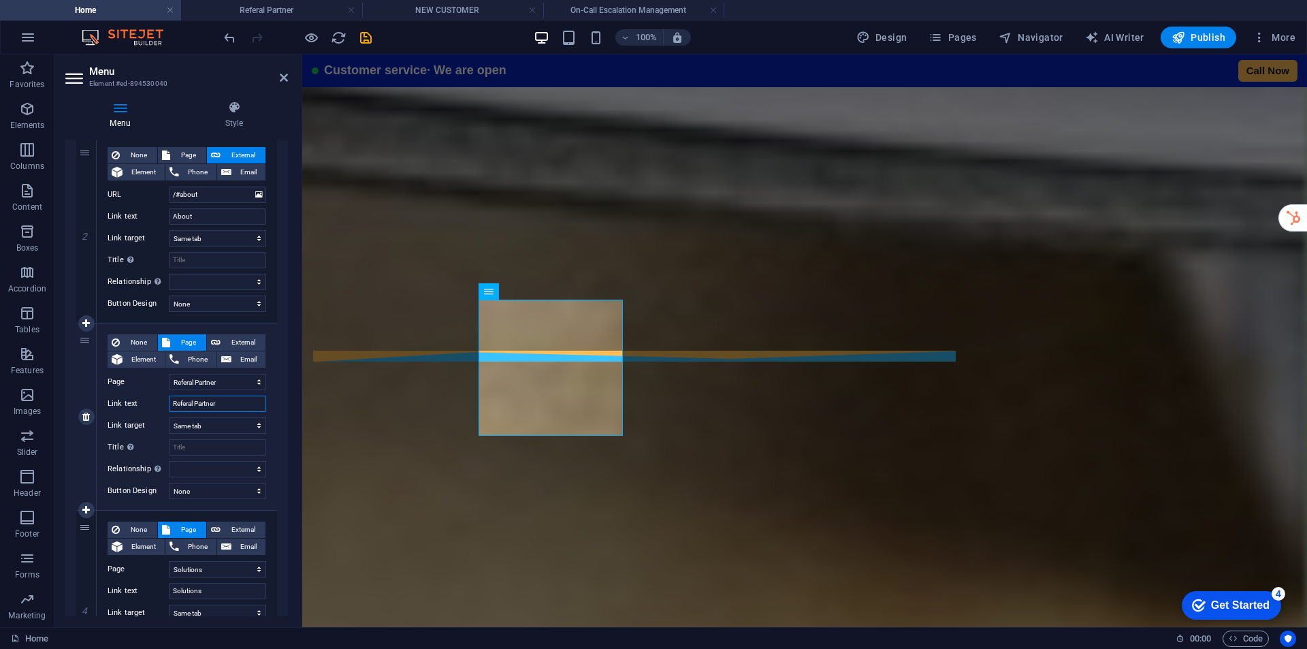
paste input "r"
type input "Referral Partner"
select select
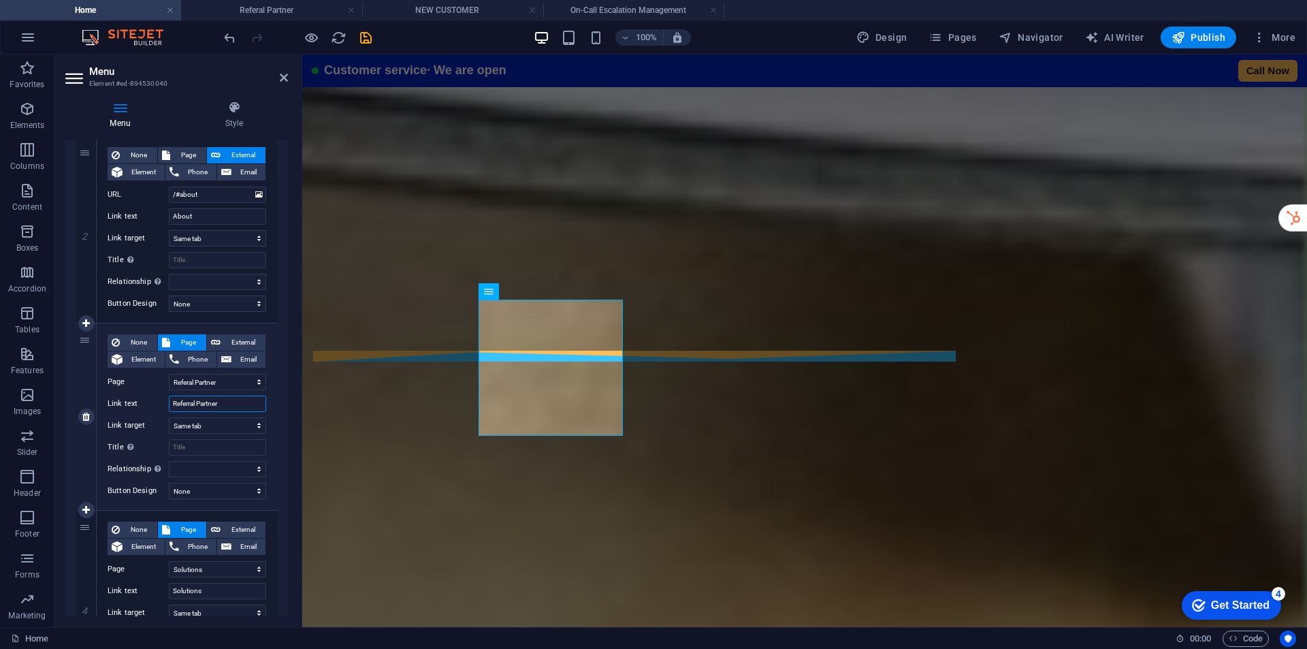
select select
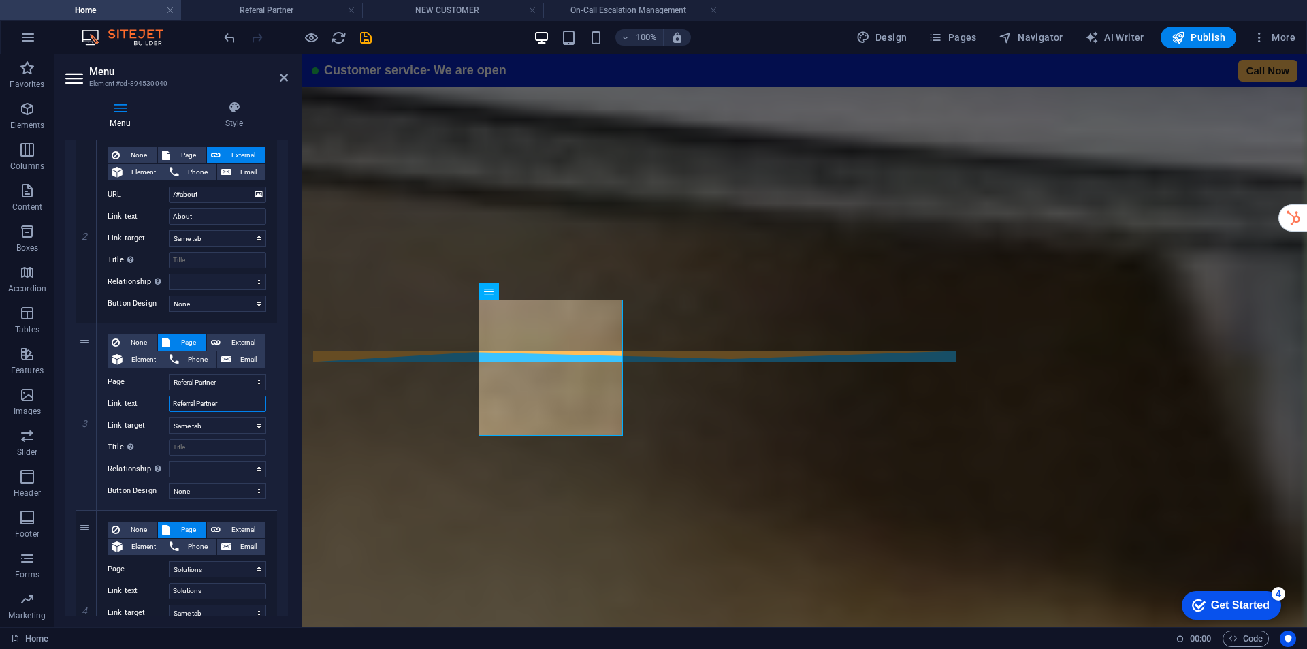
type input "Referral Partner"
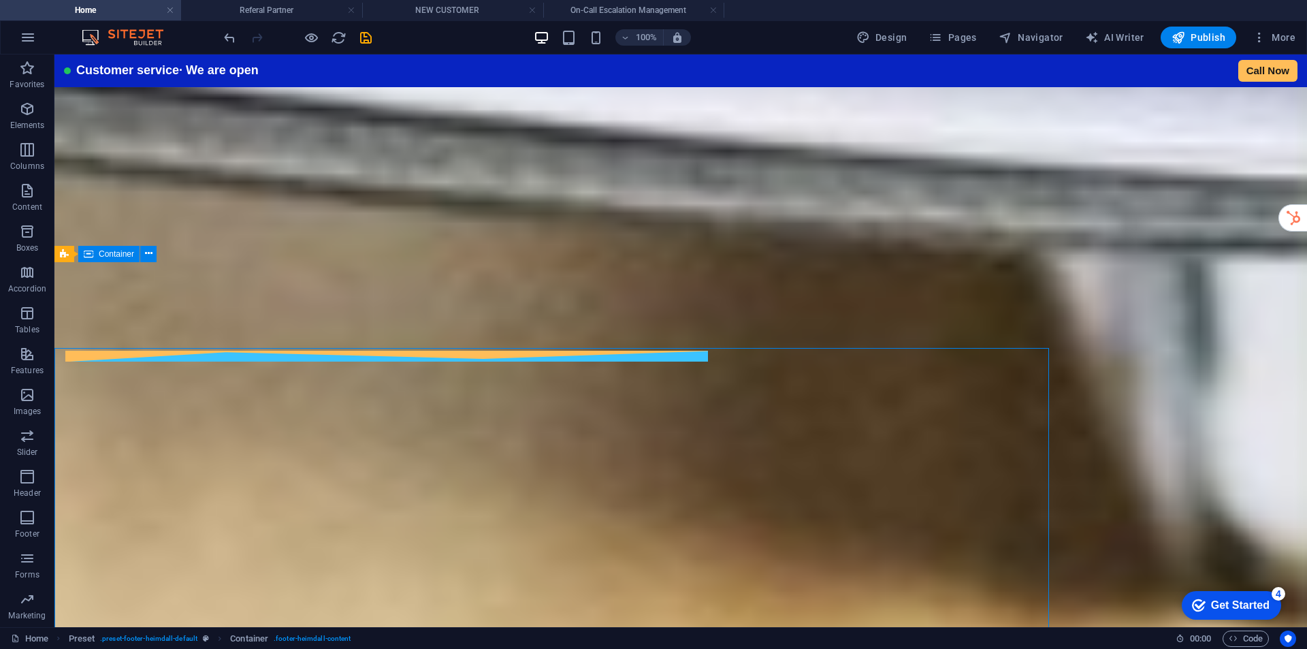
scroll to position [7354, 0]
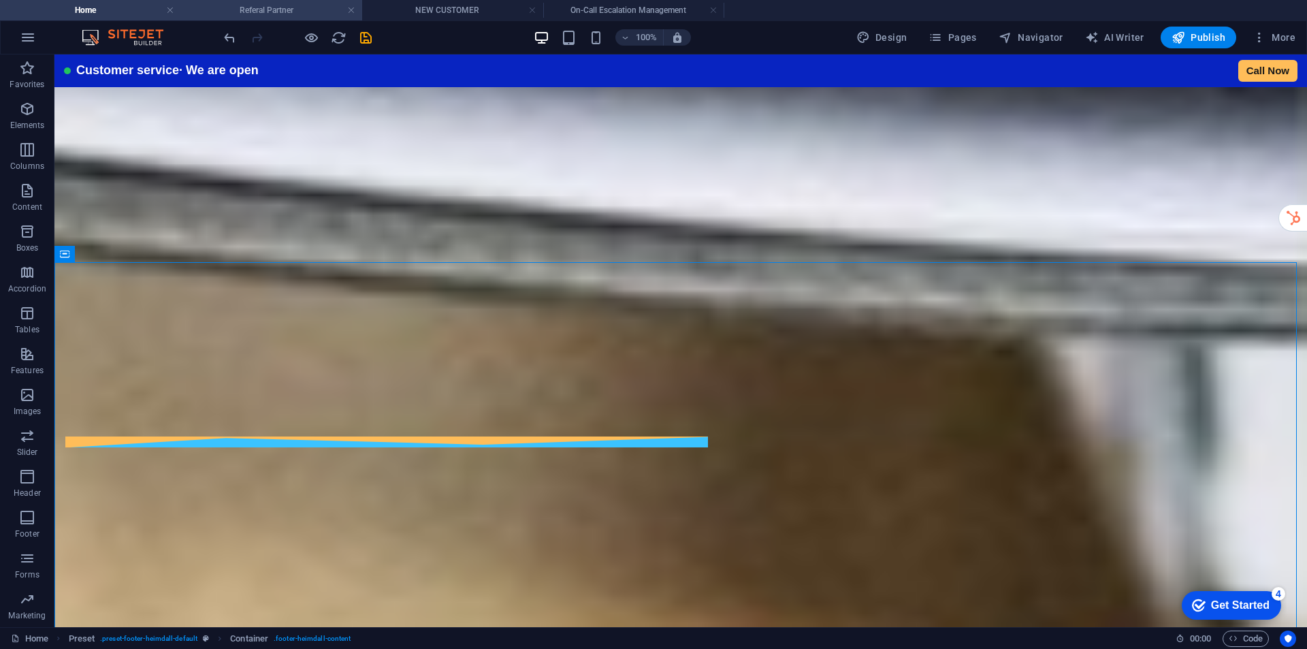
click at [284, 10] on h4 "Referal Partner" at bounding box center [271, 10] width 181 height 15
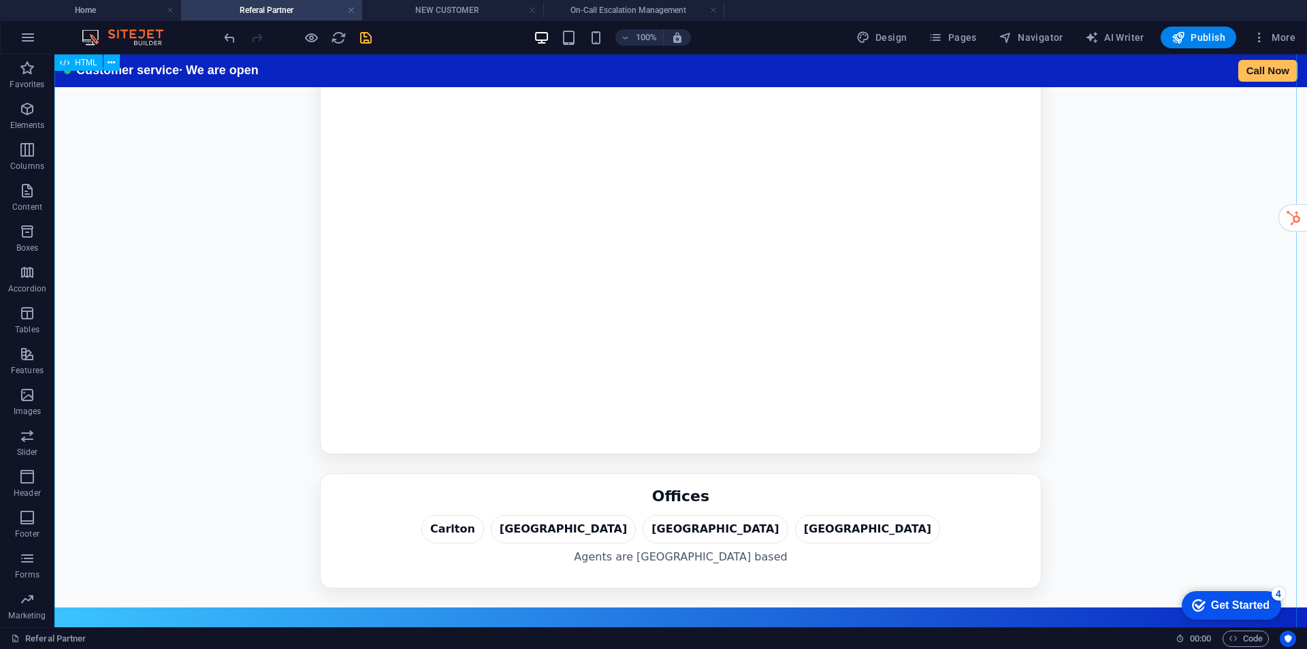
scroll to position [1274, 0]
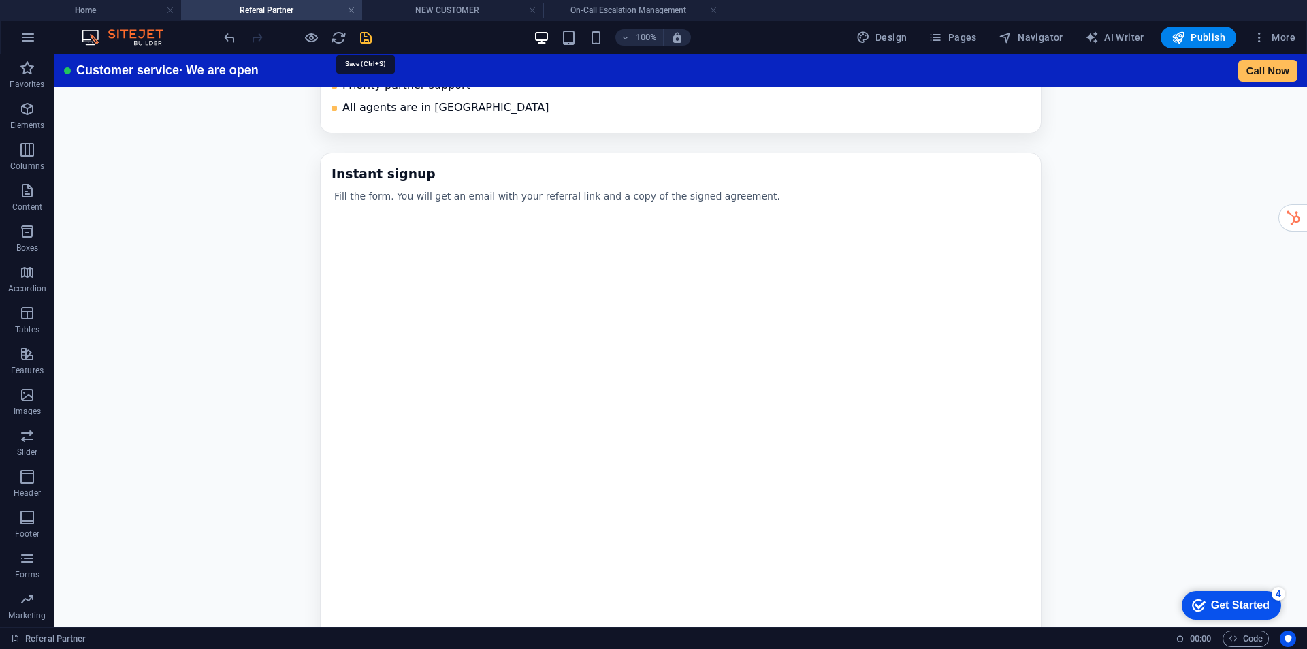
click at [366, 35] on icon "save" at bounding box center [366, 38] width 16 height 16
click at [236, 301] on div "Business VR Partner Program Refer clients, we answer their calls, you earn 20 p…" at bounding box center [680, 567] width 1253 height 2735
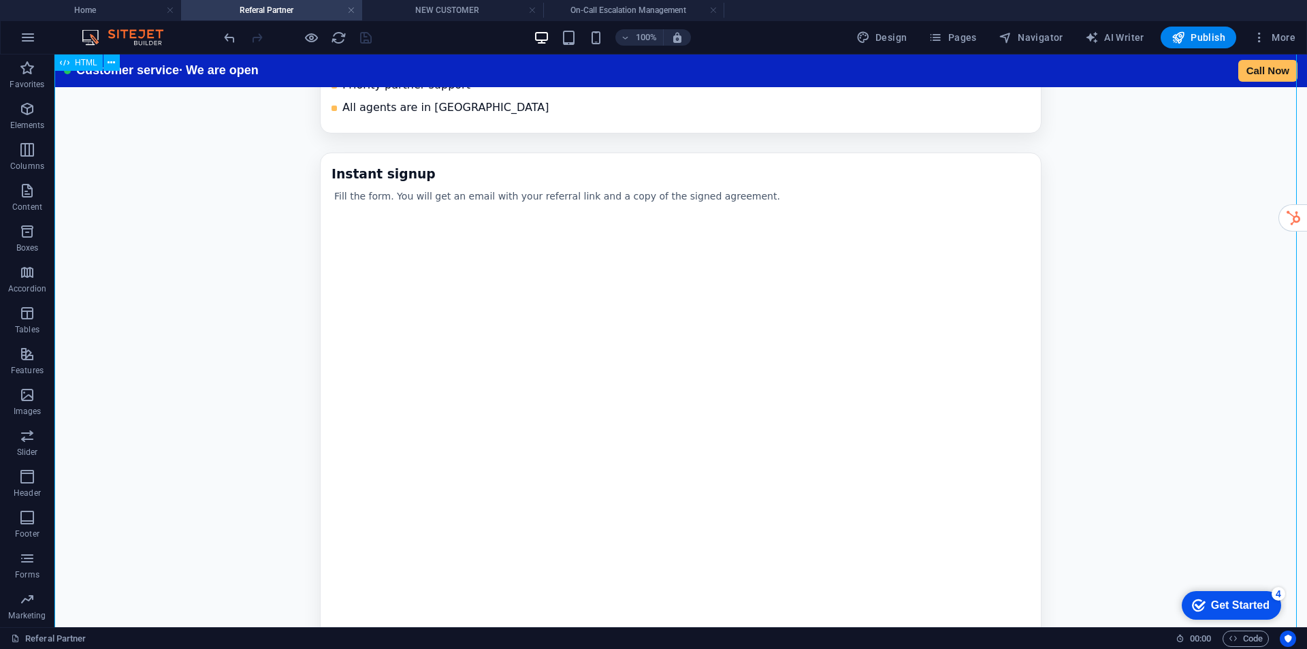
click at [236, 301] on div "Business VR Partner Program Refer clients, we answer their calls, you earn 20 p…" at bounding box center [680, 567] width 1253 height 2735
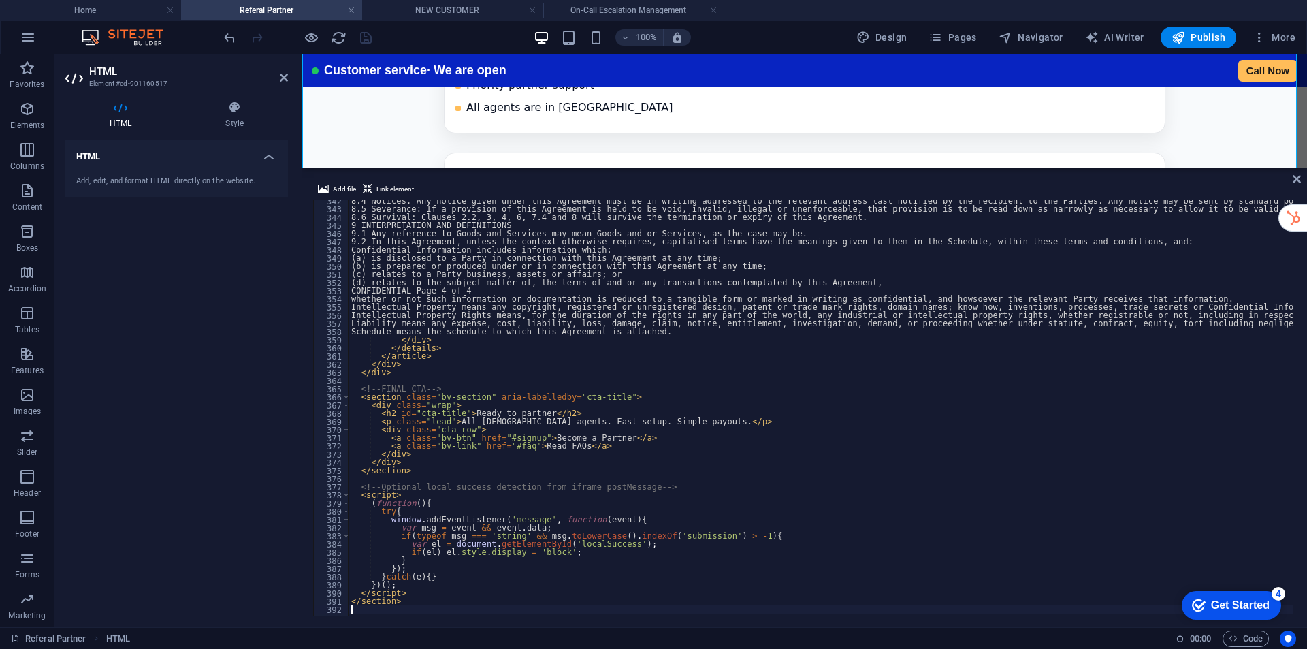
type textarea "</section>"
click at [381, 121] on div "Business VR Partner Program Refer clients, we answer their calls, you earn 20 p…" at bounding box center [804, 567] width 1005 height 2735
click at [1297, 180] on icon at bounding box center [1297, 179] width 8 height 11
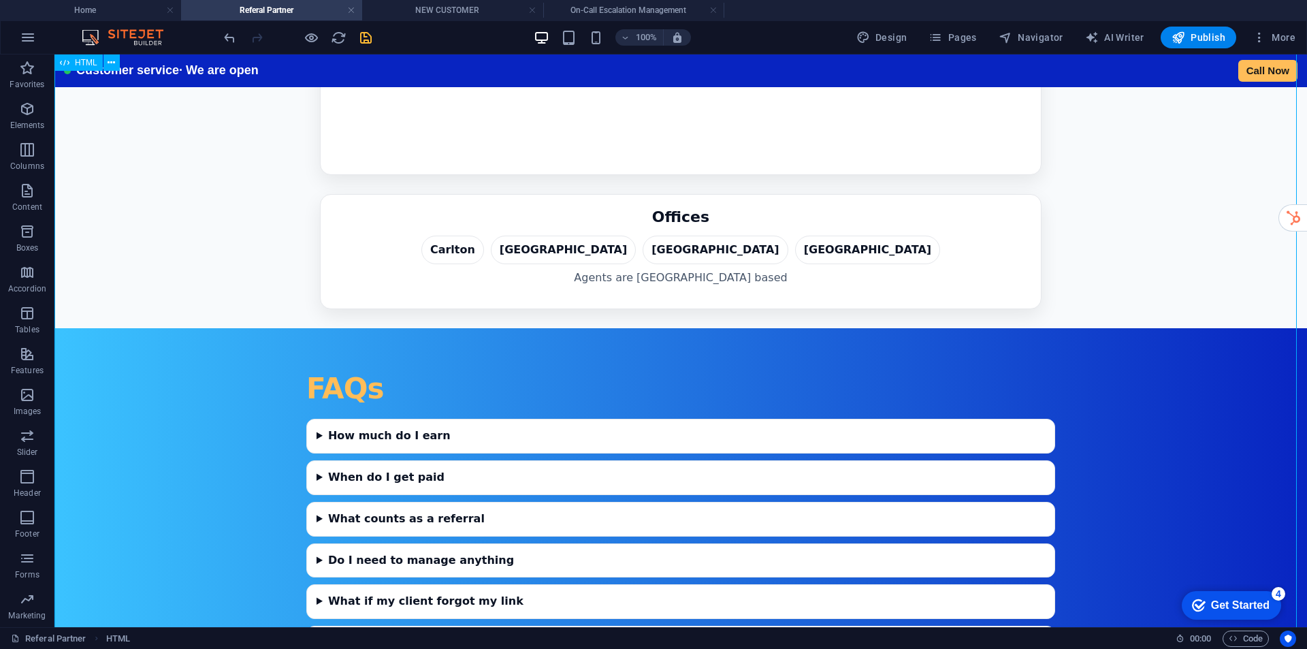
scroll to position [1887, 0]
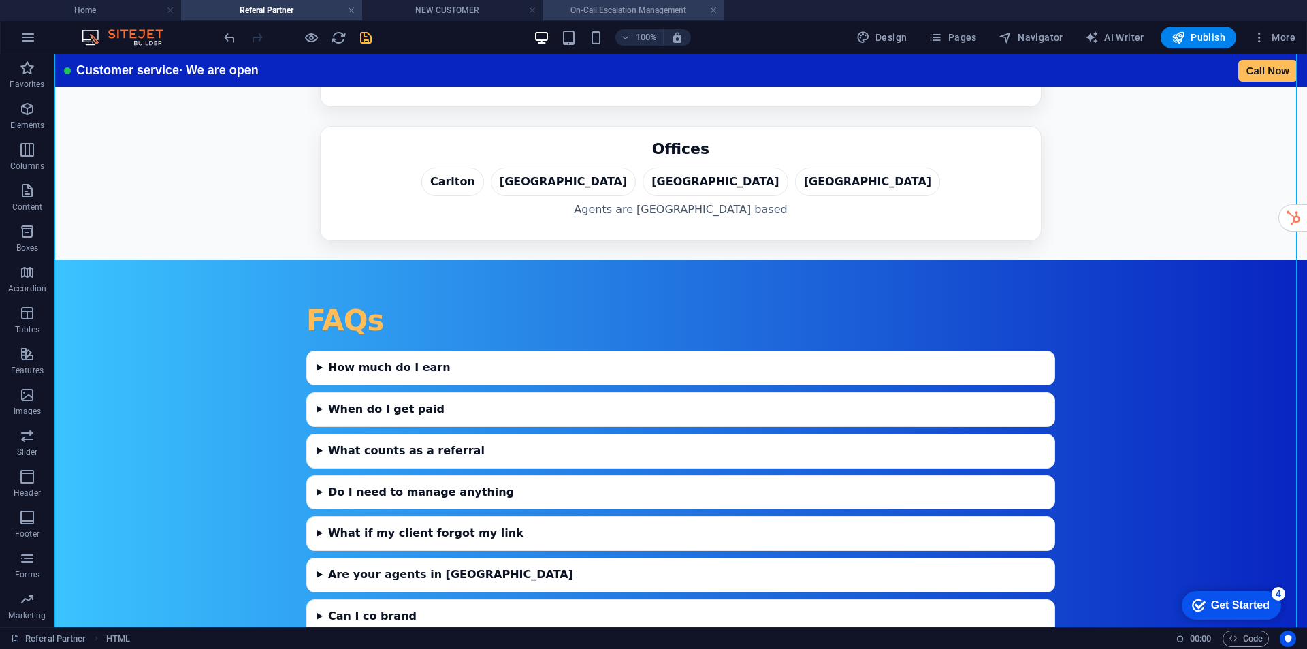
click at [611, 7] on h4 "On-Call Escalation Management" at bounding box center [633, 10] width 181 height 15
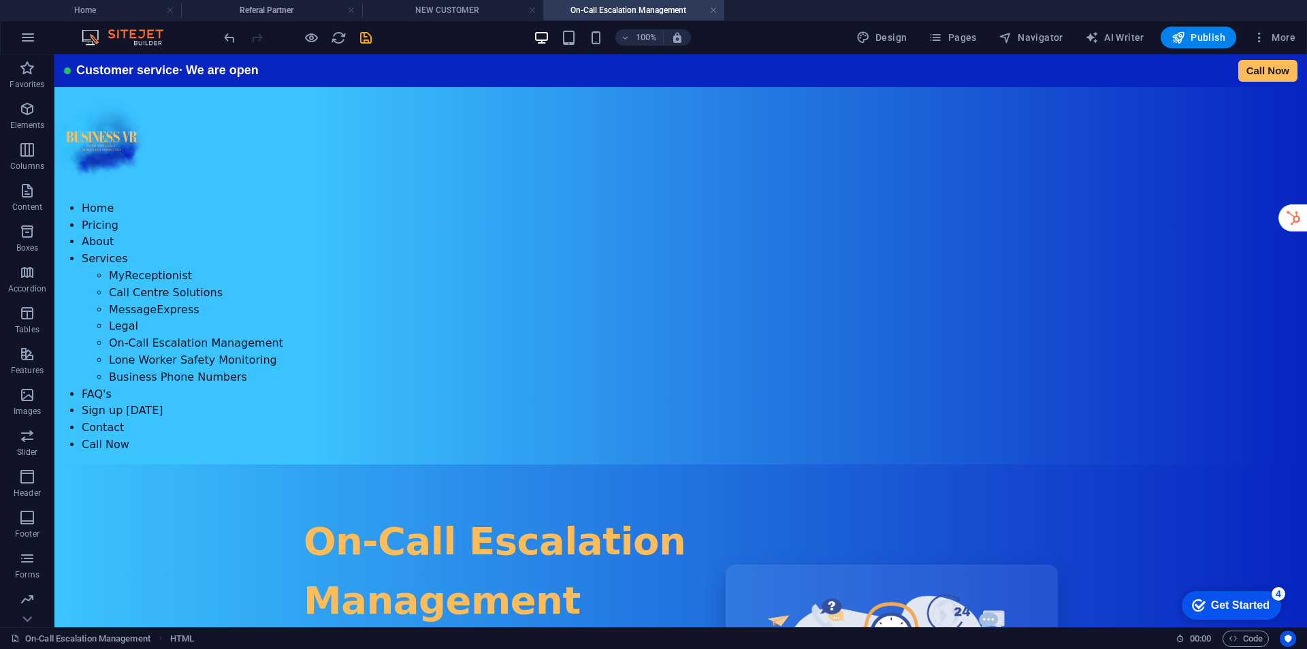
scroll to position [2951, 0]
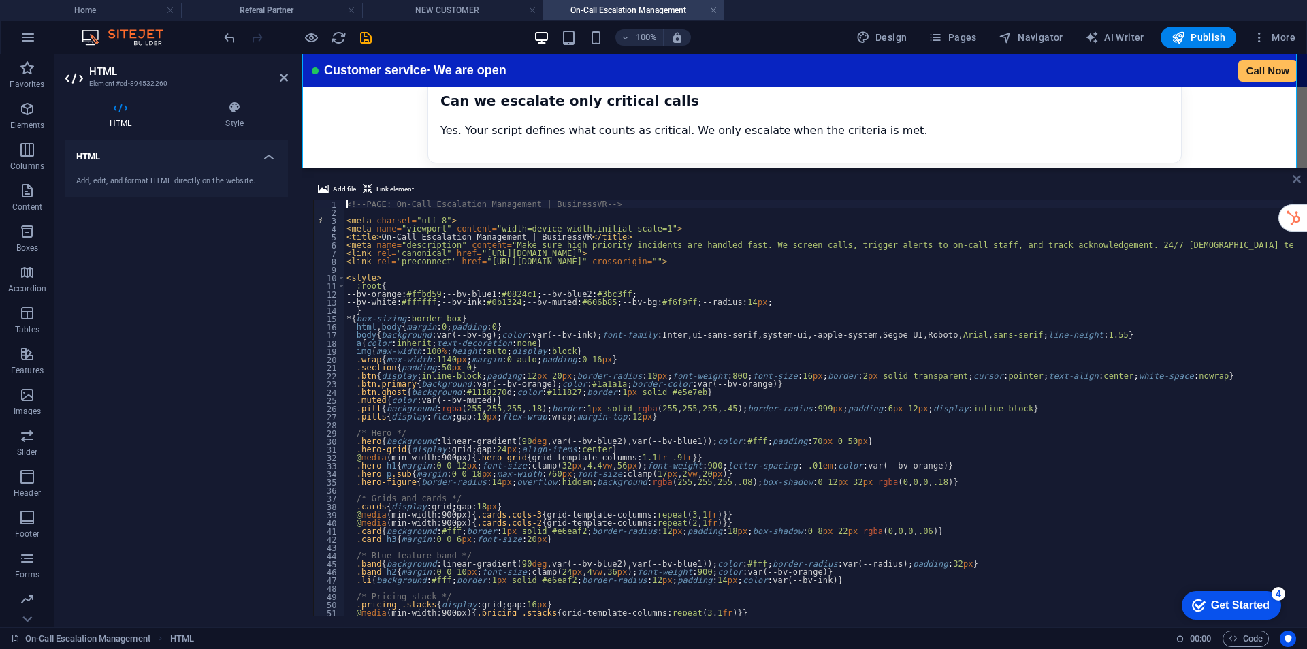
click at [1301, 185] on link at bounding box center [1297, 180] width 8 height 12
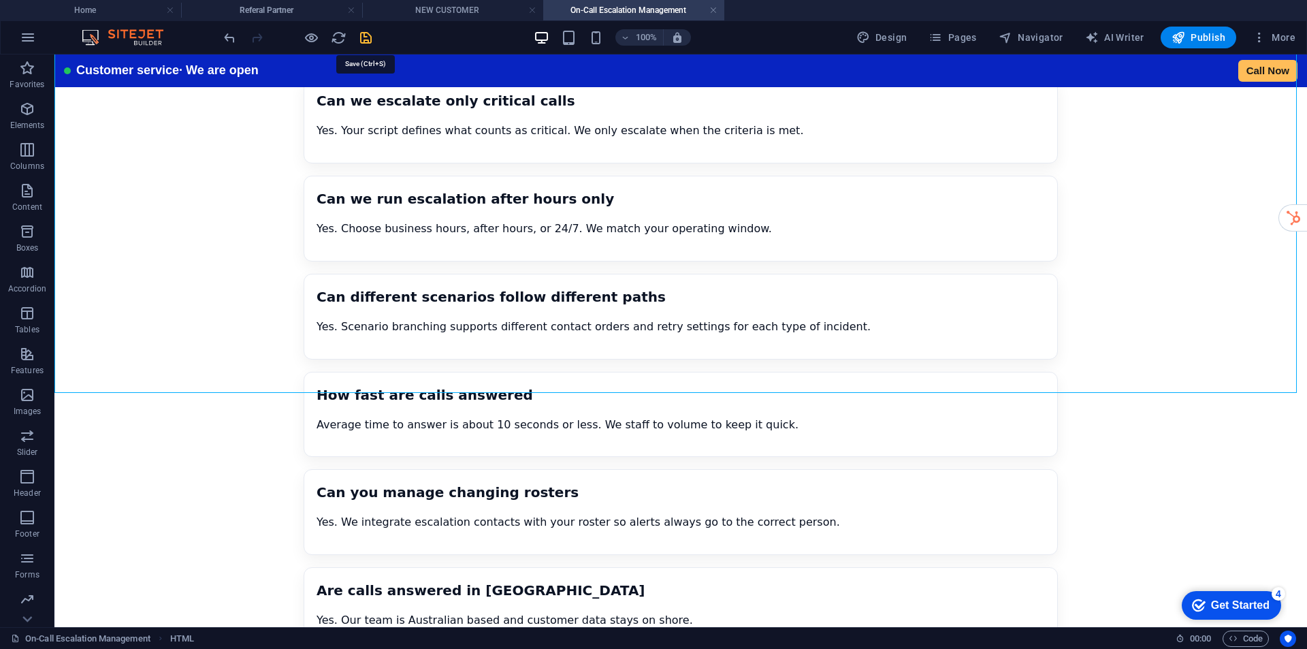
click at [364, 36] on icon "save" at bounding box center [366, 38] width 16 height 16
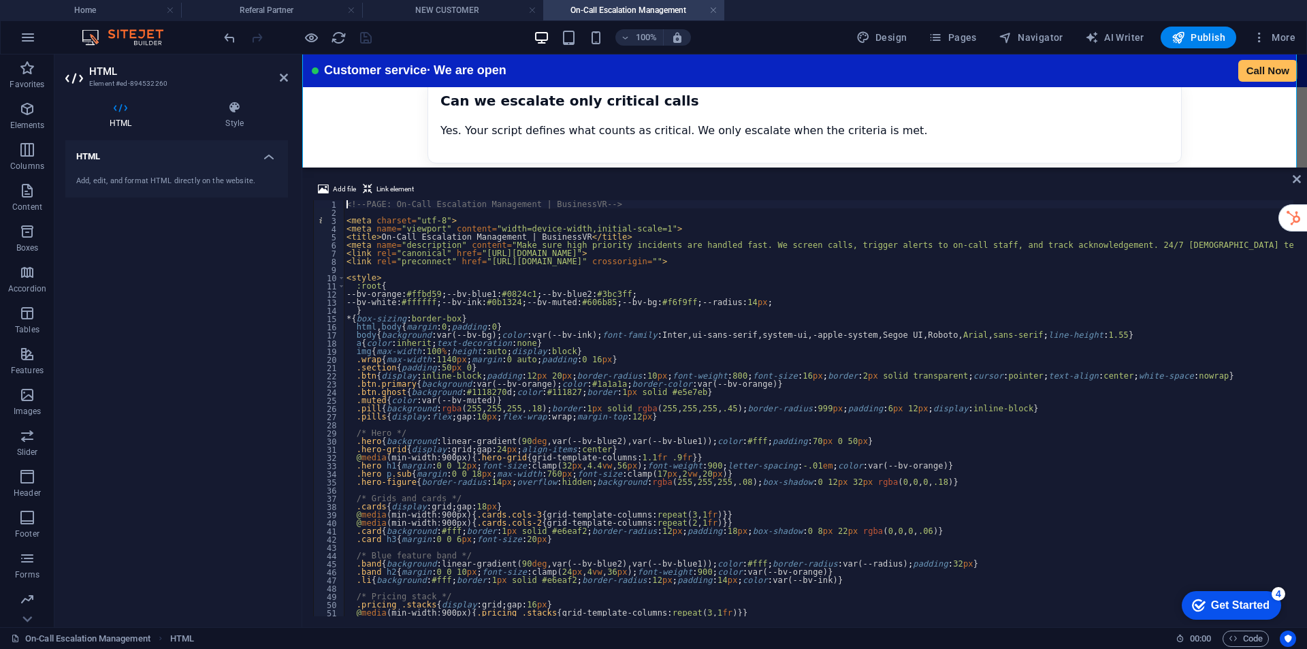
click at [698, 570] on div "<!-- PAGE: On-Call Escalation Management | BusinessVR --> < meta charset = "utf…" at bounding box center [888, 415] width 1088 height 430
type textarea ".band h2{margin:0 0 10px;font-size:clamp(24px,4vw,36px);font-weight:900;color:v…"
click at [275, 15] on h4 "Referal Partner" at bounding box center [271, 10] width 181 height 15
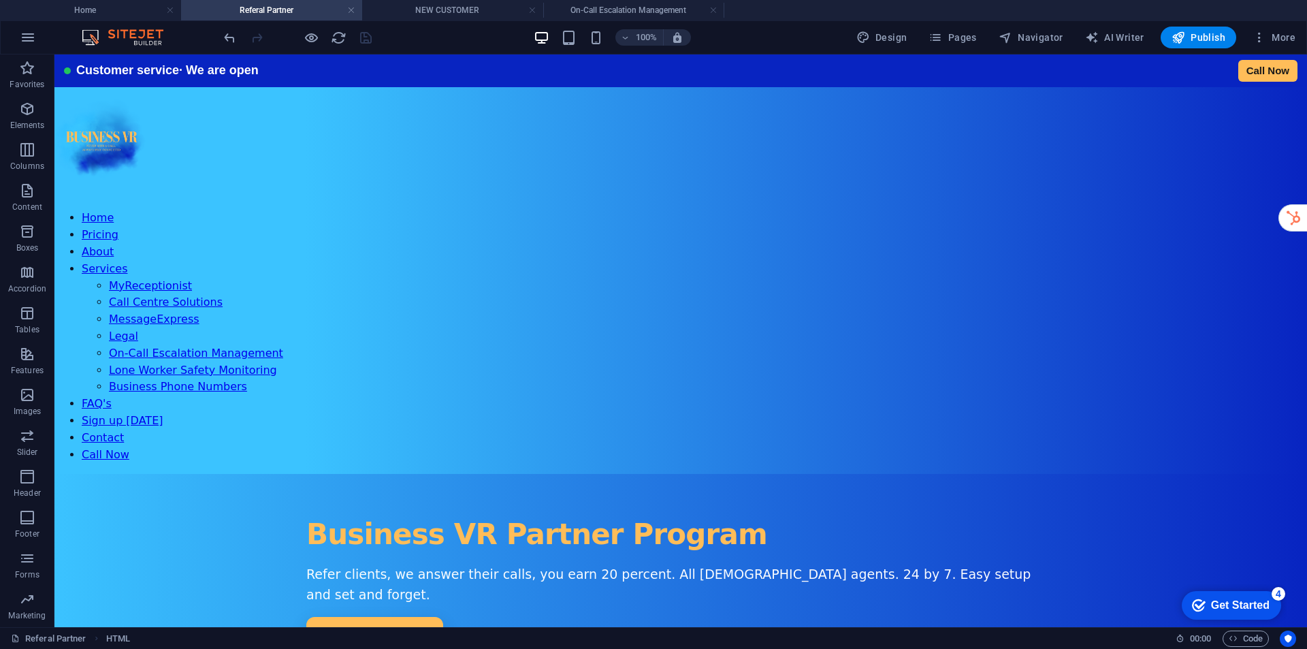
scroll to position [0, 0]
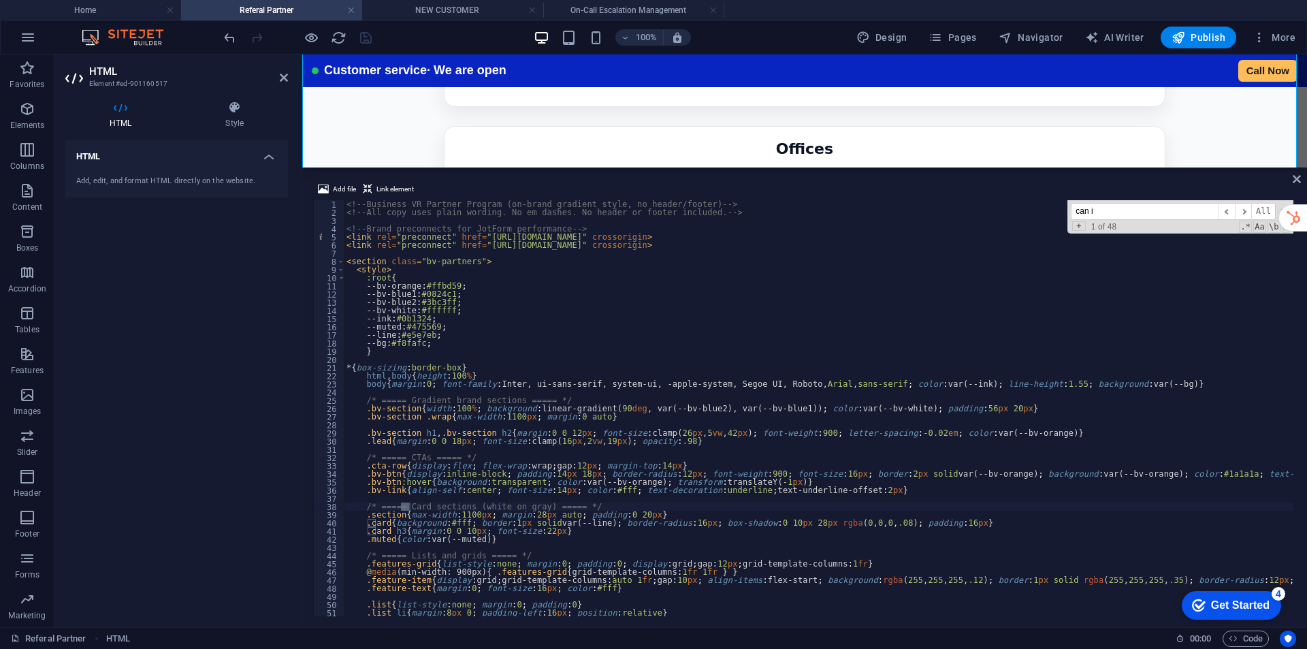
scroll to position [1534, 0]
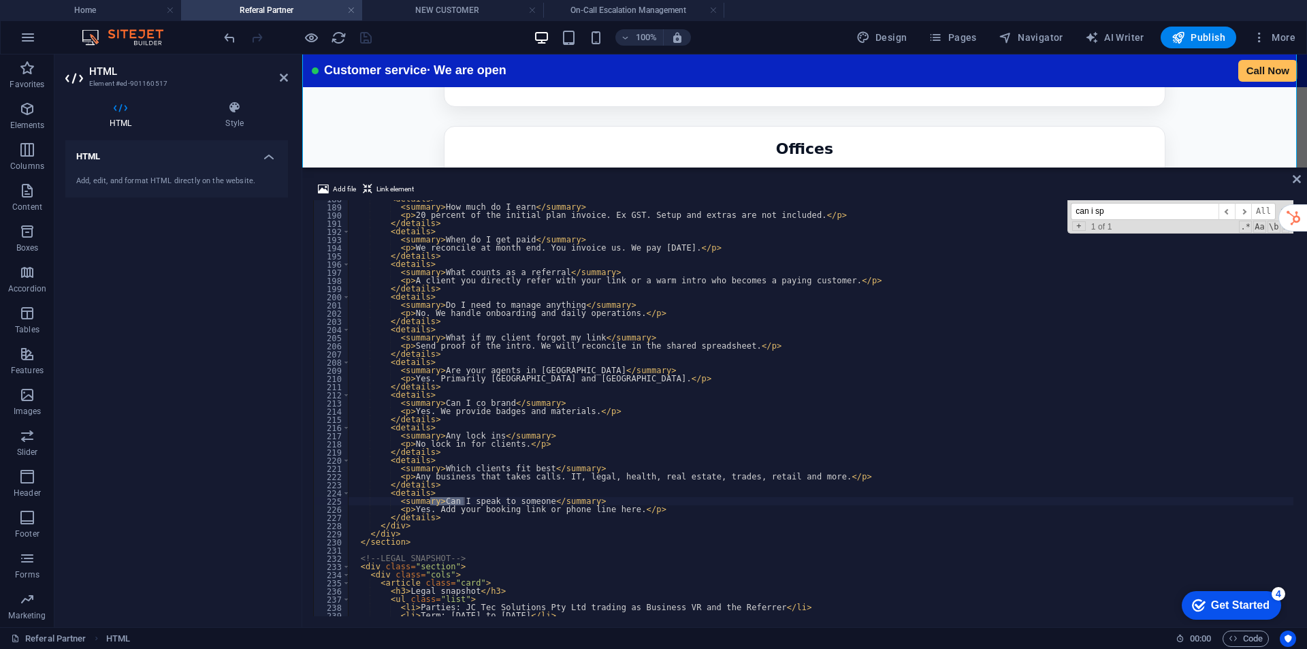
type input "can i sp"
drag, startPoint x: 426, startPoint y: 510, endPoint x: 592, endPoint y: 507, distance: 166.2
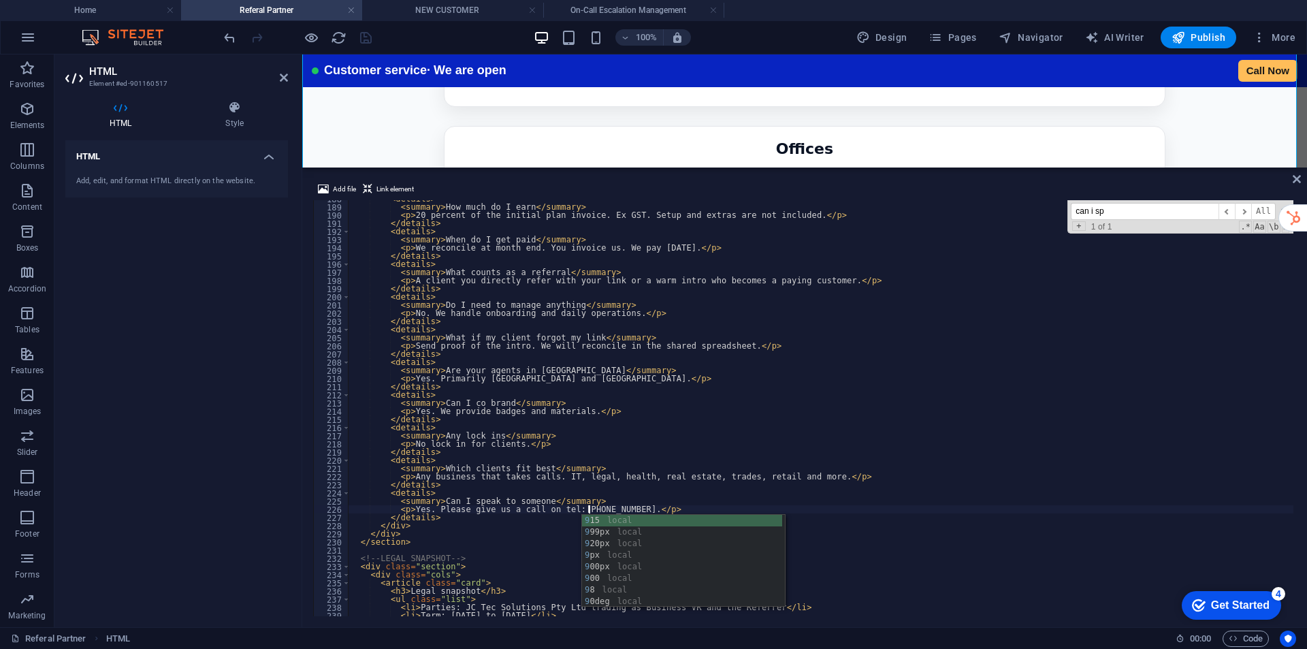
scroll to position [0, 20]
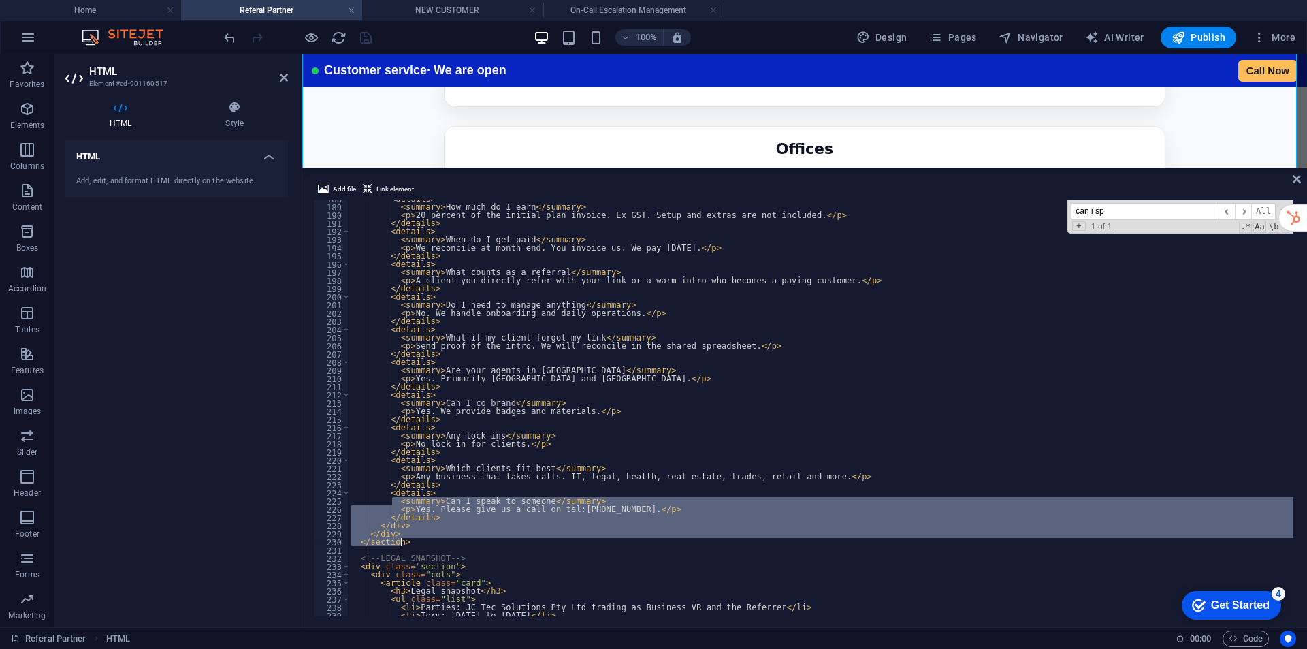
drag, startPoint x: 393, startPoint y: 498, endPoint x: 467, endPoint y: 542, distance: 86.1
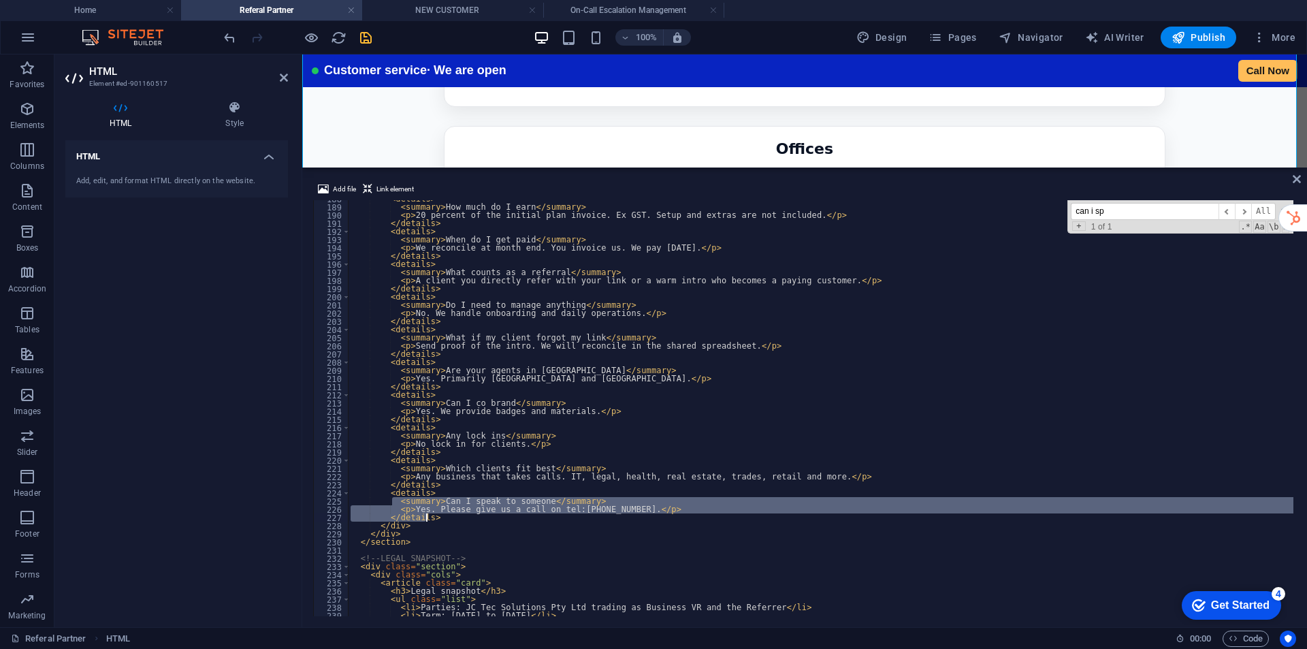
drag, startPoint x: 394, startPoint y: 503, endPoint x: 432, endPoint y: 513, distance: 39.5
paste textarea "<p>Yes. Please call <a href="tel:[PHONE_NUMBER]">[PHONE_NUMBER]</a>.</p"
click at [621, 519] on div "< details > < summary > How much do I earn </ summary > < p > 20 percent of the…" at bounding box center [821, 408] width 946 height 416
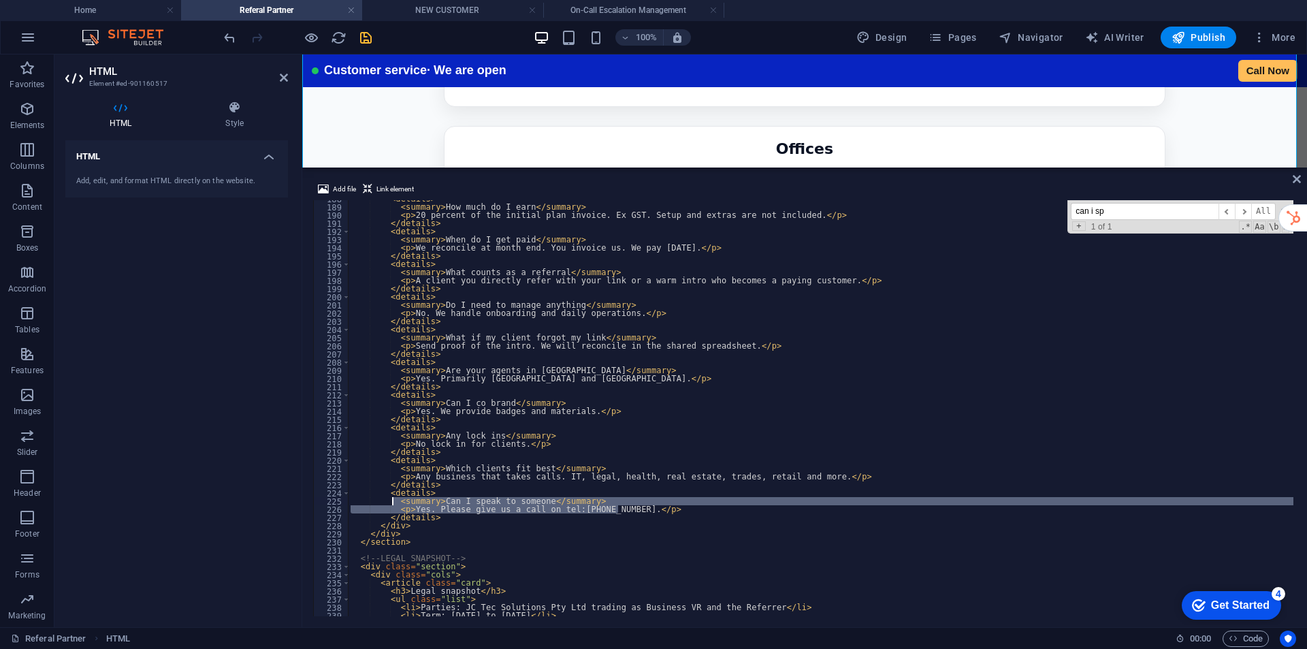
drag, startPoint x: 621, startPoint y: 511, endPoint x: 394, endPoint y: 500, distance: 227.0
paste textarea "<p>Yes. Please call <a href="tel:[PHONE_NUMBER]">[PHONE_NUMBER]</a>"
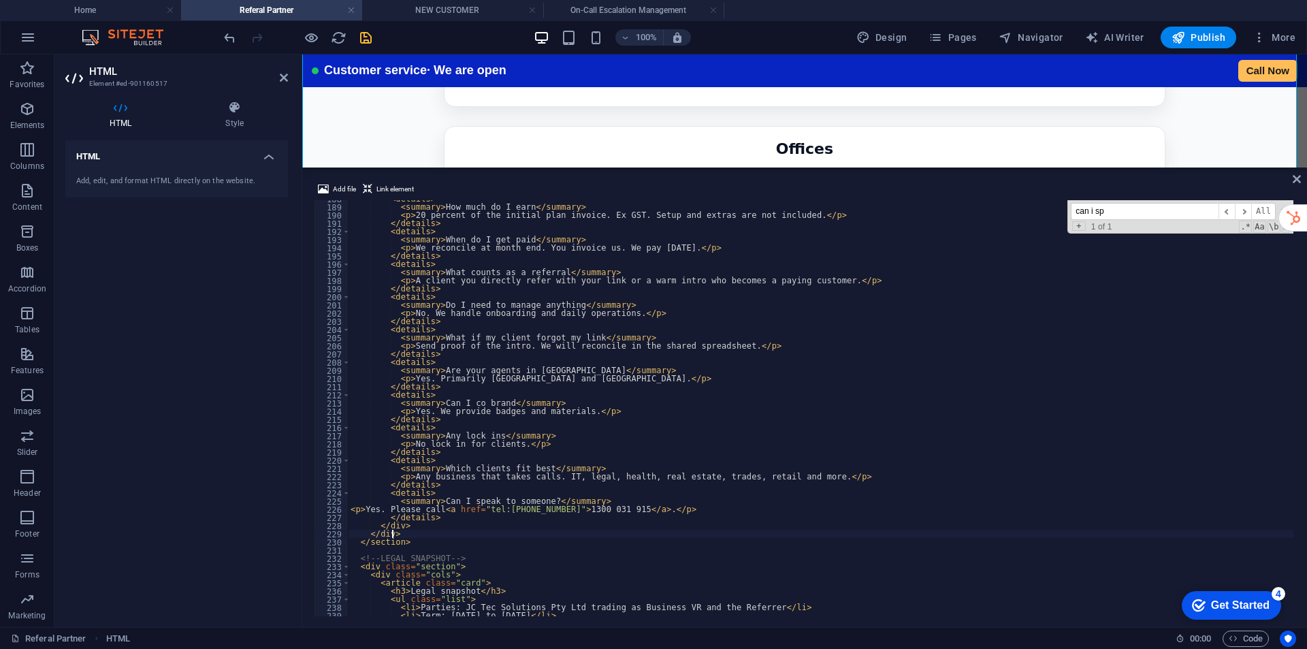
type textarea "</div>"
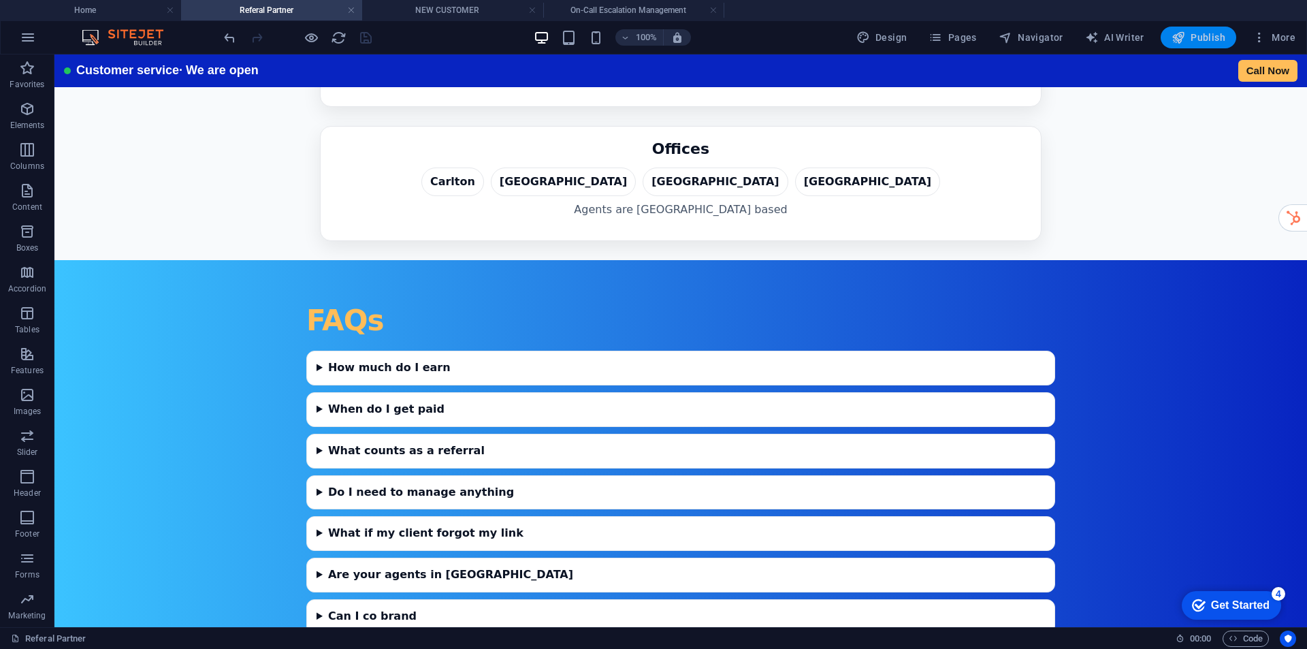
click at [1202, 38] on span "Publish" at bounding box center [1199, 38] width 54 height 14
